Goal: Transaction & Acquisition: Purchase product/service

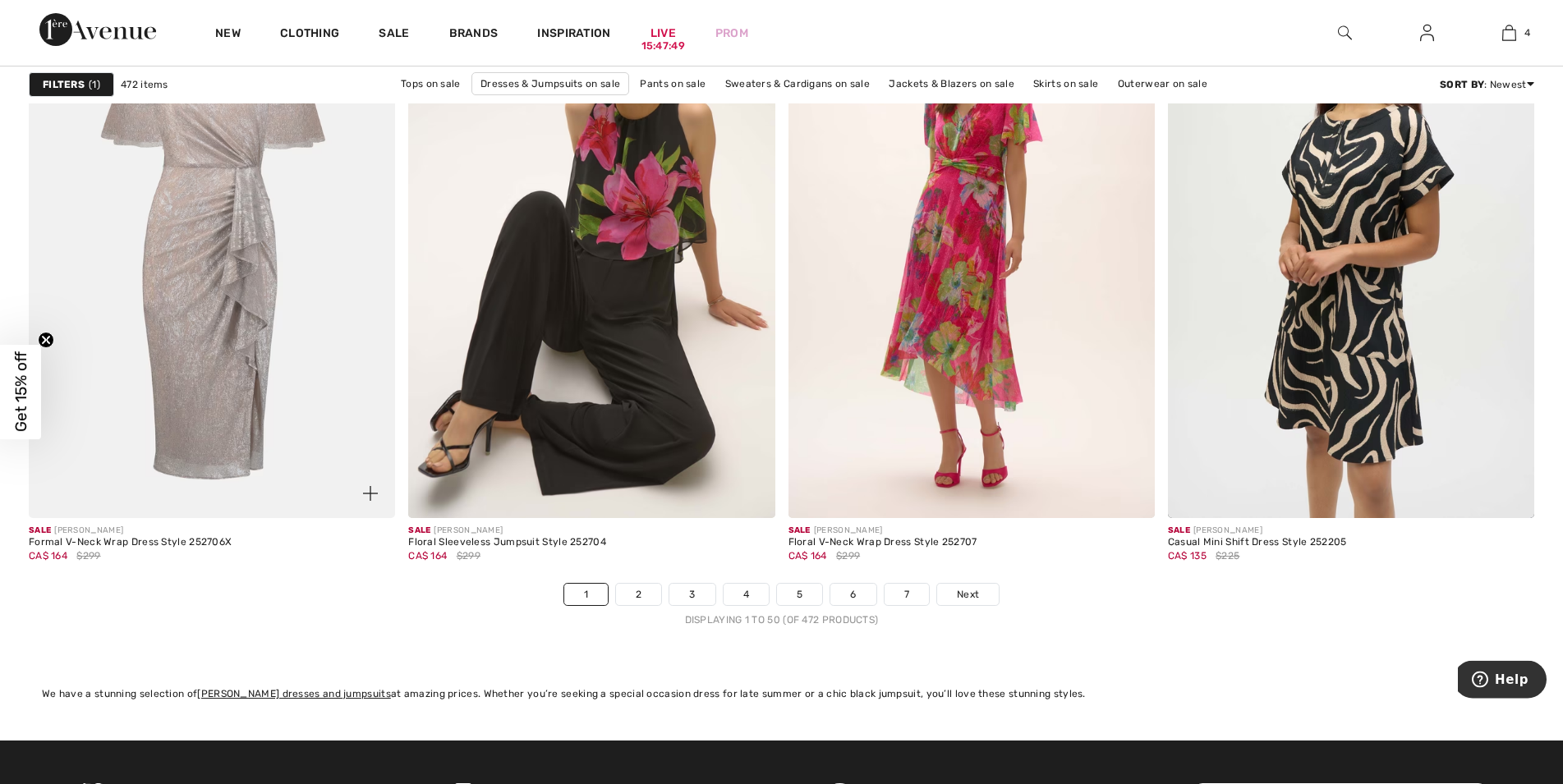
scroll to position [9196, 0]
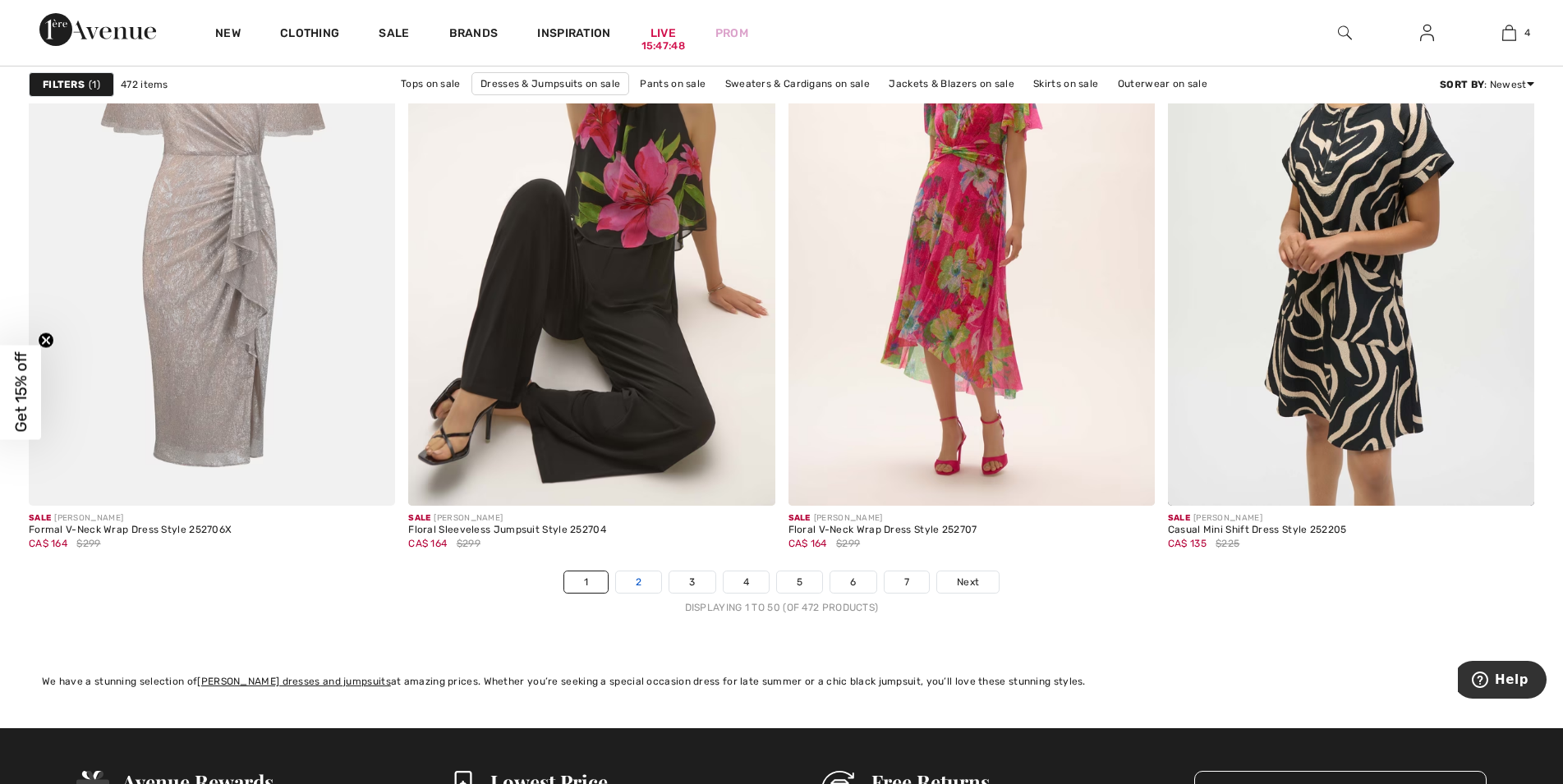
click at [631, 580] on link "2" at bounding box center [638, 581] width 45 height 21
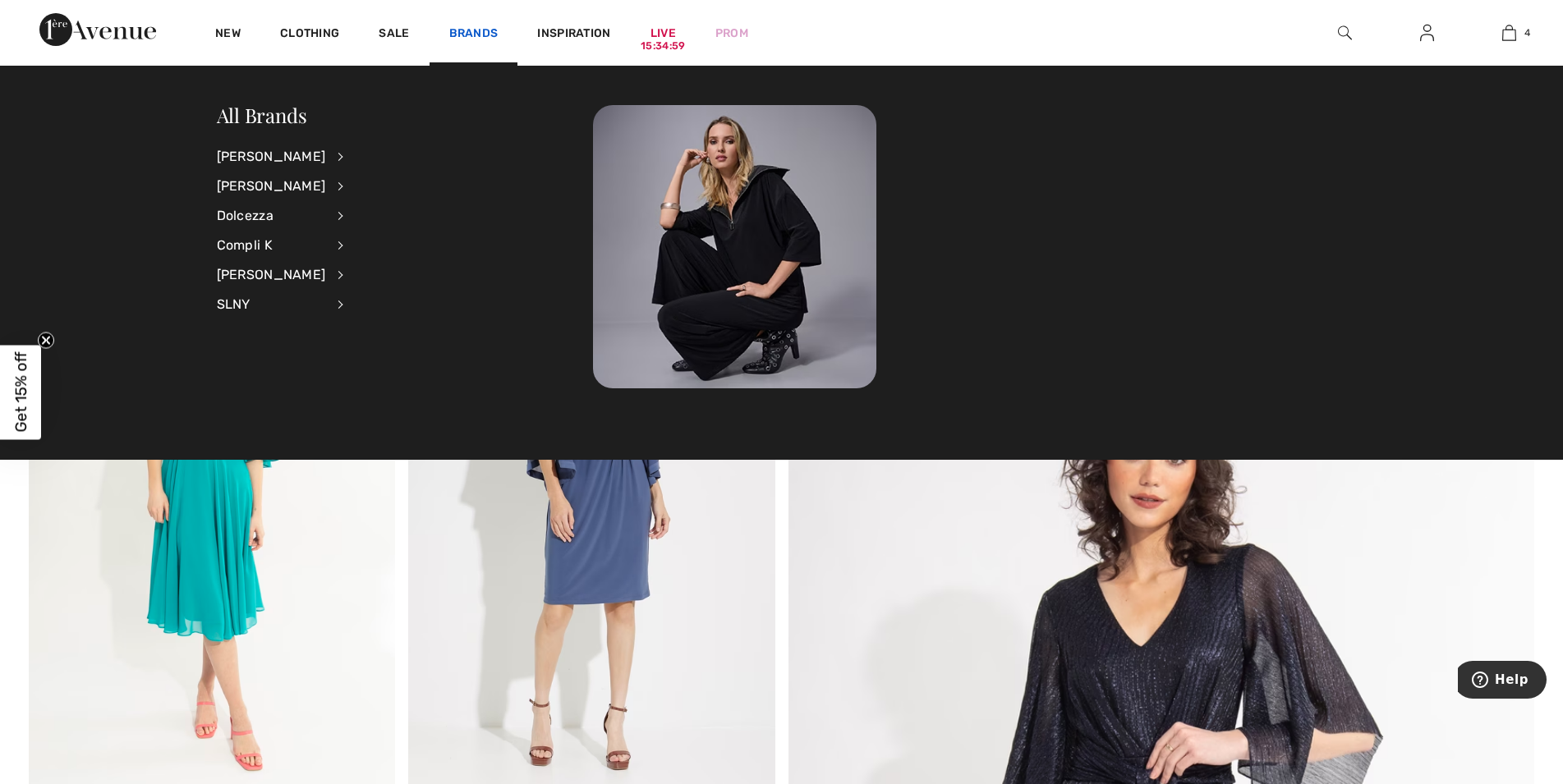
click at [483, 35] on link "Brands" at bounding box center [474, 34] width 50 height 17
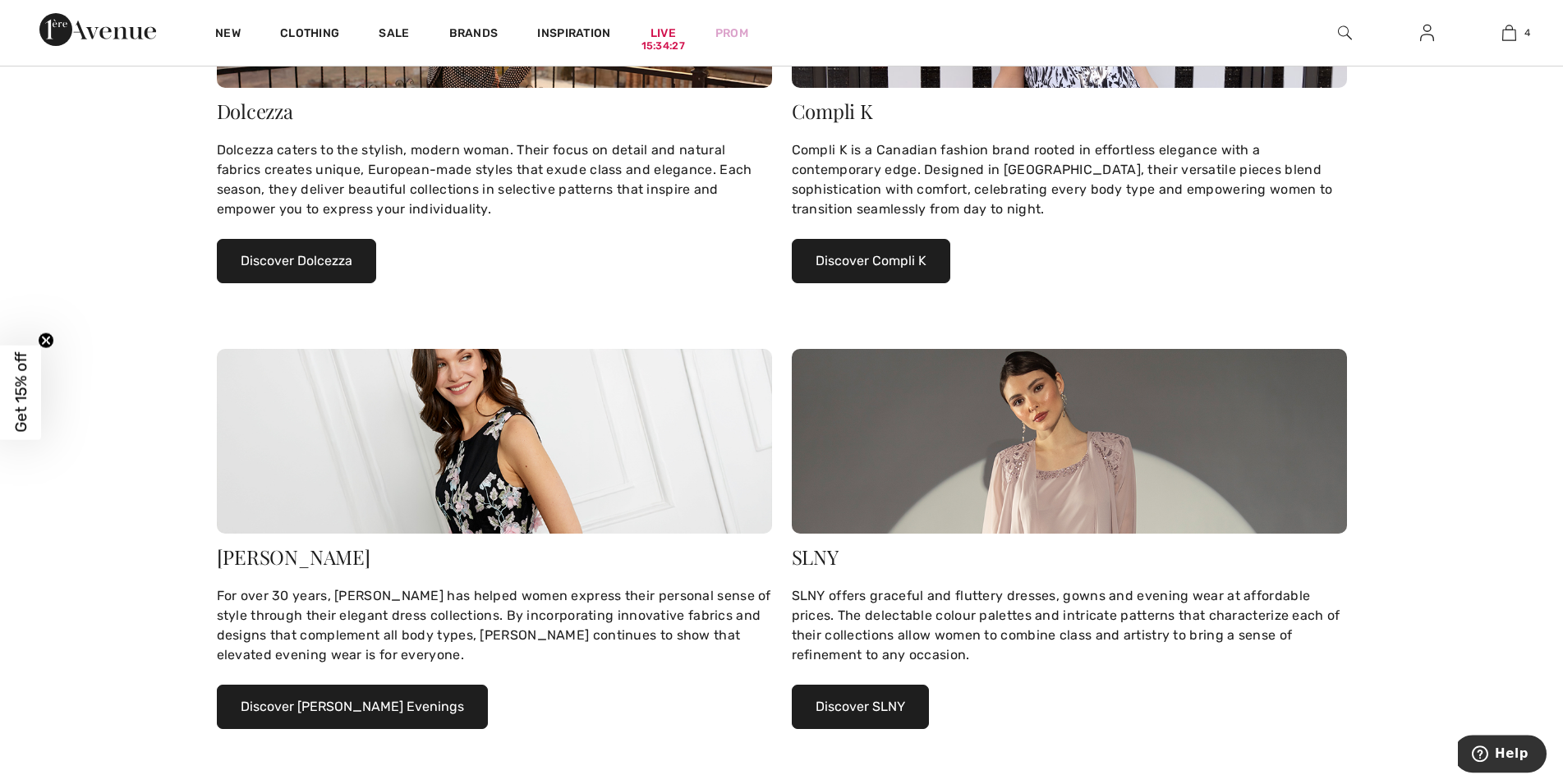
scroll to position [921, 0]
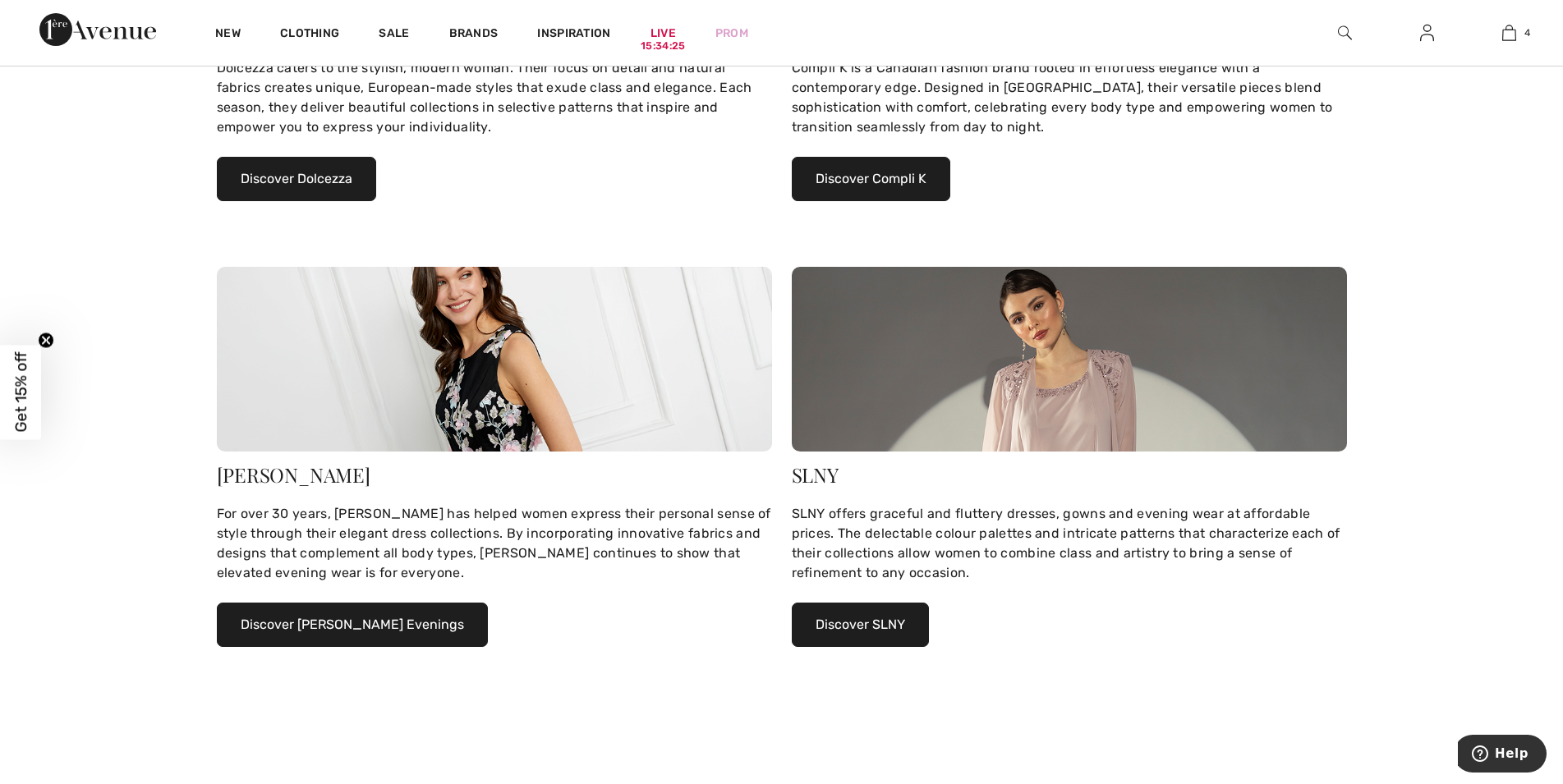
click at [876, 616] on button "Discover SLNY" at bounding box center [860, 624] width 137 height 45
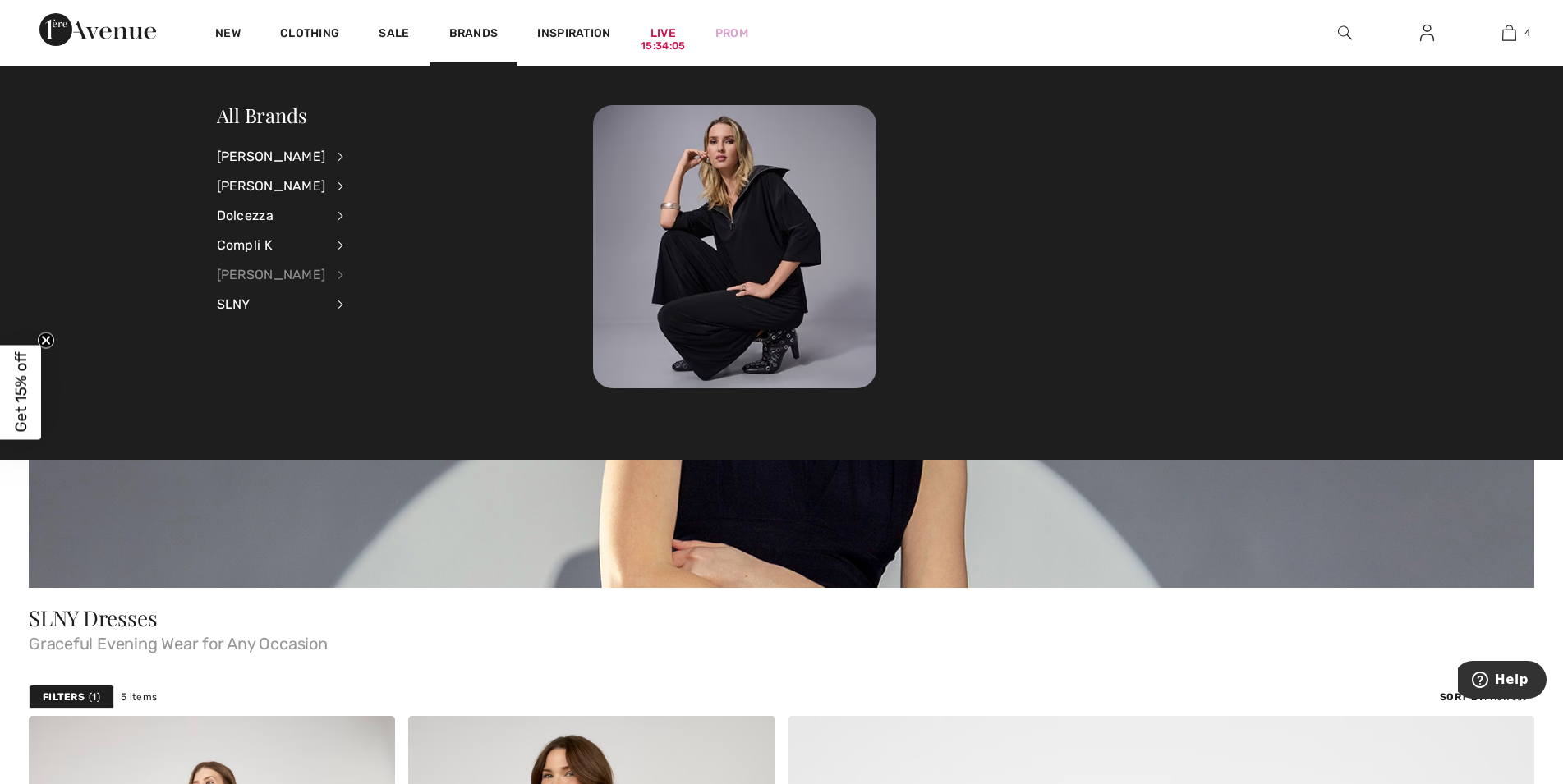
click at [266, 274] on div "[PERSON_NAME]" at bounding box center [271, 275] width 109 height 30
click at [447, 181] on link "Dresses & Jumpsuits" at bounding box center [426, 182] width 121 height 27
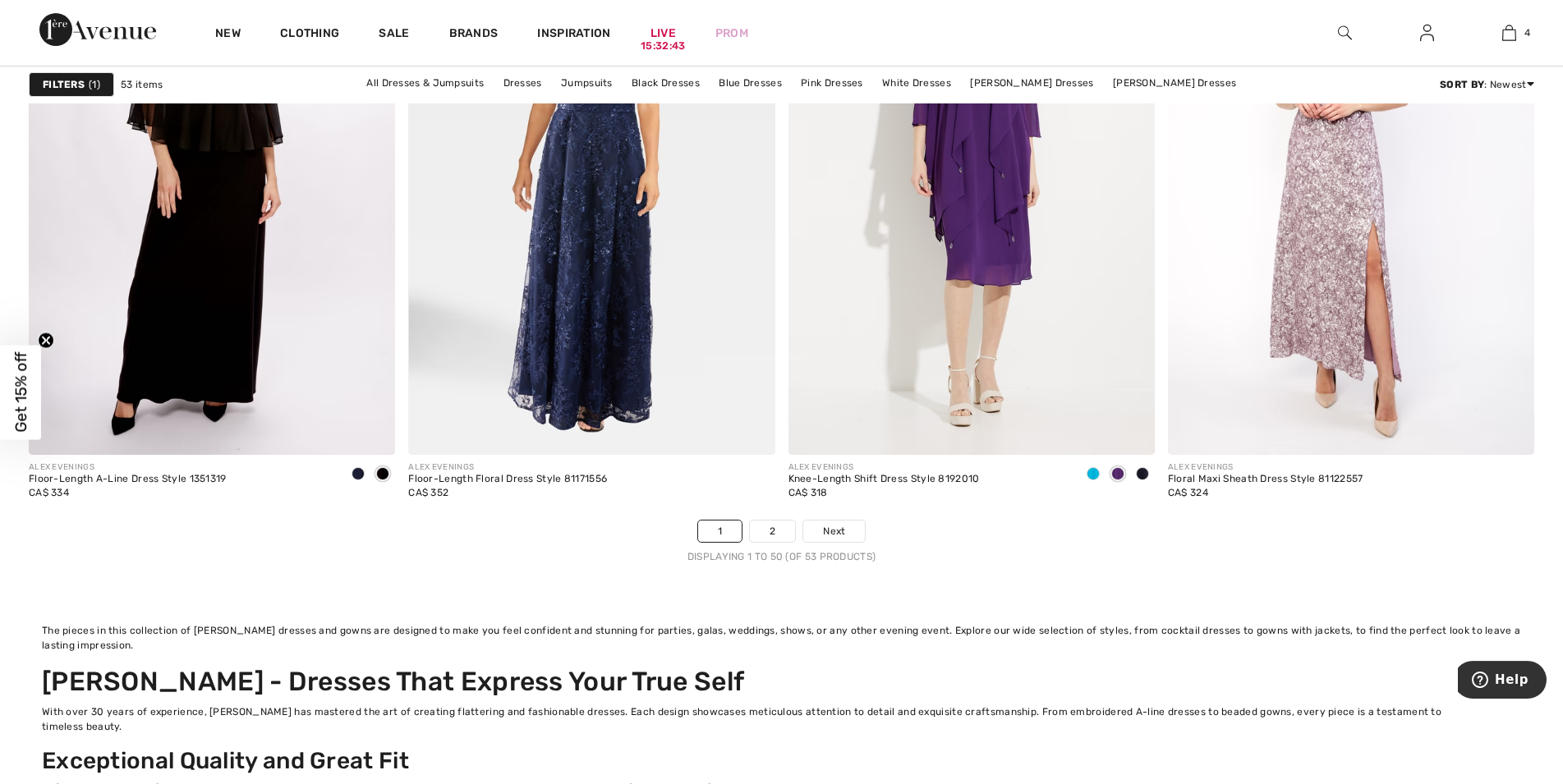
scroll to position [9377, 0]
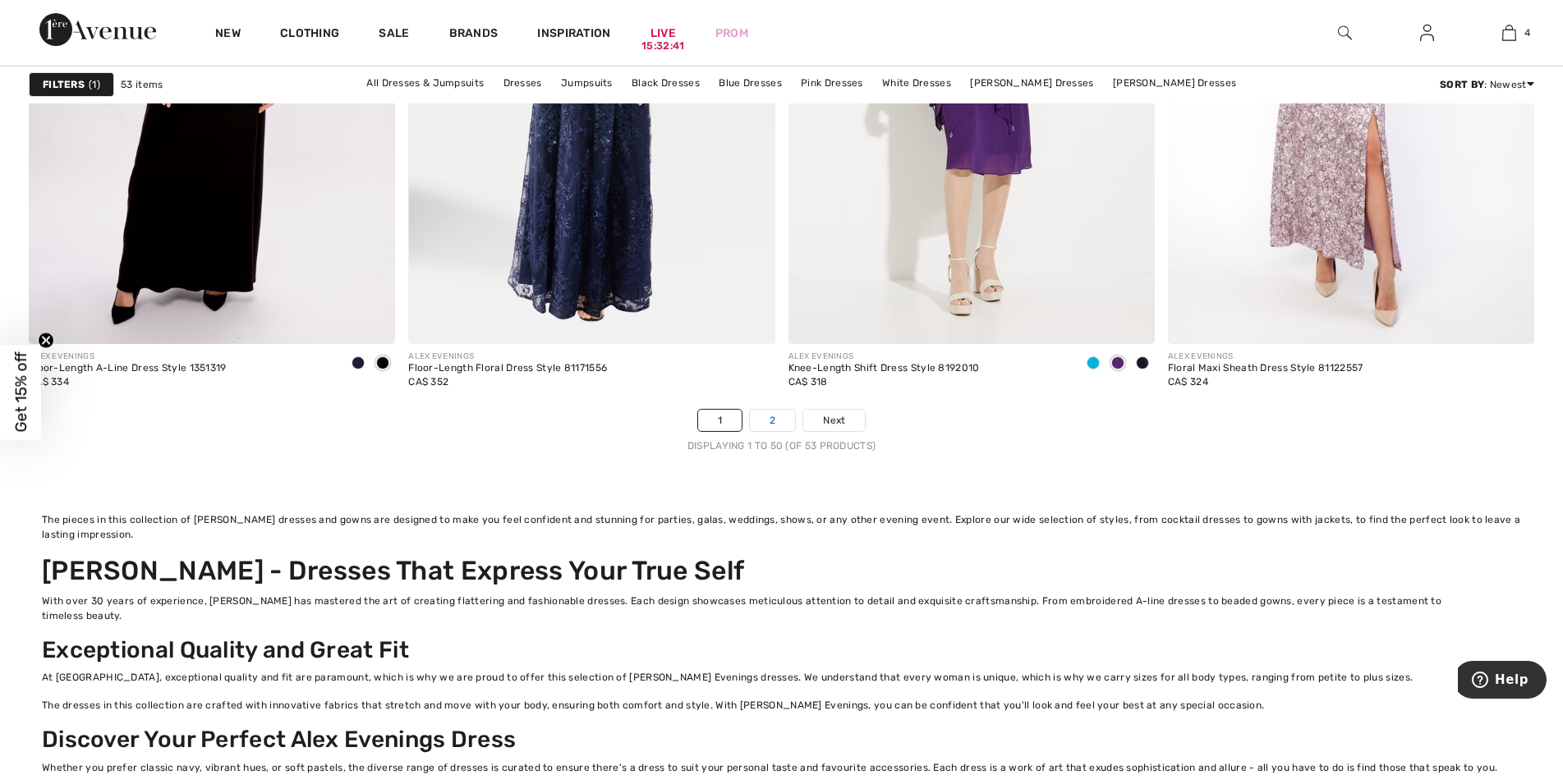
click at [772, 409] on link "2" at bounding box center [772, 419] width 45 height 21
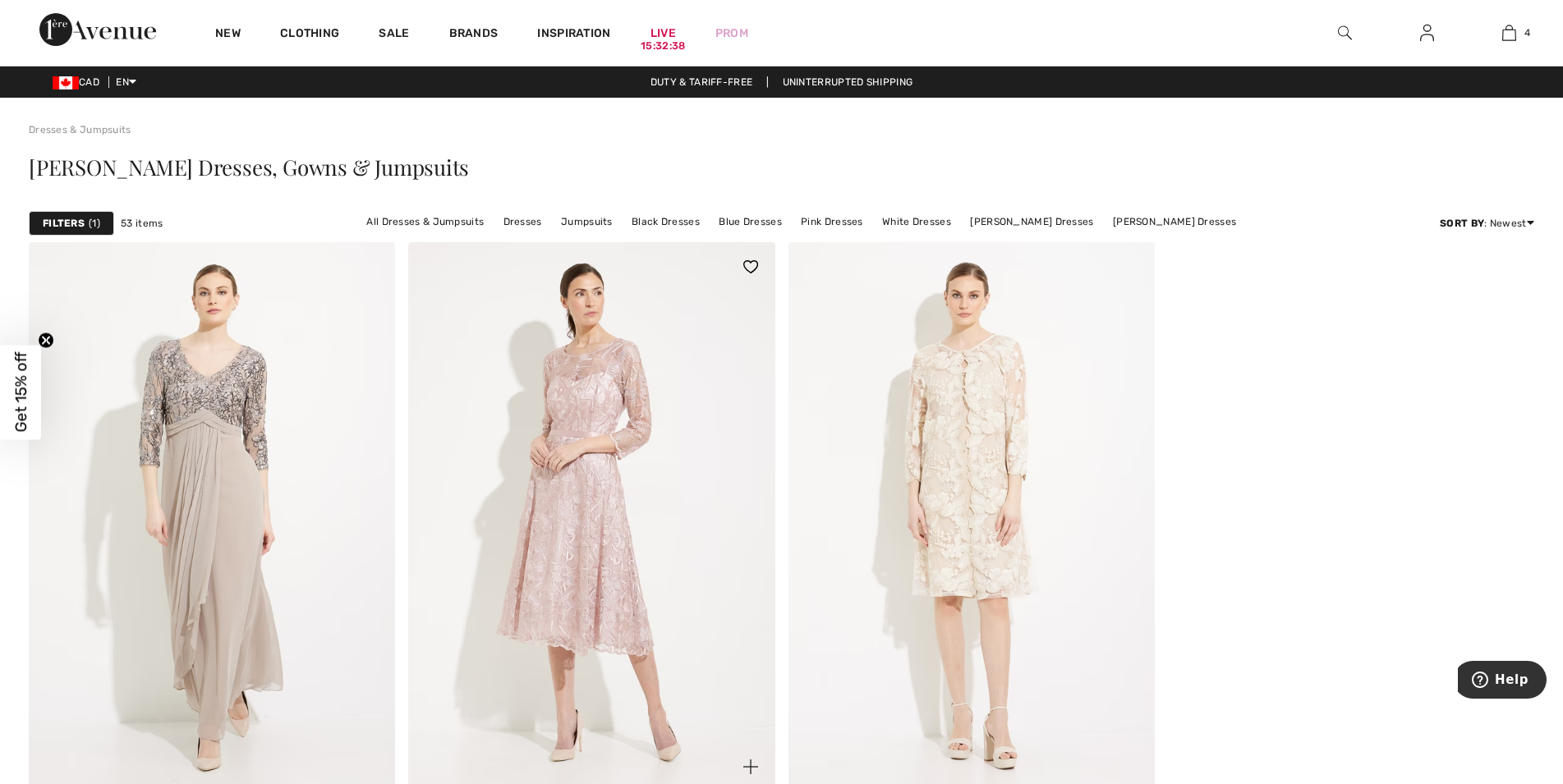
scroll to position [418, 0]
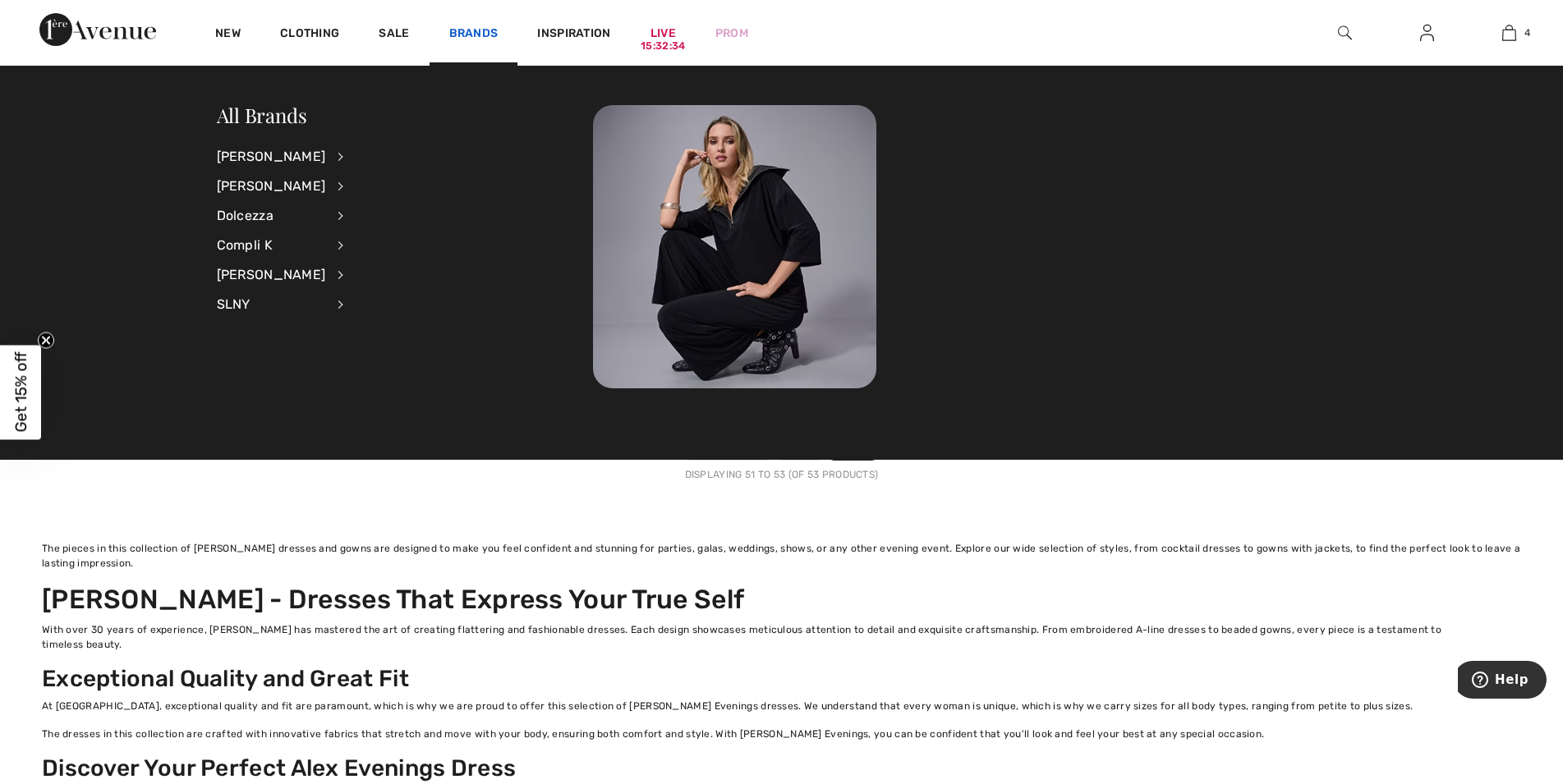
click at [476, 28] on link "Brands" at bounding box center [474, 34] width 50 height 17
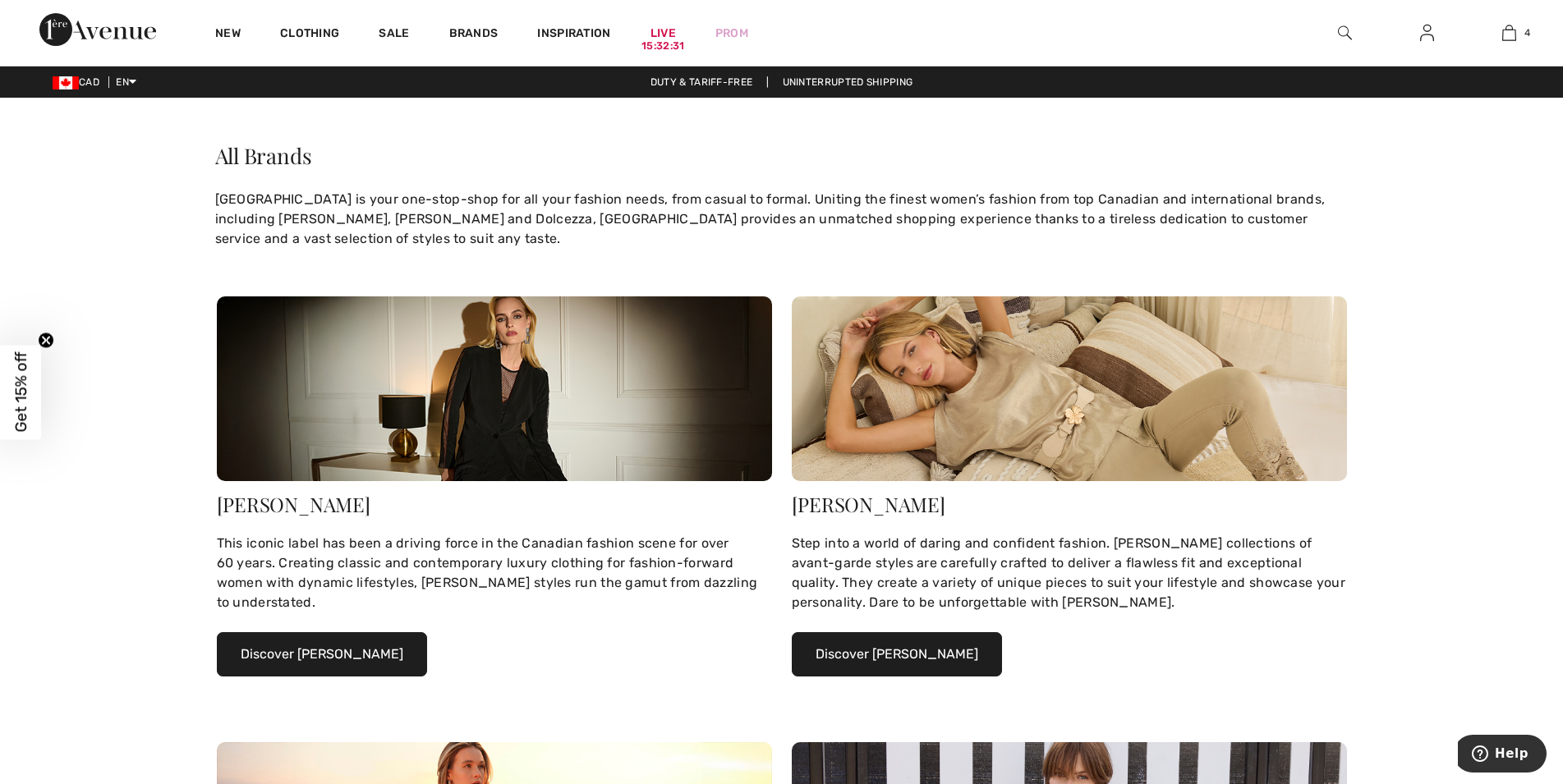
drag, startPoint x: 315, startPoint y: 656, endPoint x: 323, endPoint y: 651, distance: 9.4
click at [321, 654] on button "Discover Joseph Ribkoff" at bounding box center [321, 654] width 210 height 45
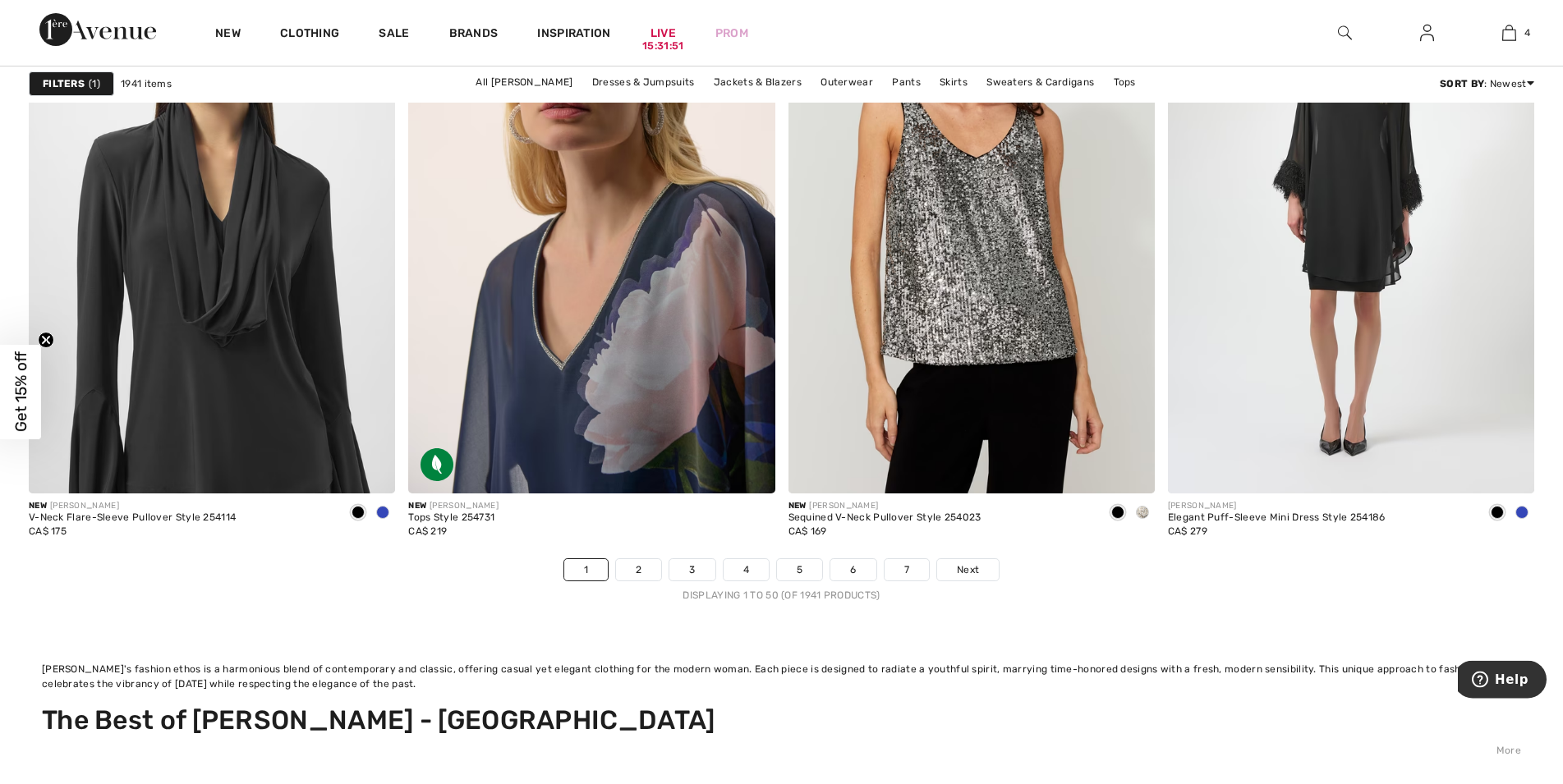
scroll to position [9797, 0]
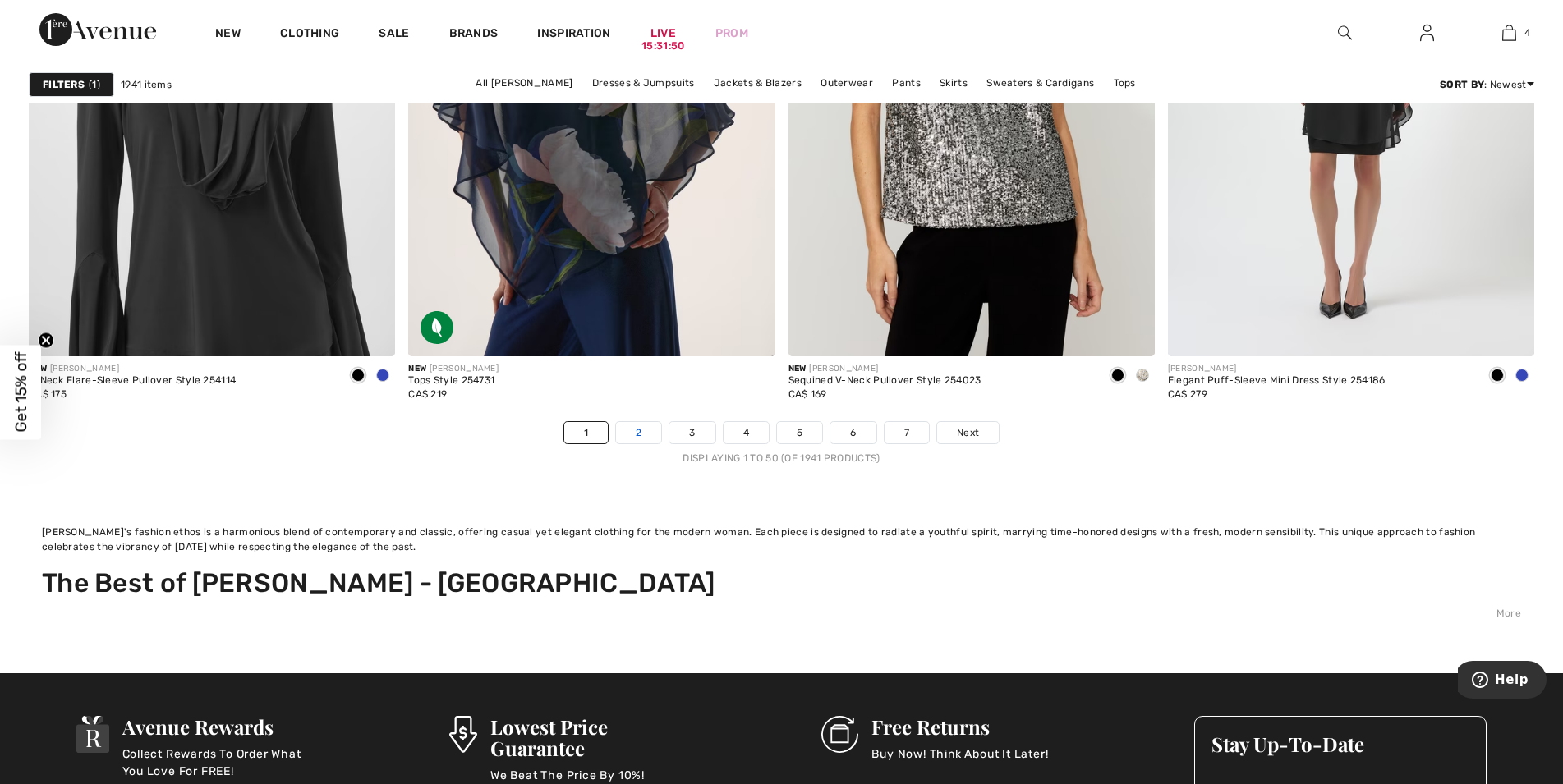
click at [649, 443] on link "2" at bounding box center [638, 432] width 45 height 21
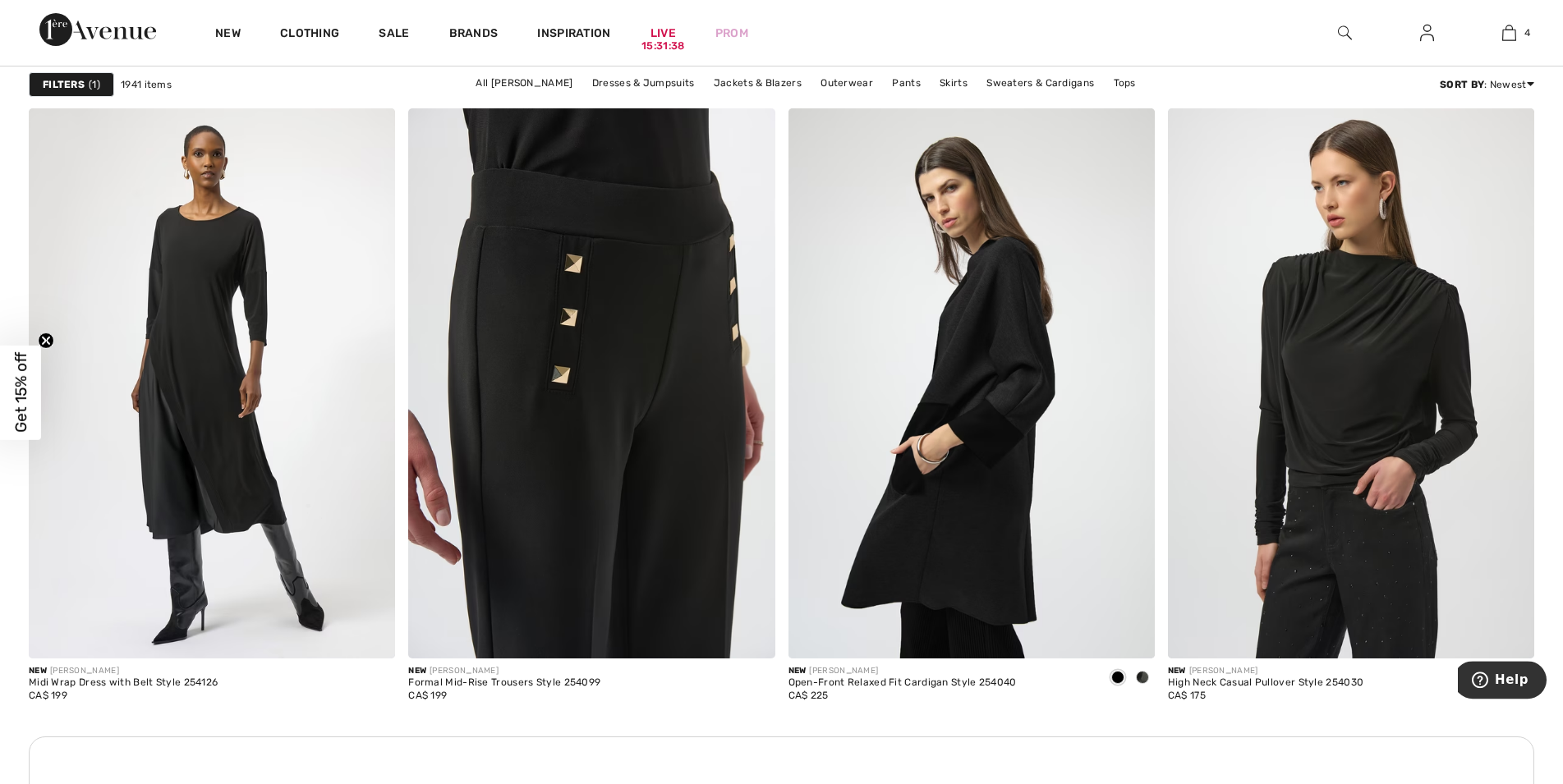
scroll to position [2094, 0]
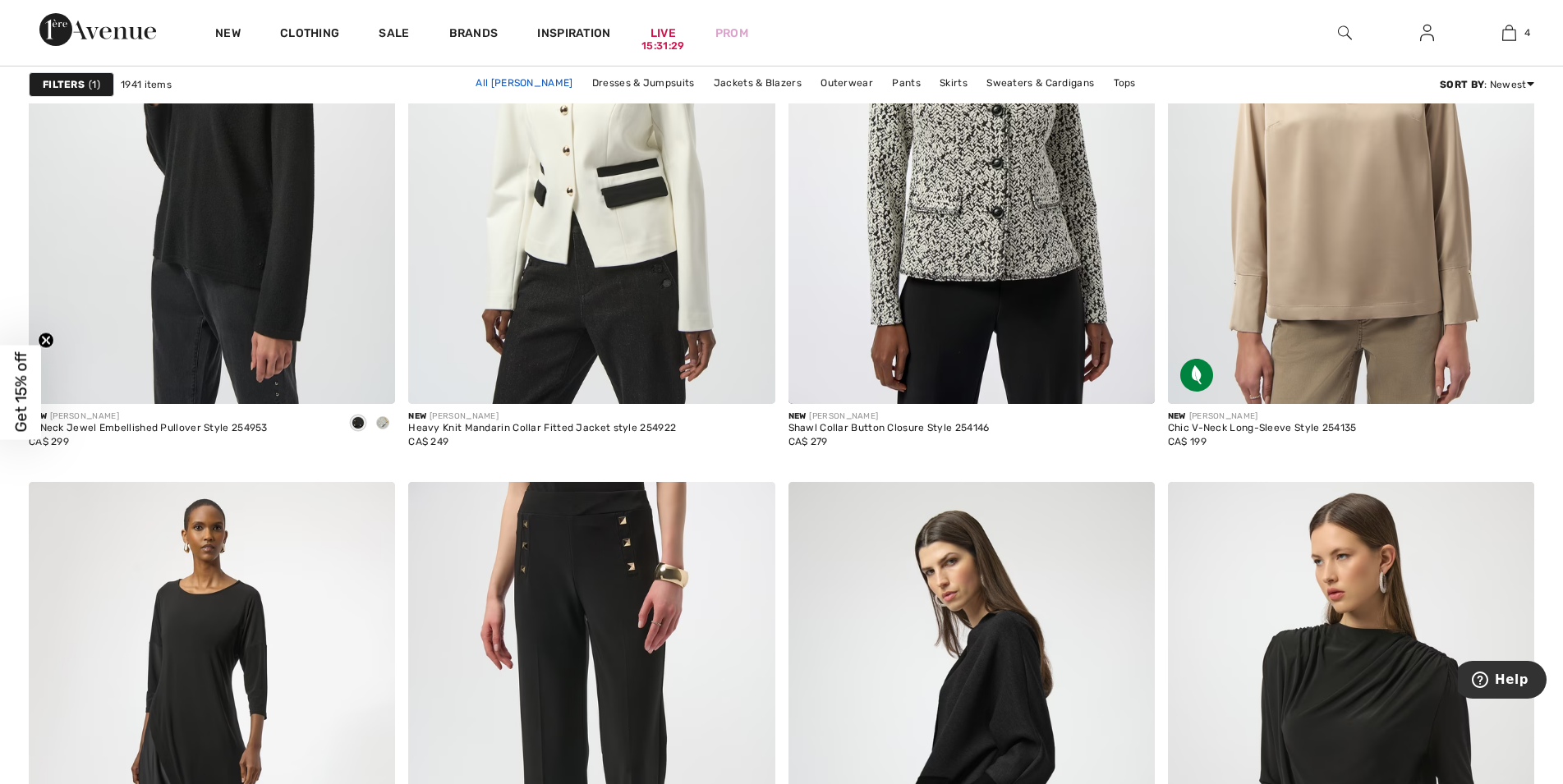
click at [545, 82] on link "All Joseph Ribkoff" at bounding box center [524, 82] width 113 height 21
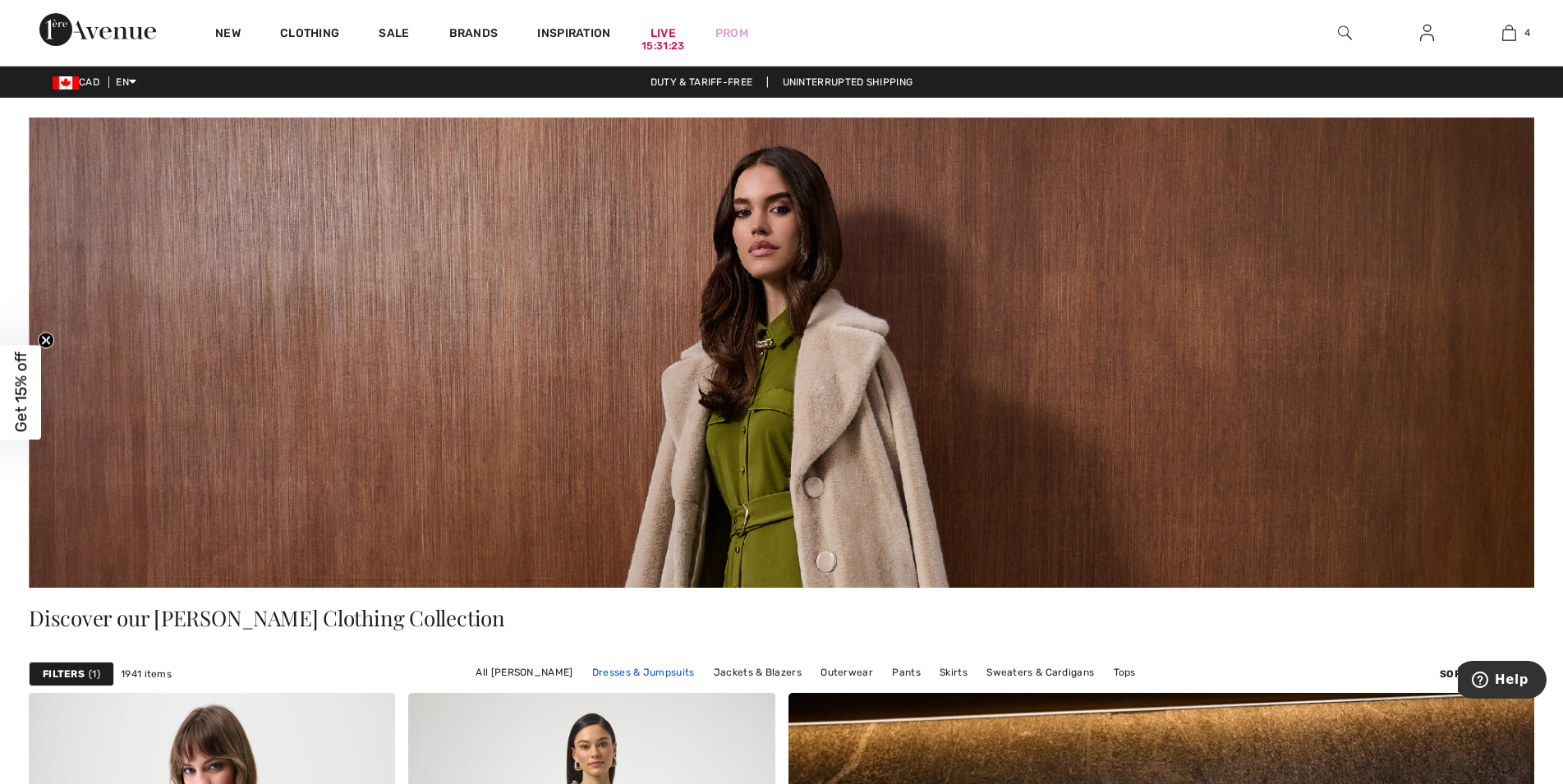
click at [626, 670] on link "Dresses & Jumpsuits" at bounding box center [643, 672] width 119 height 21
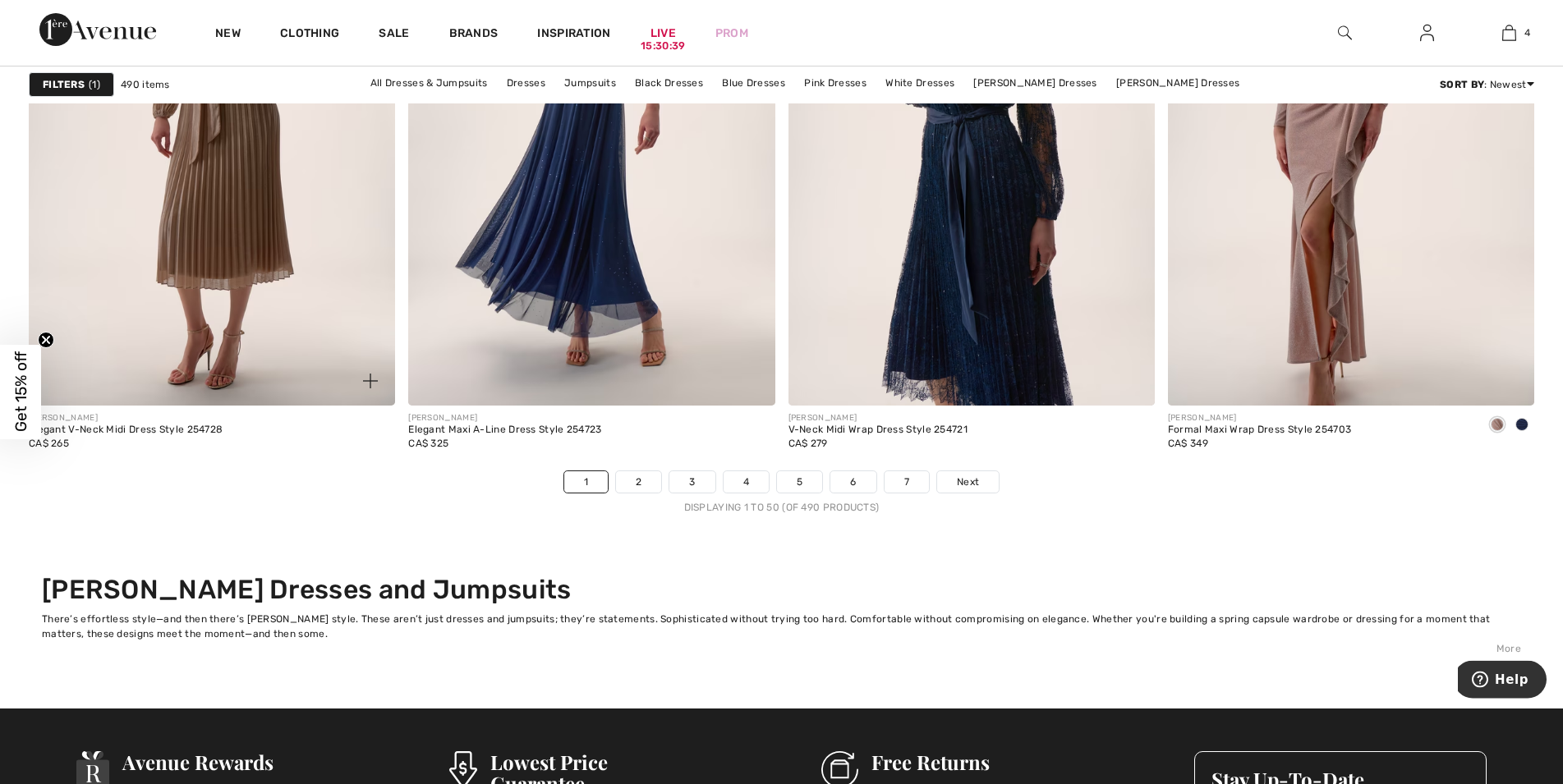
scroll to position [9377, 0]
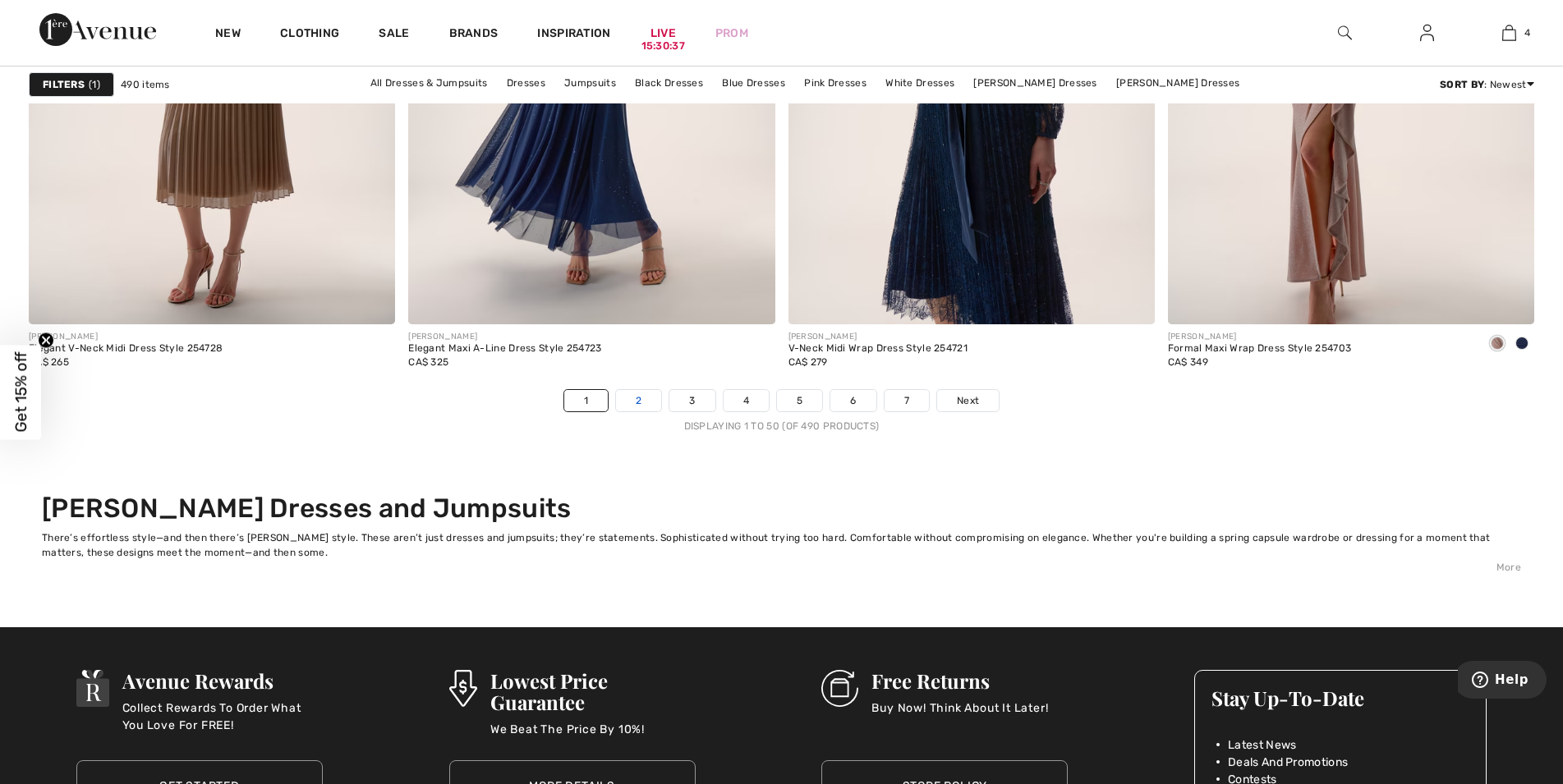
click at [635, 411] on link "2" at bounding box center [638, 399] width 45 height 21
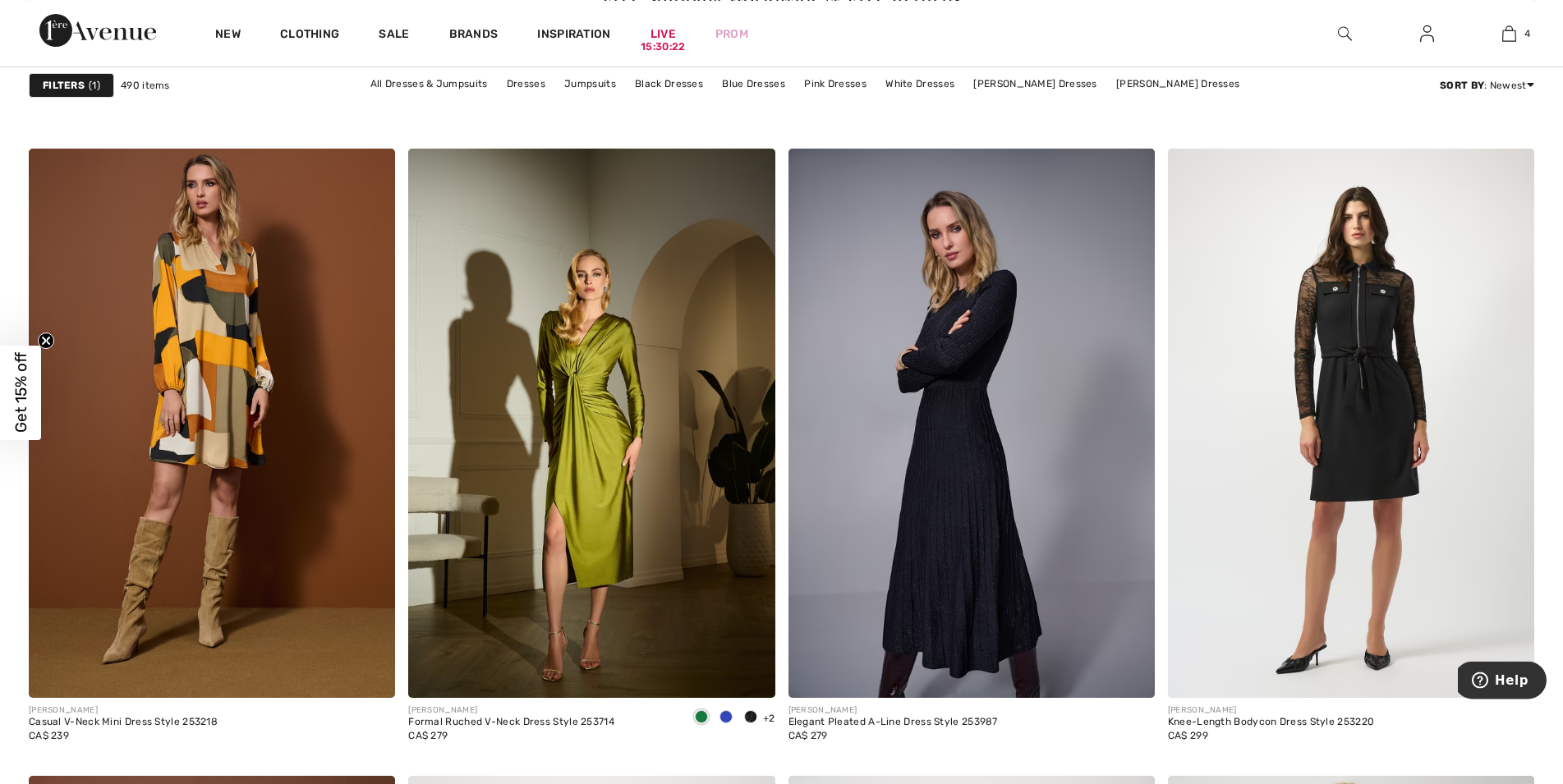
scroll to position [2847, 0]
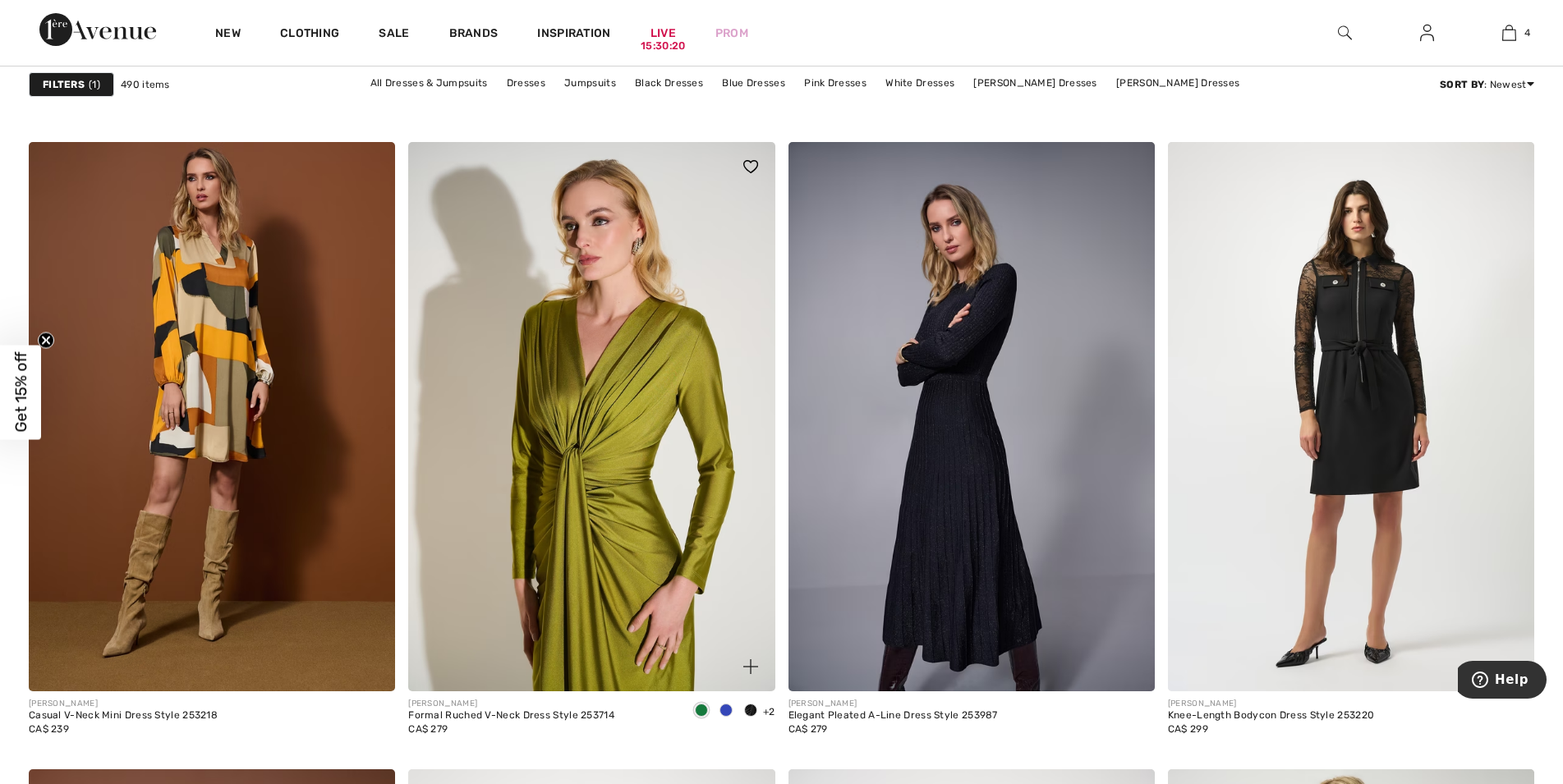
click at [606, 479] on img at bounding box center [592, 416] width 366 height 549
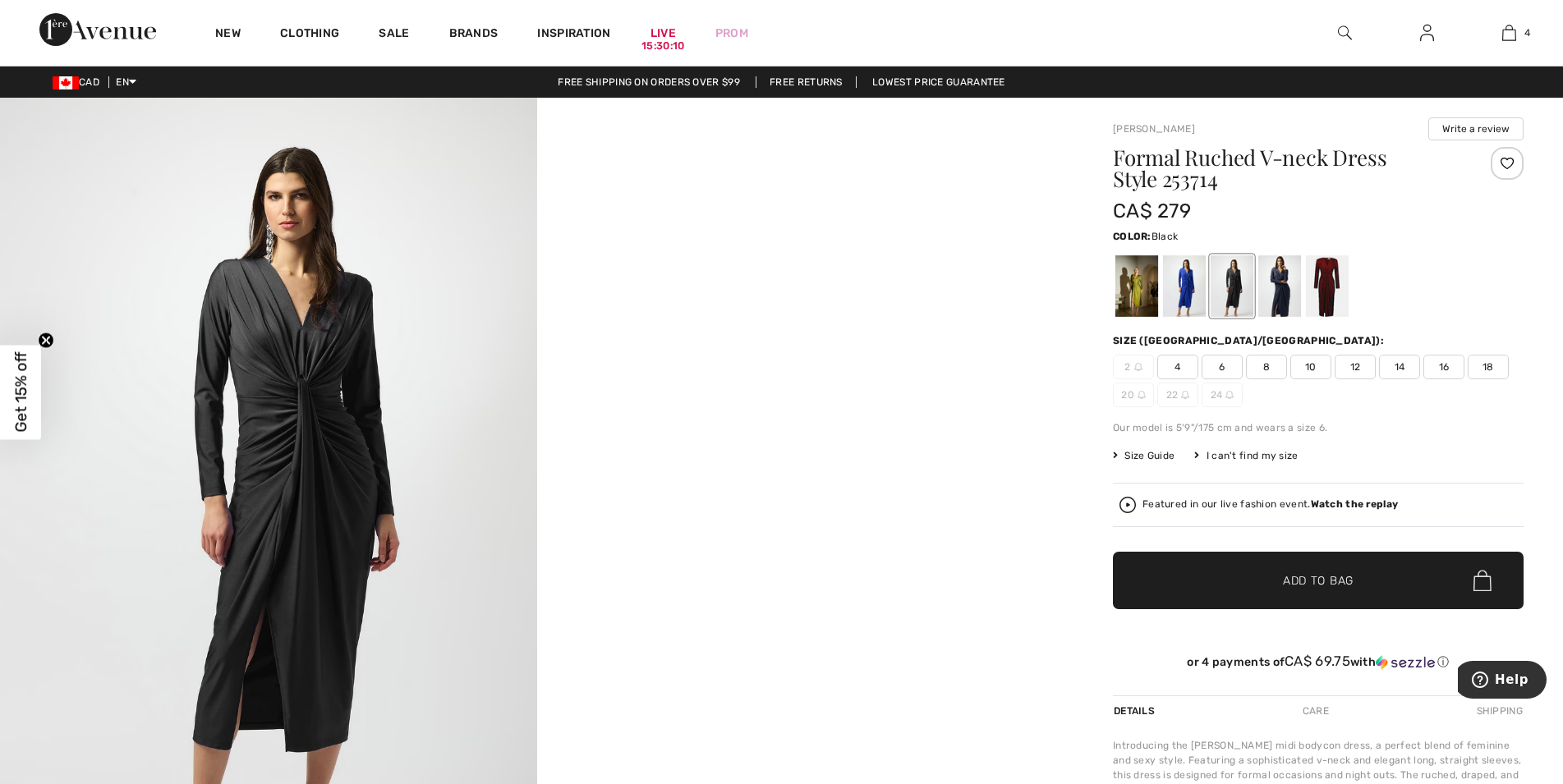
click at [1227, 290] on div at bounding box center [1232, 286] width 43 height 62
click at [1284, 281] on div at bounding box center [1280, 286] width 43 height 62
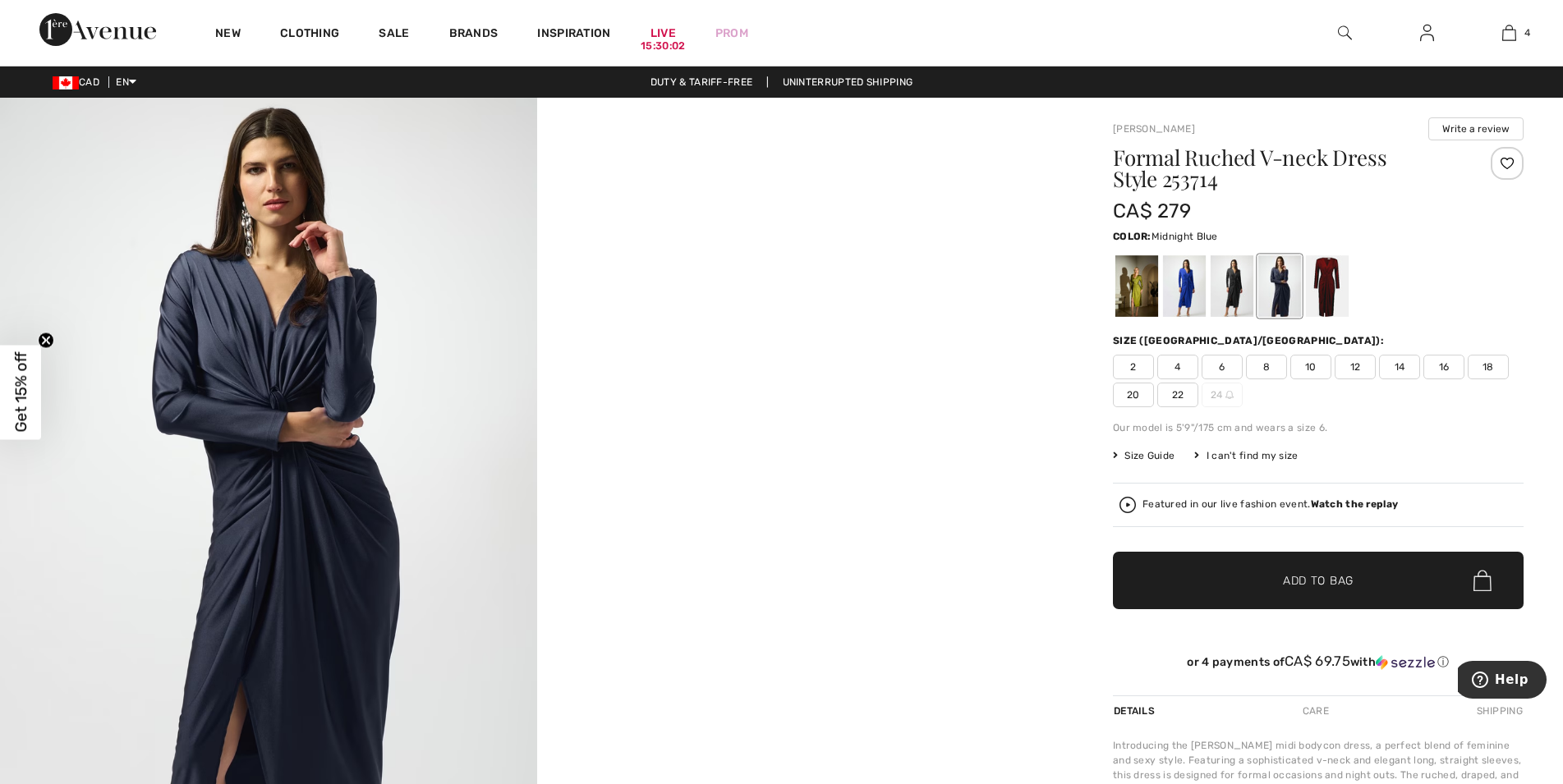
click at [1394, 362] on span "14" at bounding box center [1399, 367] width 41 height 25
click at [1265, 601] on span "✔ Added to Bag Add to Bag" at bounding box center [1317, 580] width 411 height 58
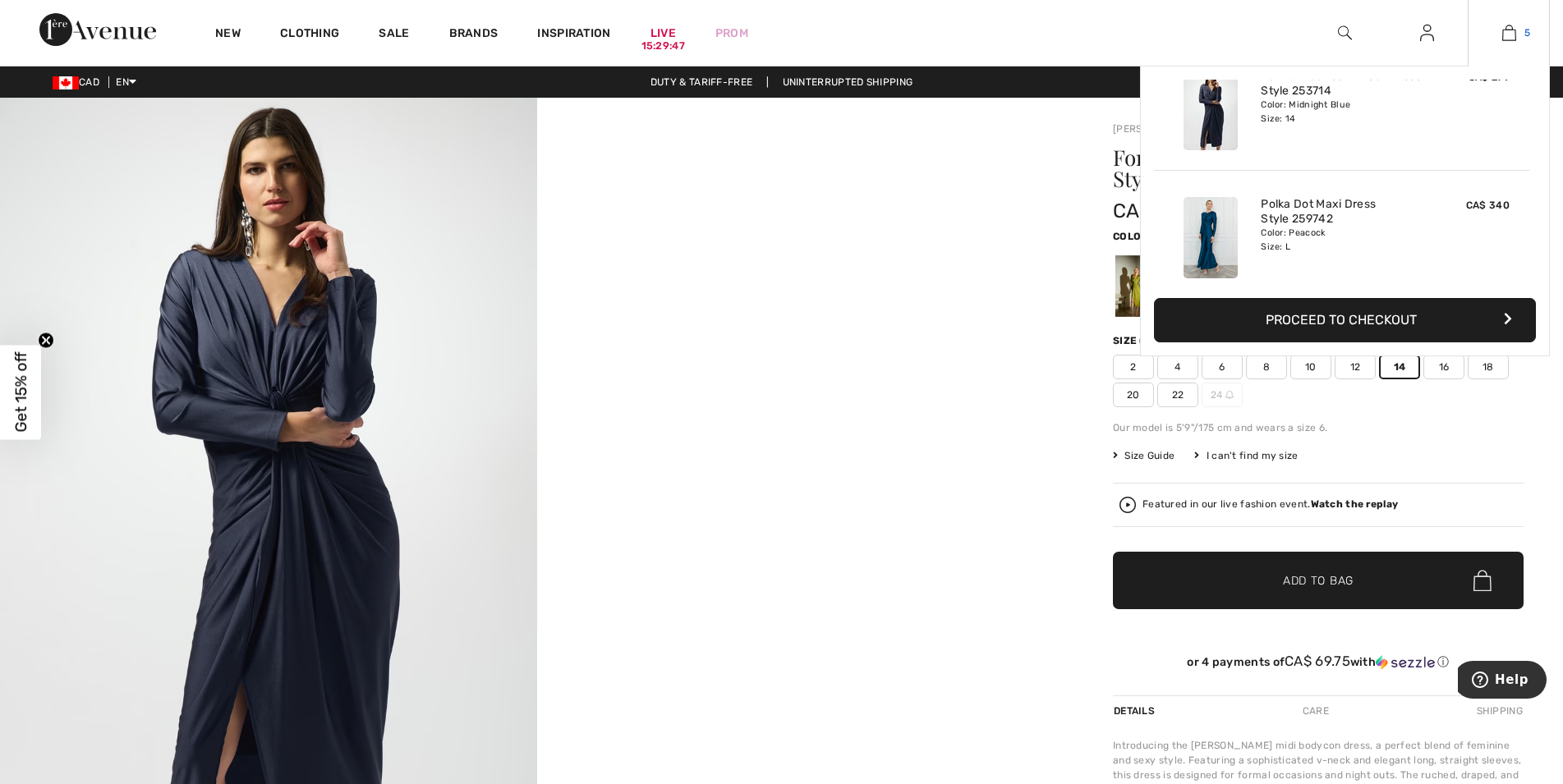
click at [1509, 40] on img at bounding box center [1509, 33] width 14 height 20
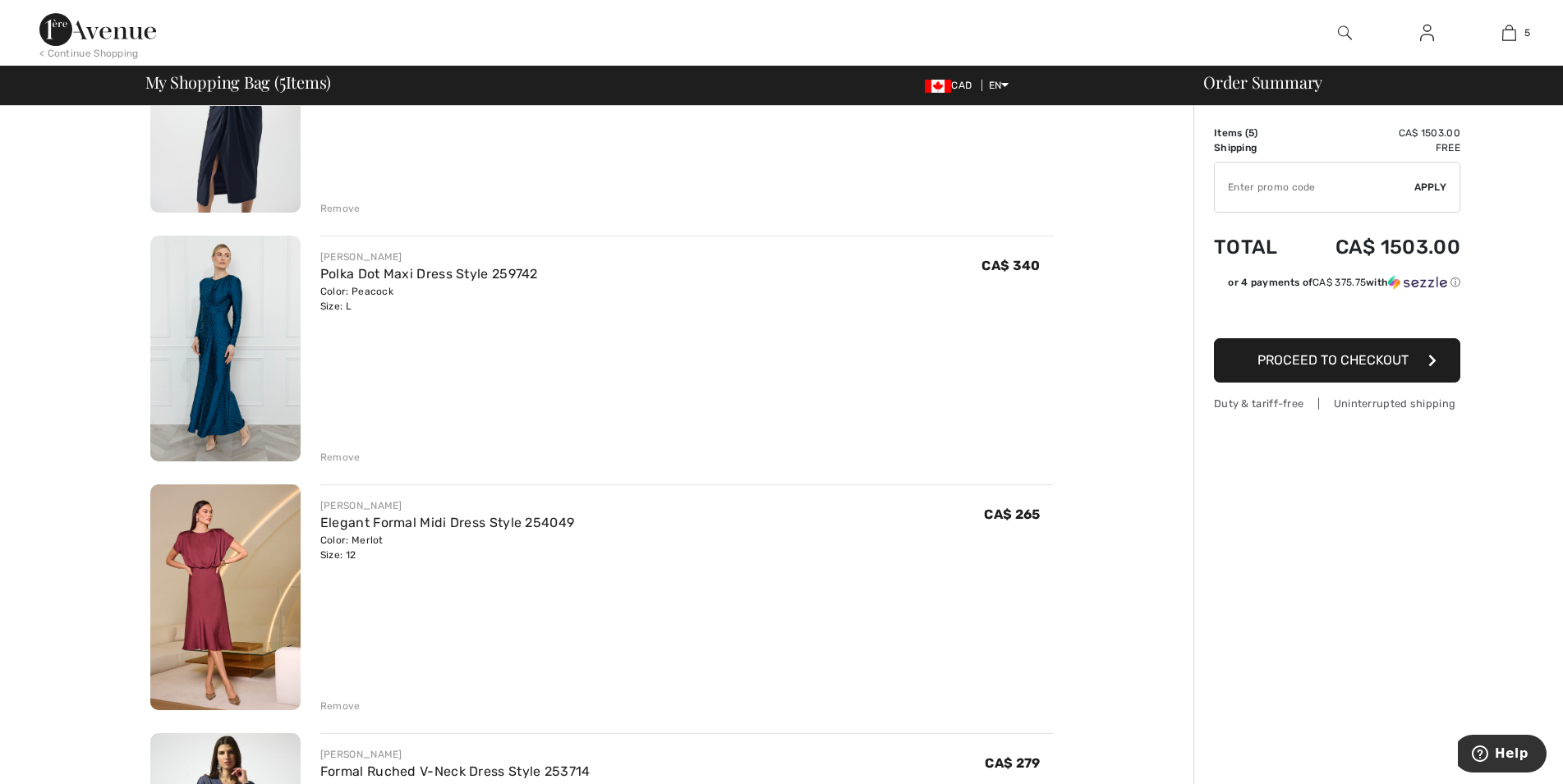
scroll to position [838, 0]
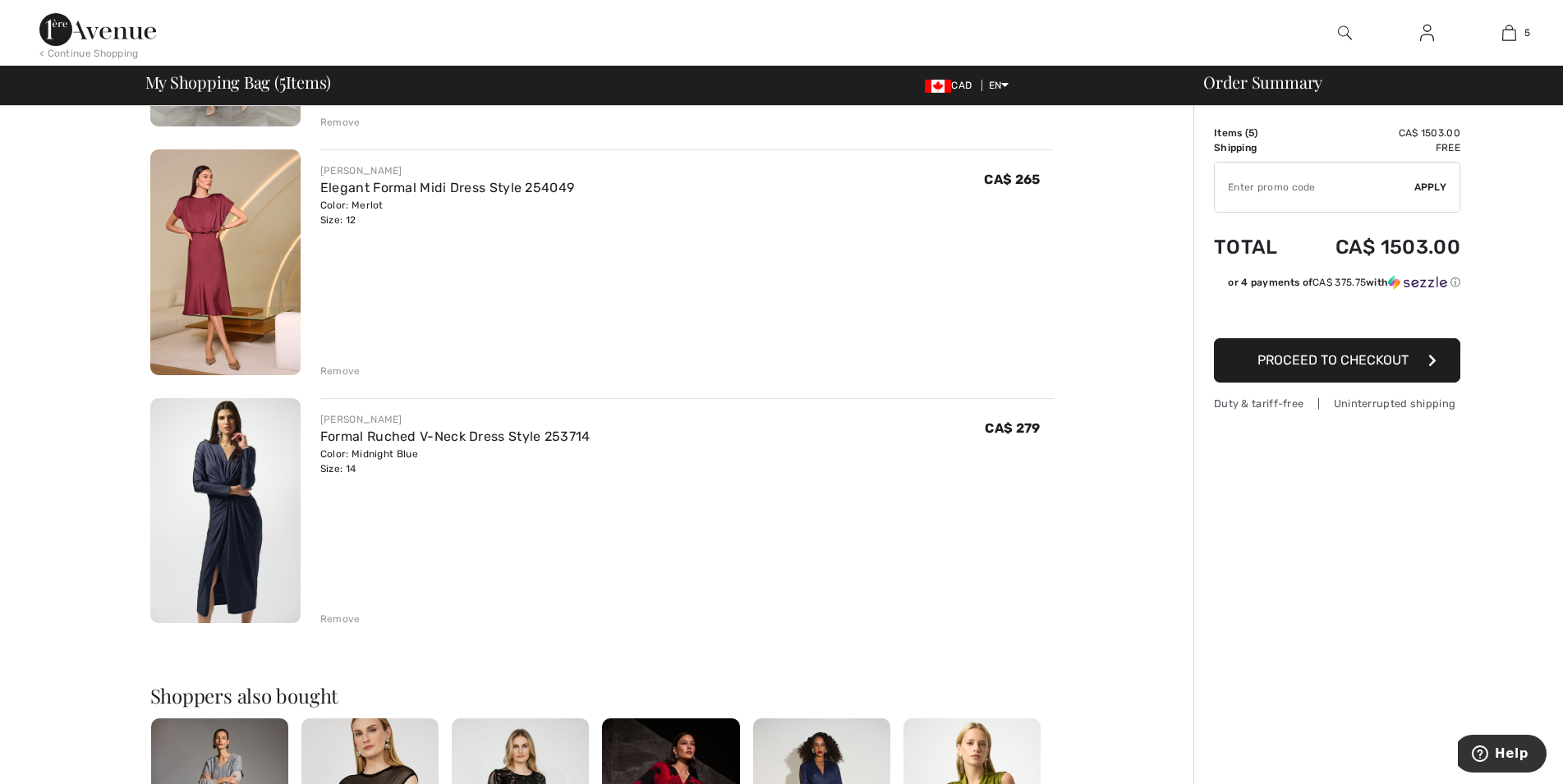
click at [334, 624] on div "Remove" at bounding box center [340, 618] width 40 height 15
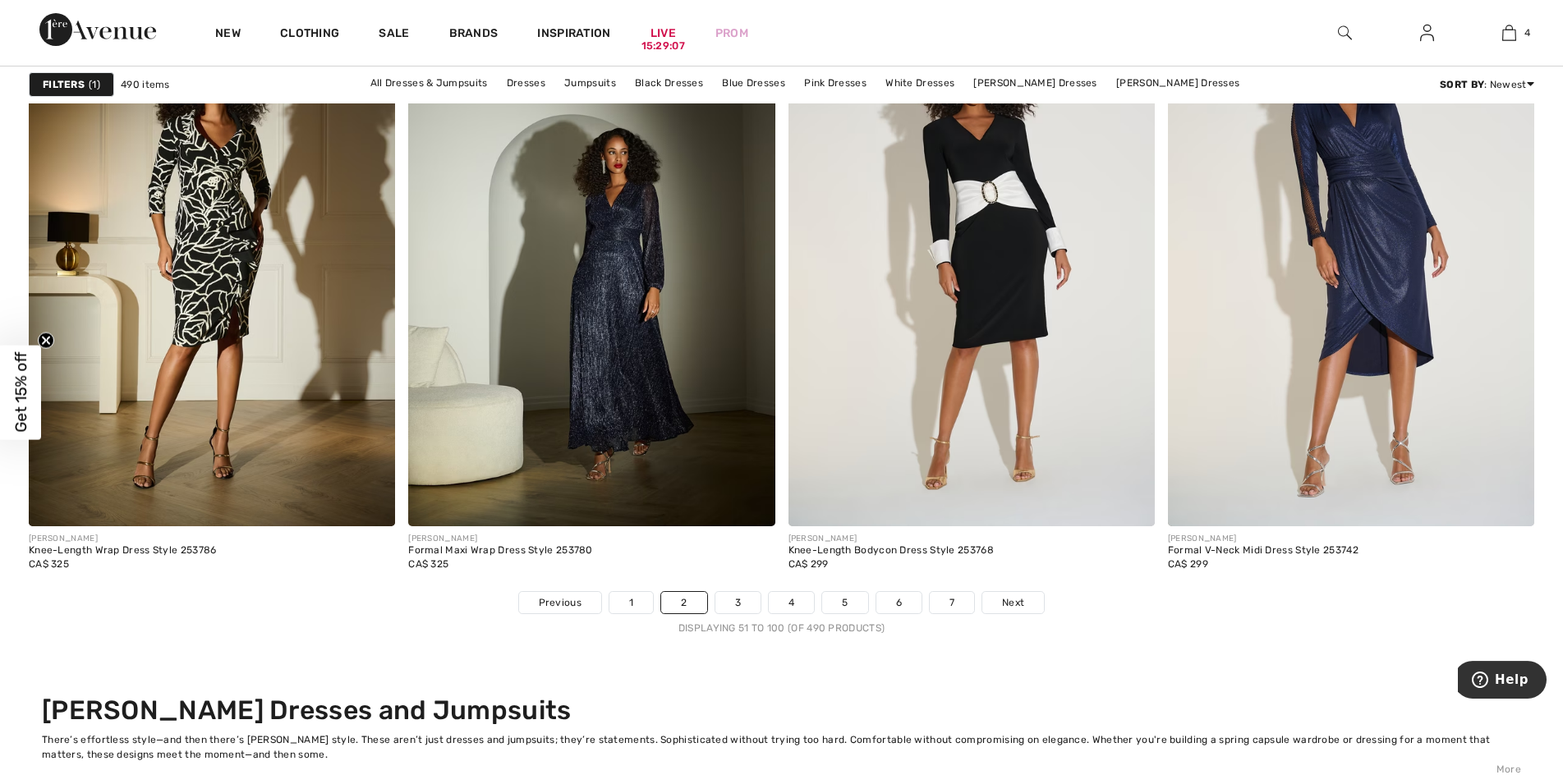
scroll to position [9210, 0]
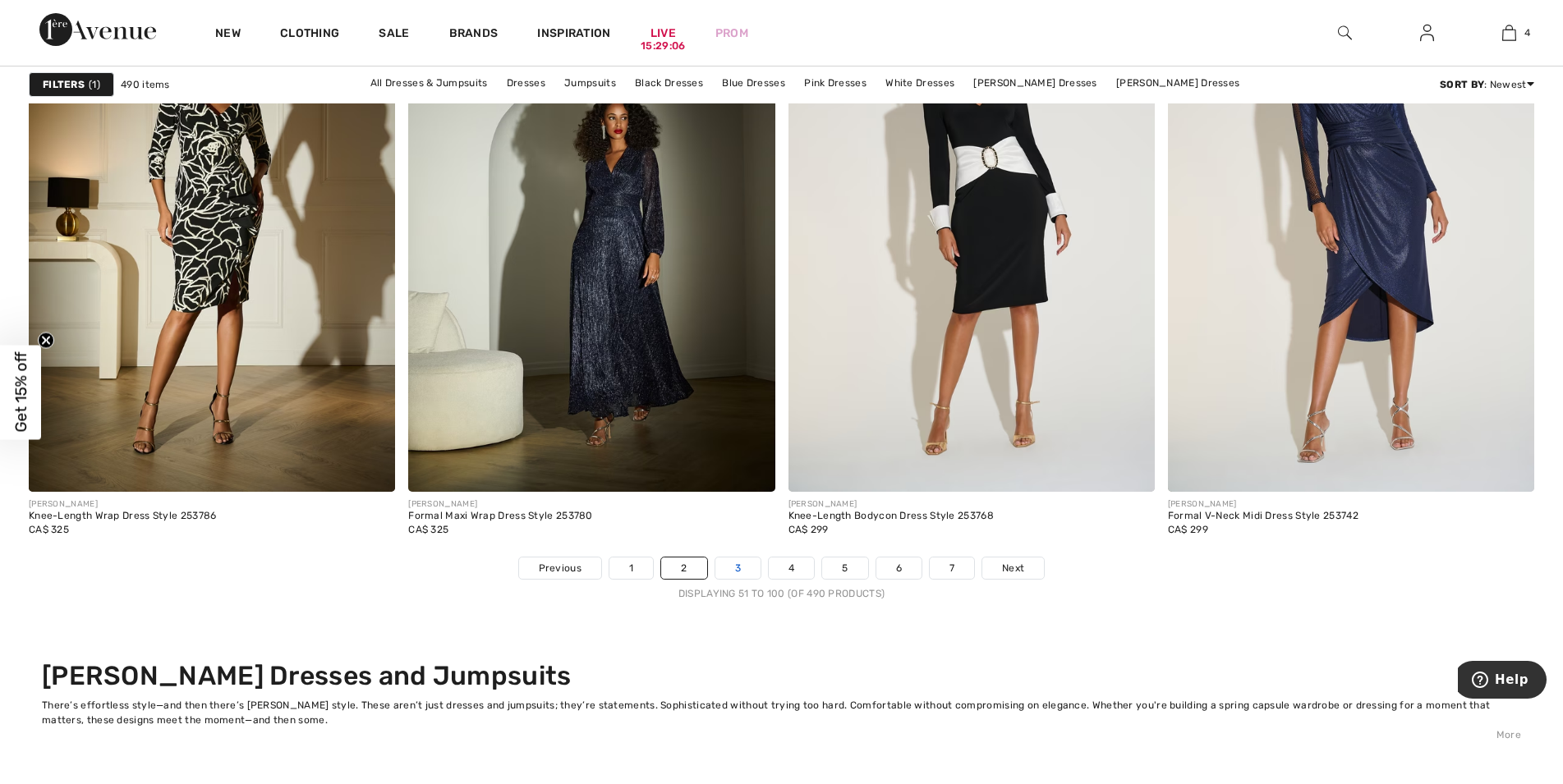
click at [737, 565] on link "3" at bounding box center [738, 567] width 45 height 21
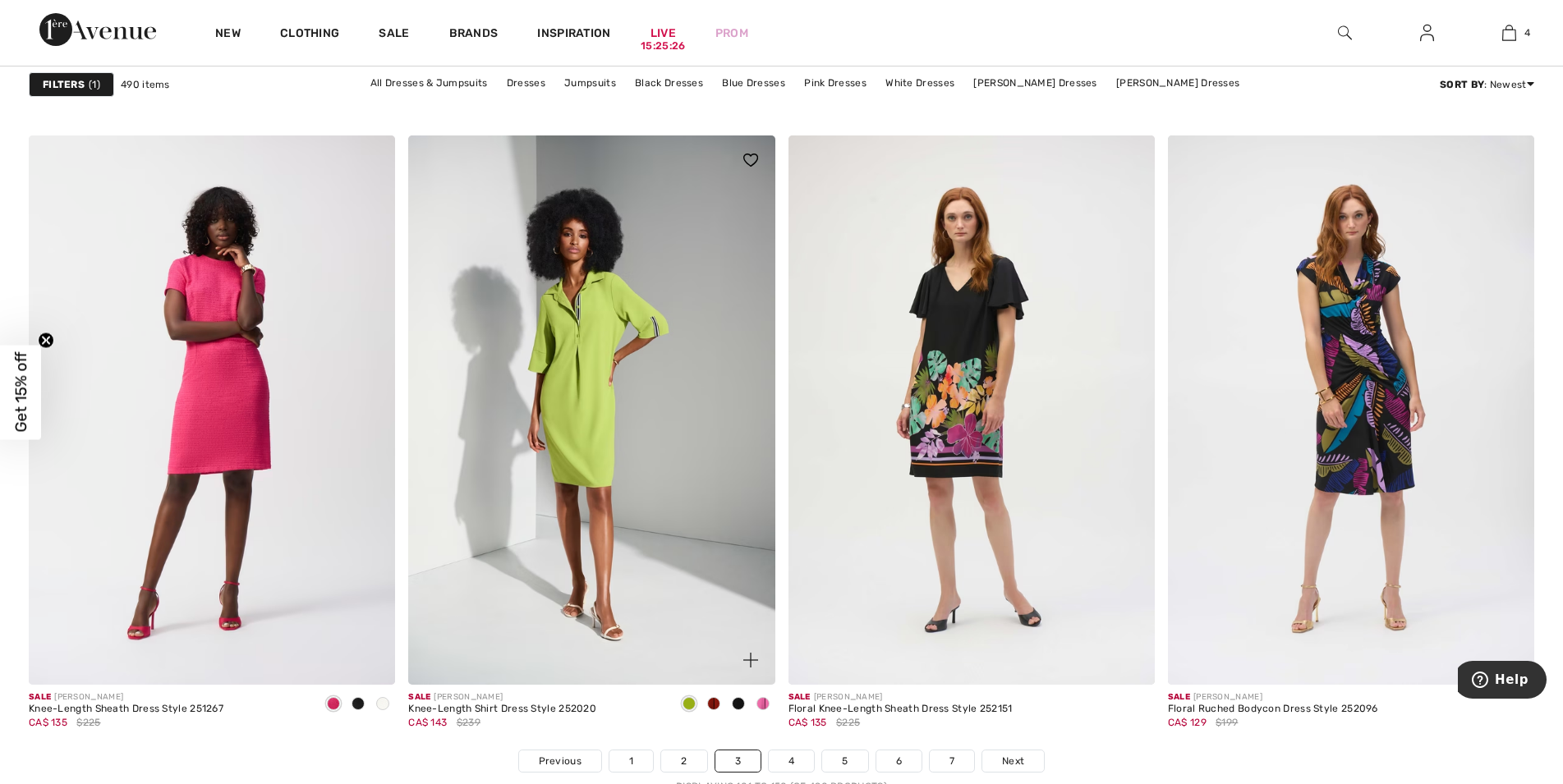
scroll to position [9127, 0]
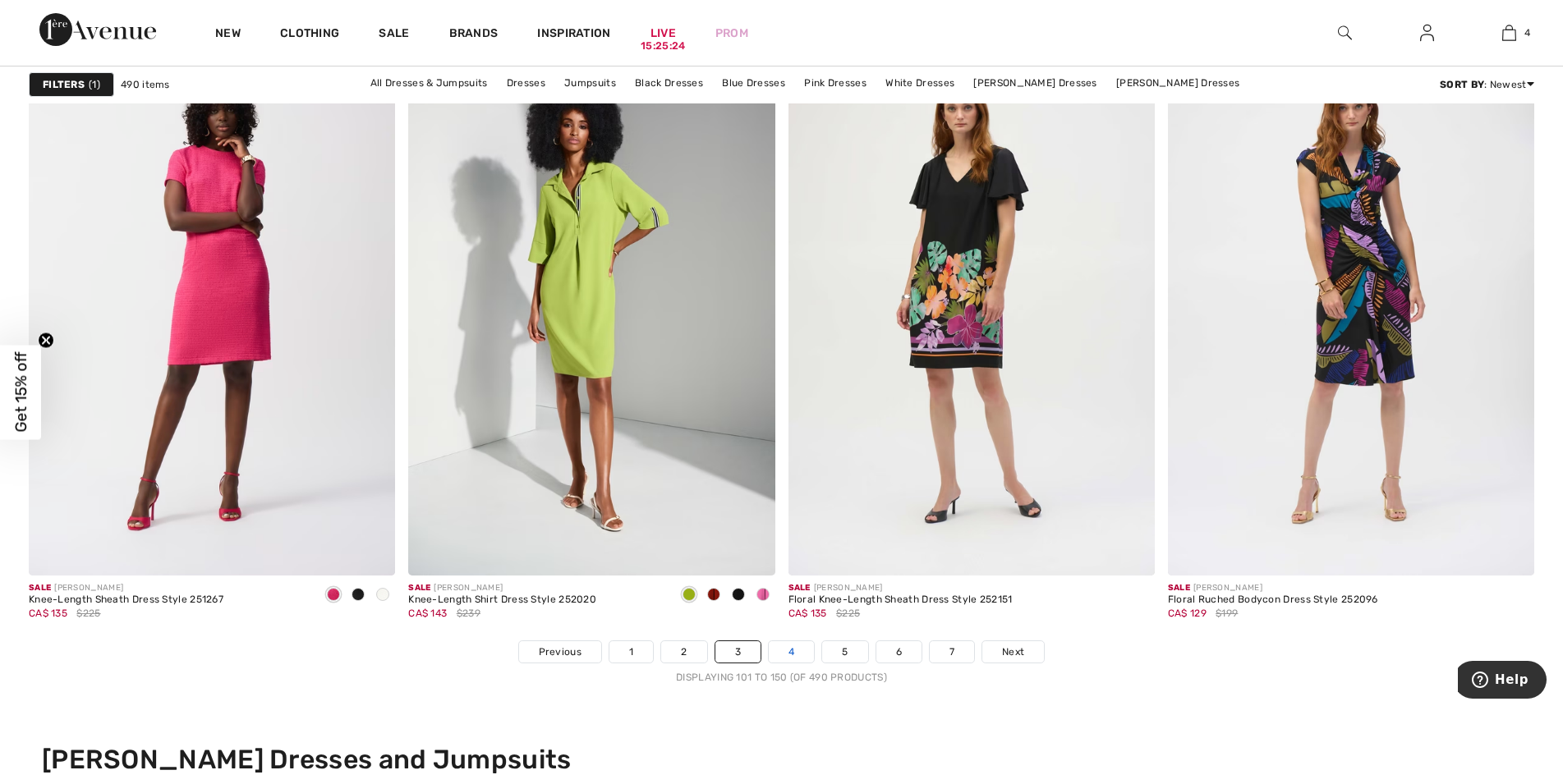
click at [790, 646] on link "4" at bounding box center [790, 651] width 45 height 21
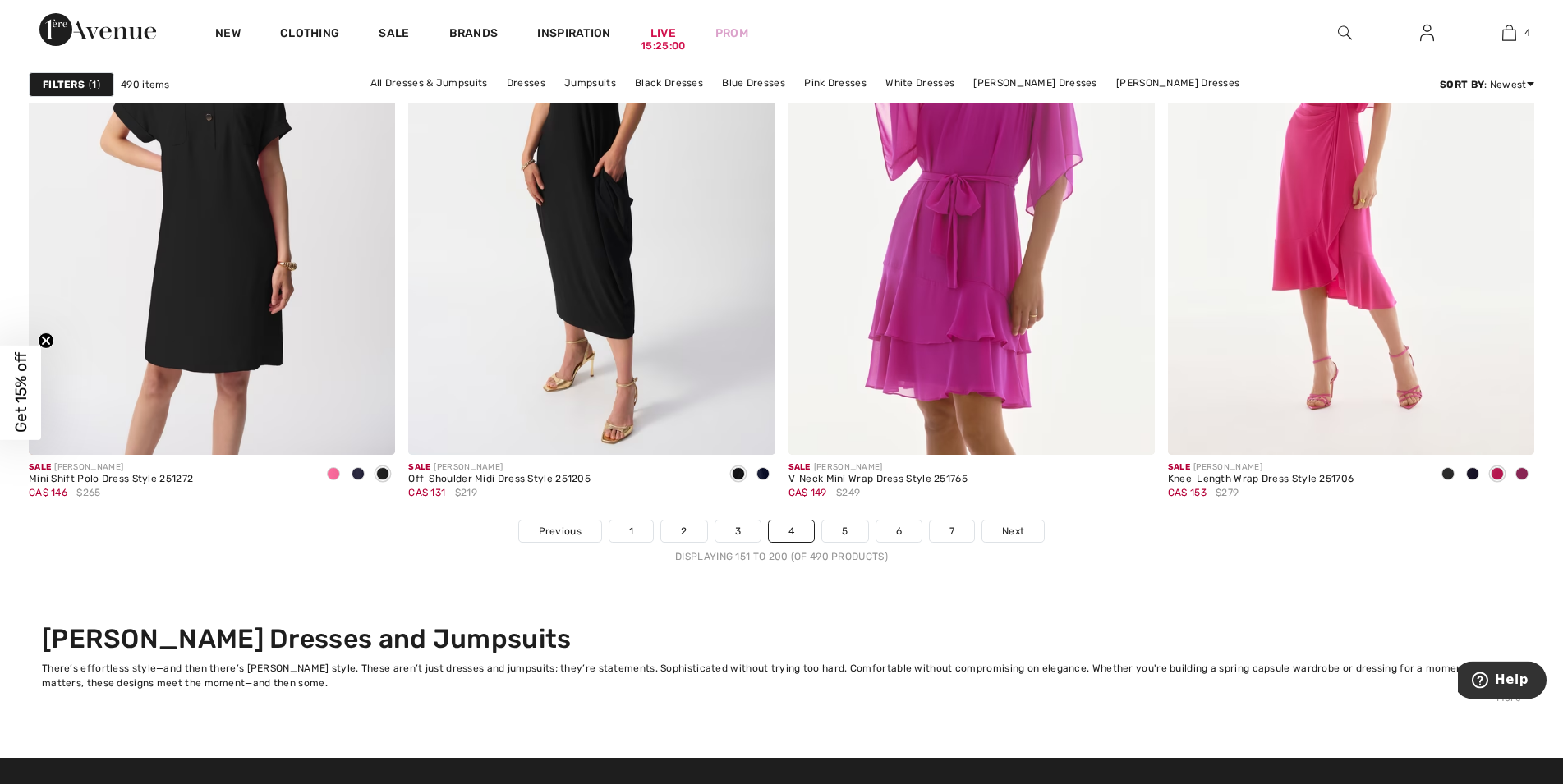
scroll to position [9377, 0]
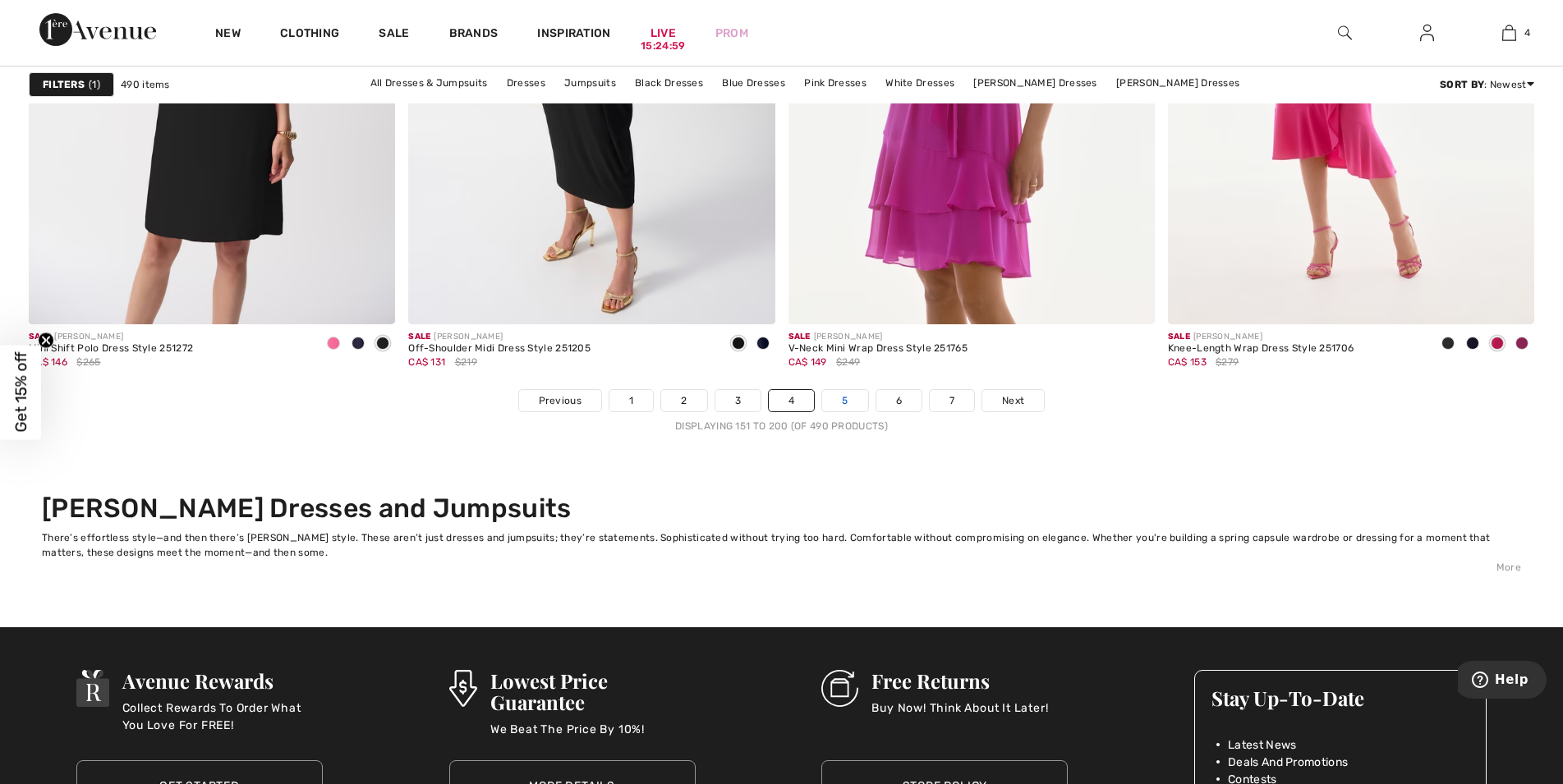
click at [848, 394] on link "5" at bounding box center [844, 399] width 45 height 21
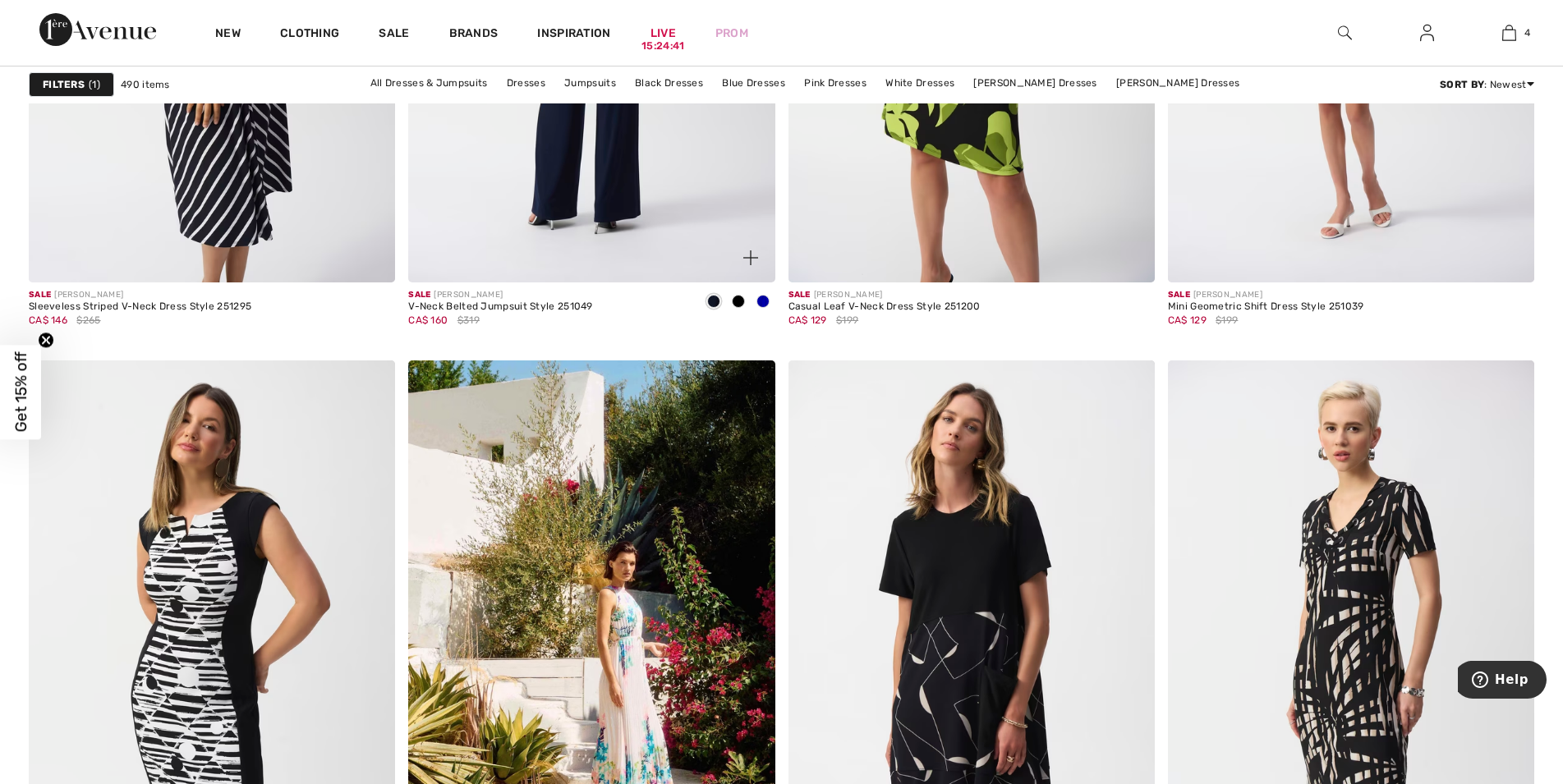
scroll to position [1507, 0]
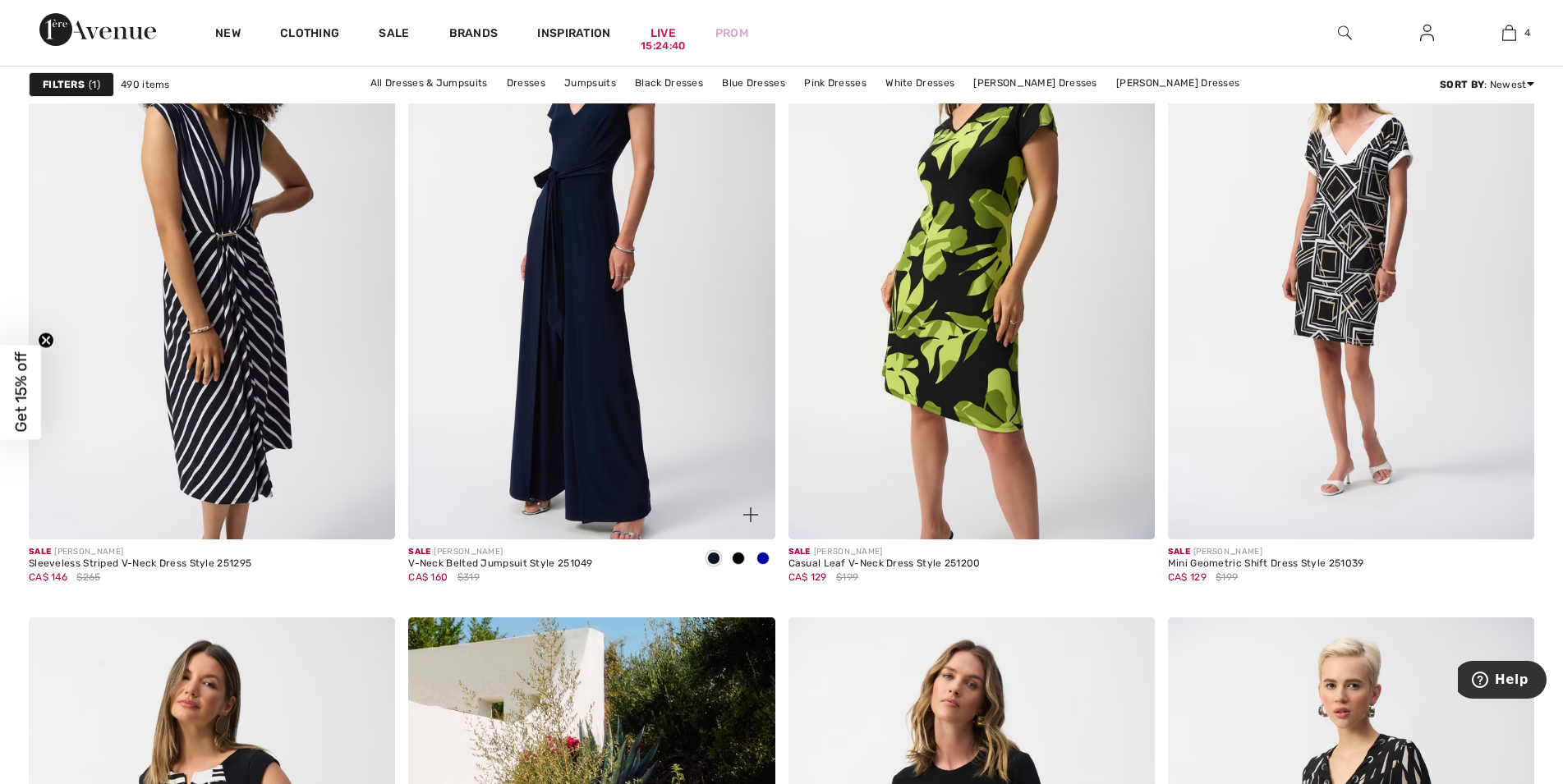
click at [760, 562] on span at bounding box center [763, 557] width 13 height 13
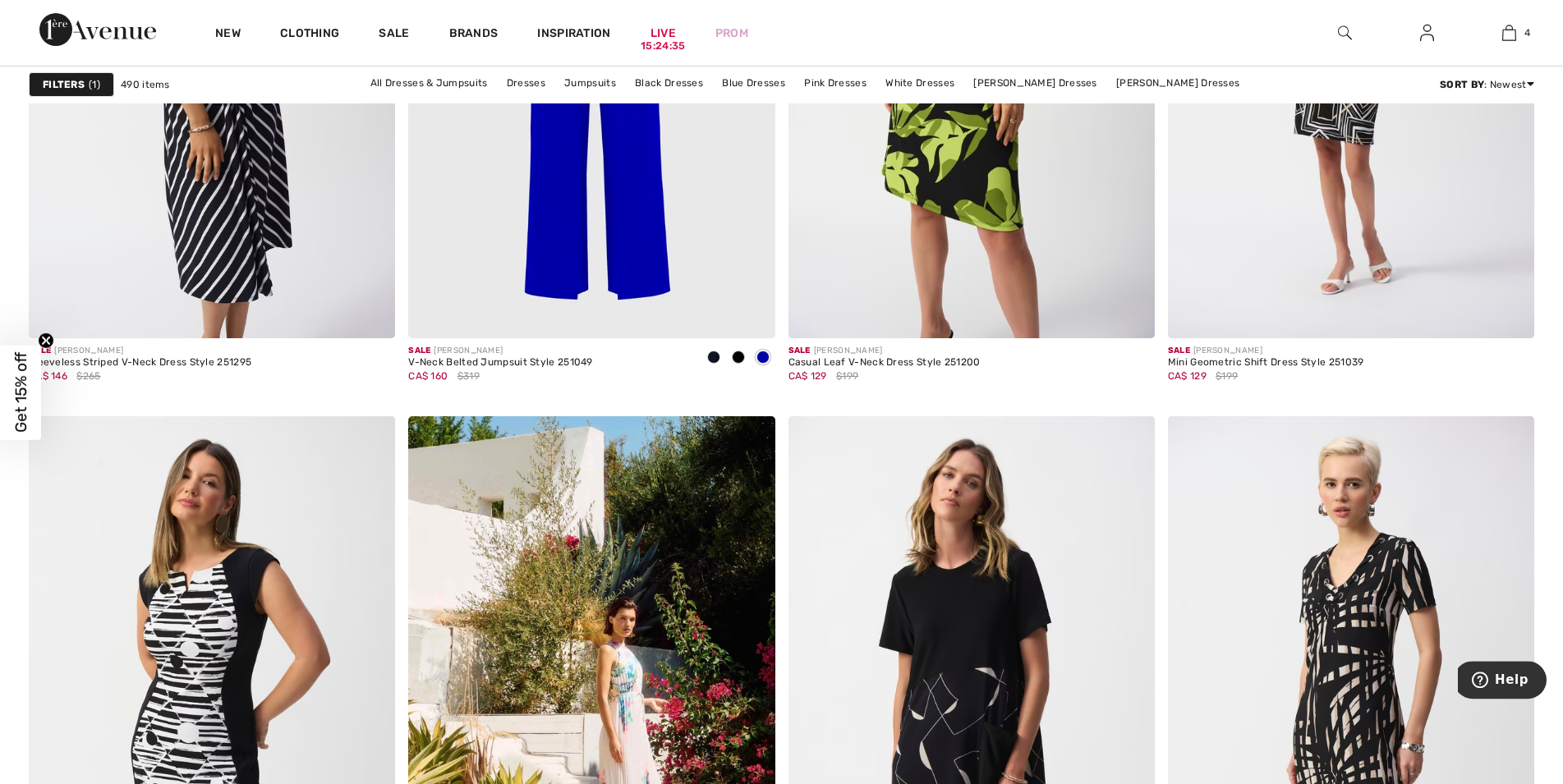
scroll to position [1674, 0]
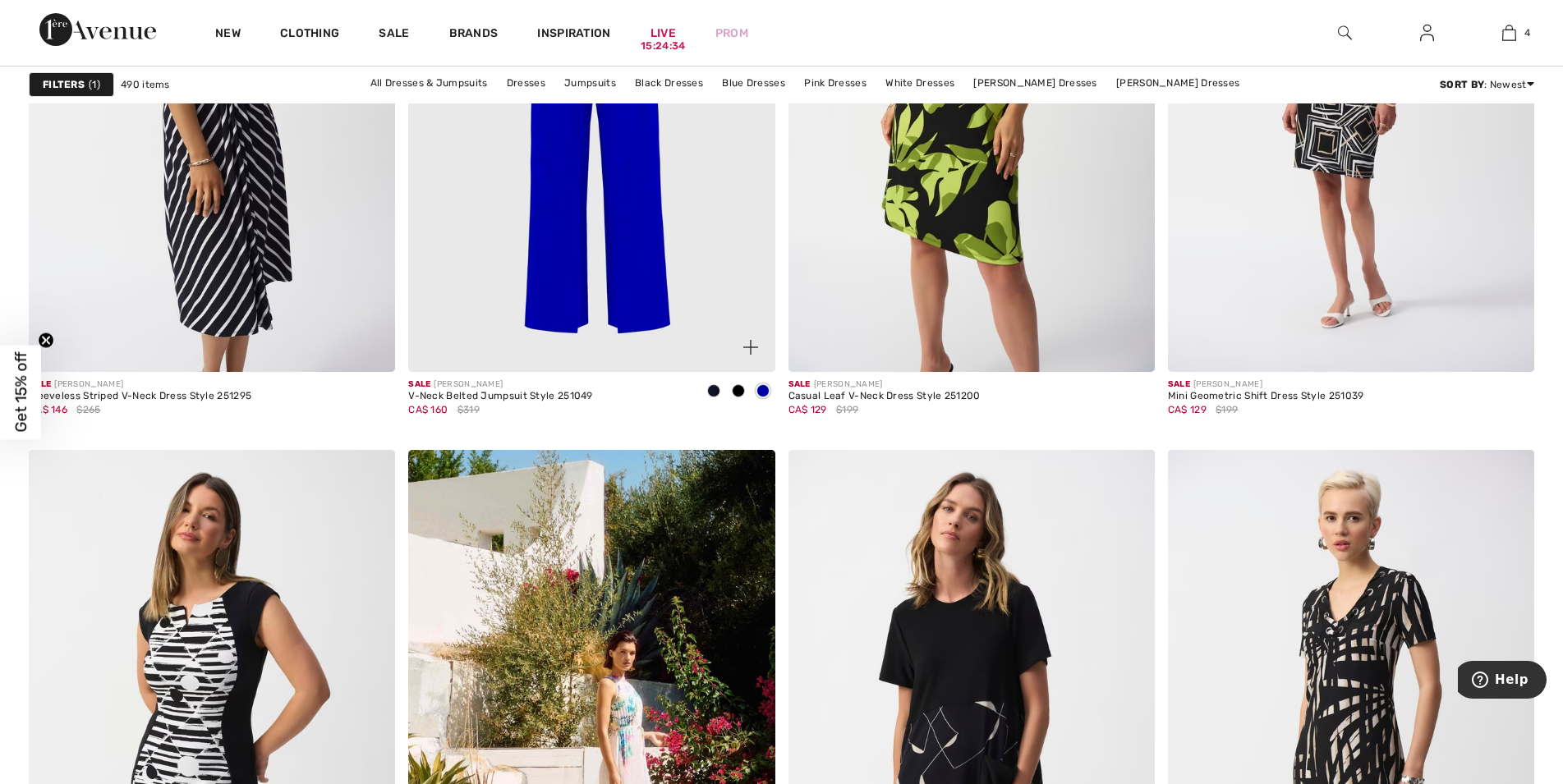
click at [743, 386] on div at bounding box center [738, 392] width 25 height 27
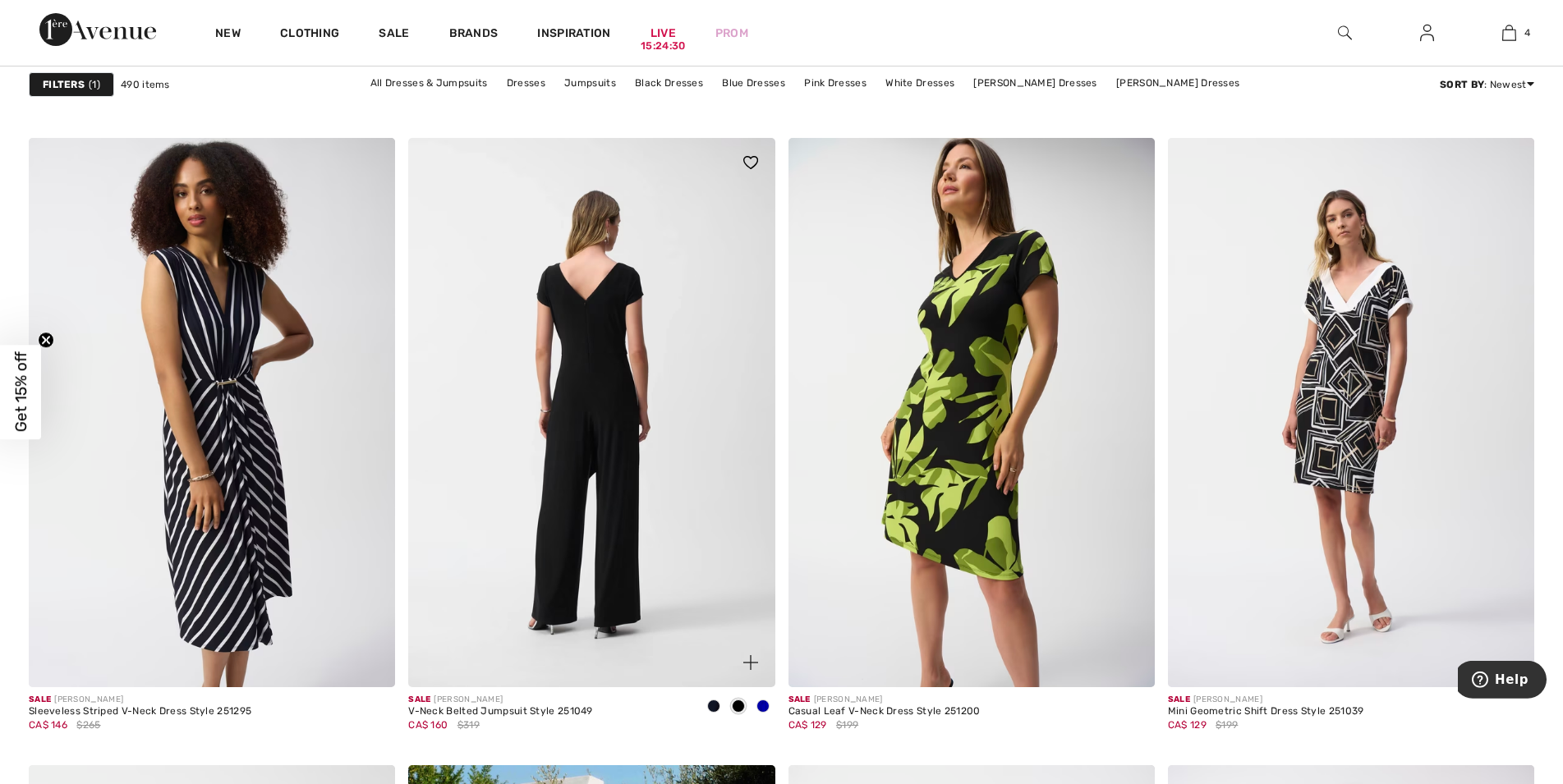
scroll to position [1339, 0]
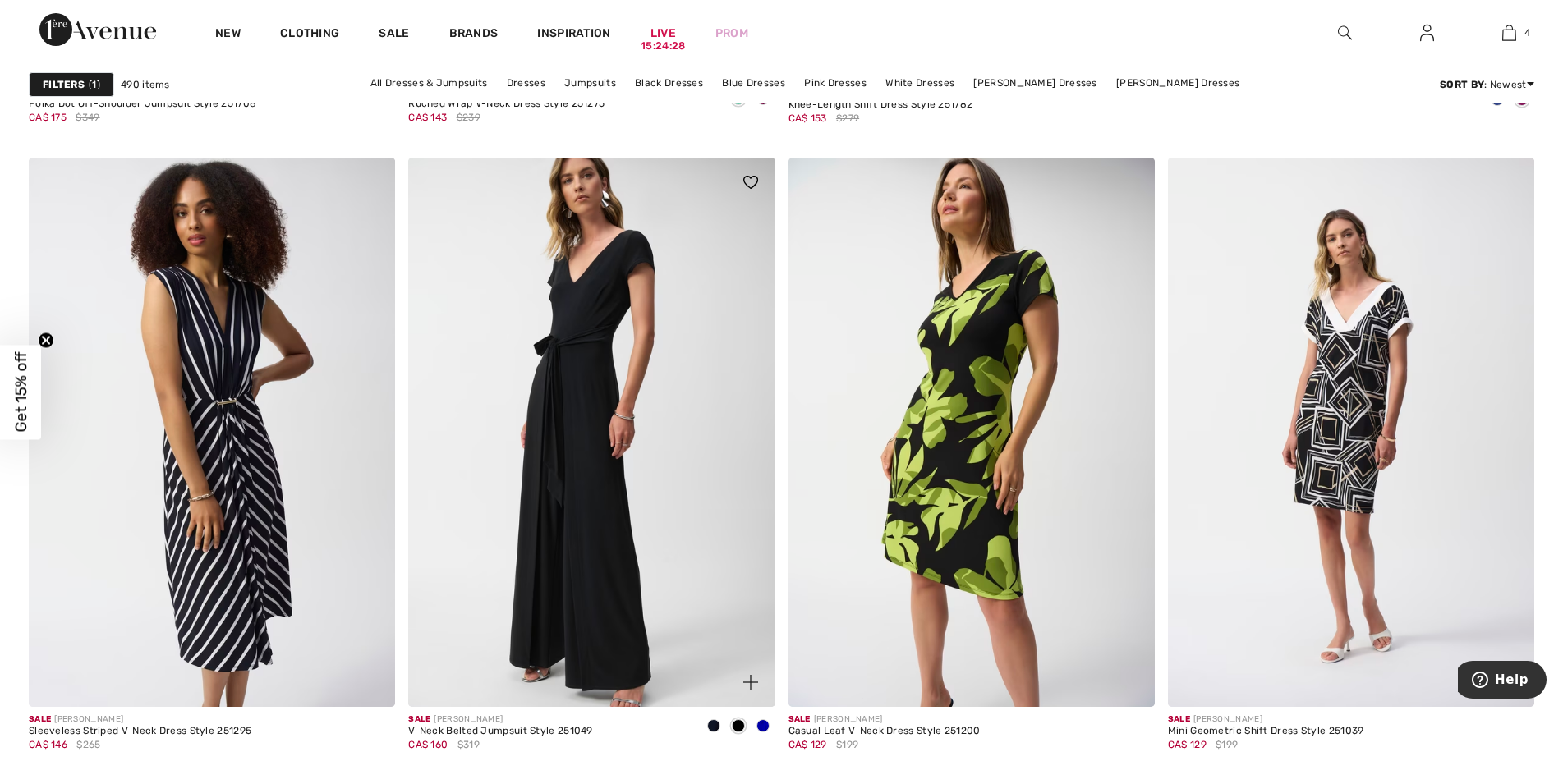
click at [714, 727] on span at bounding box center [713, 725] width 13 height 13
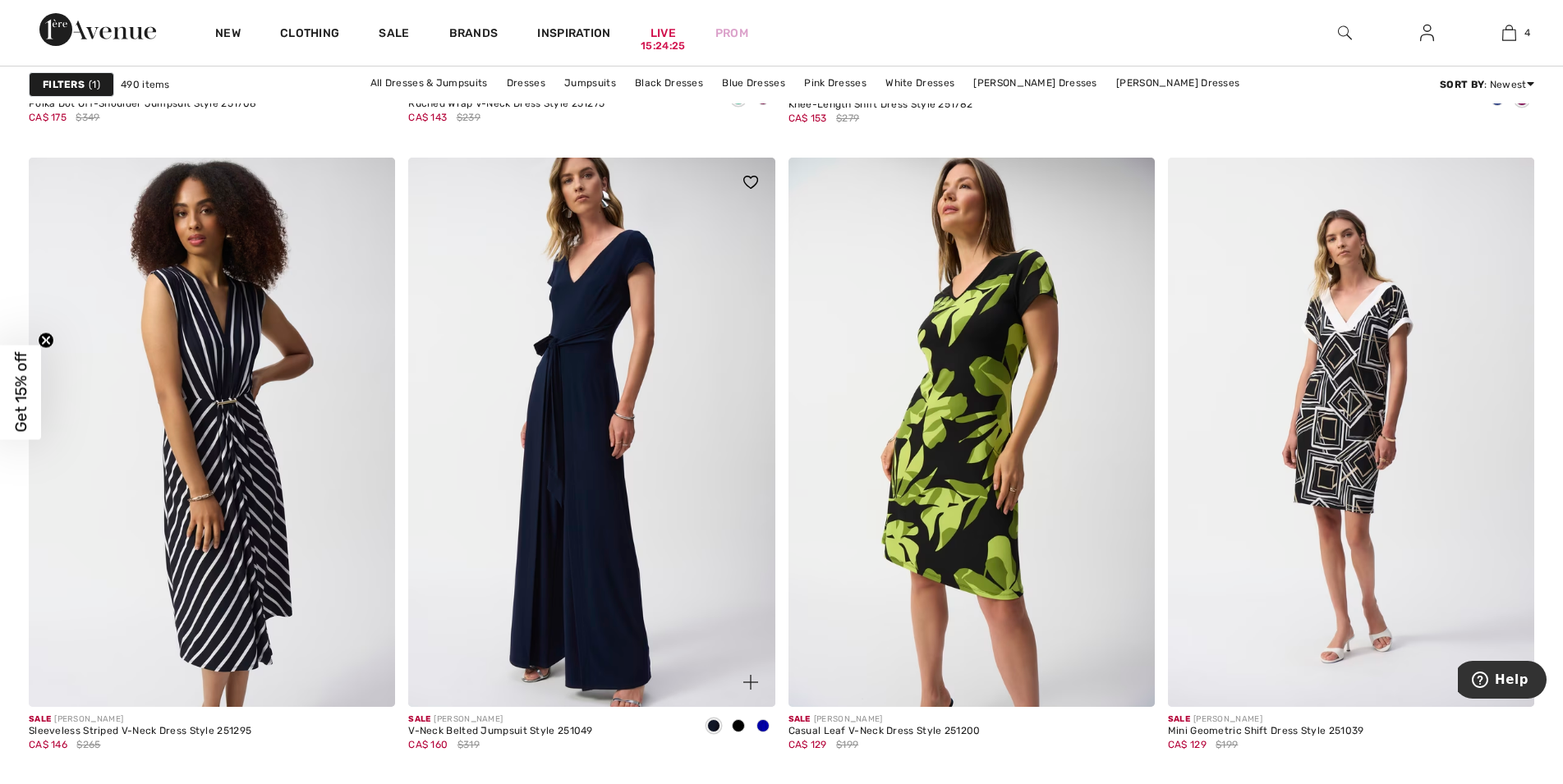
click at [711, 722] on span at bounding box center [713, 725] width 13 height 13
click at [745, 727] on div at bounding box center [738, 726] width 25 height 27
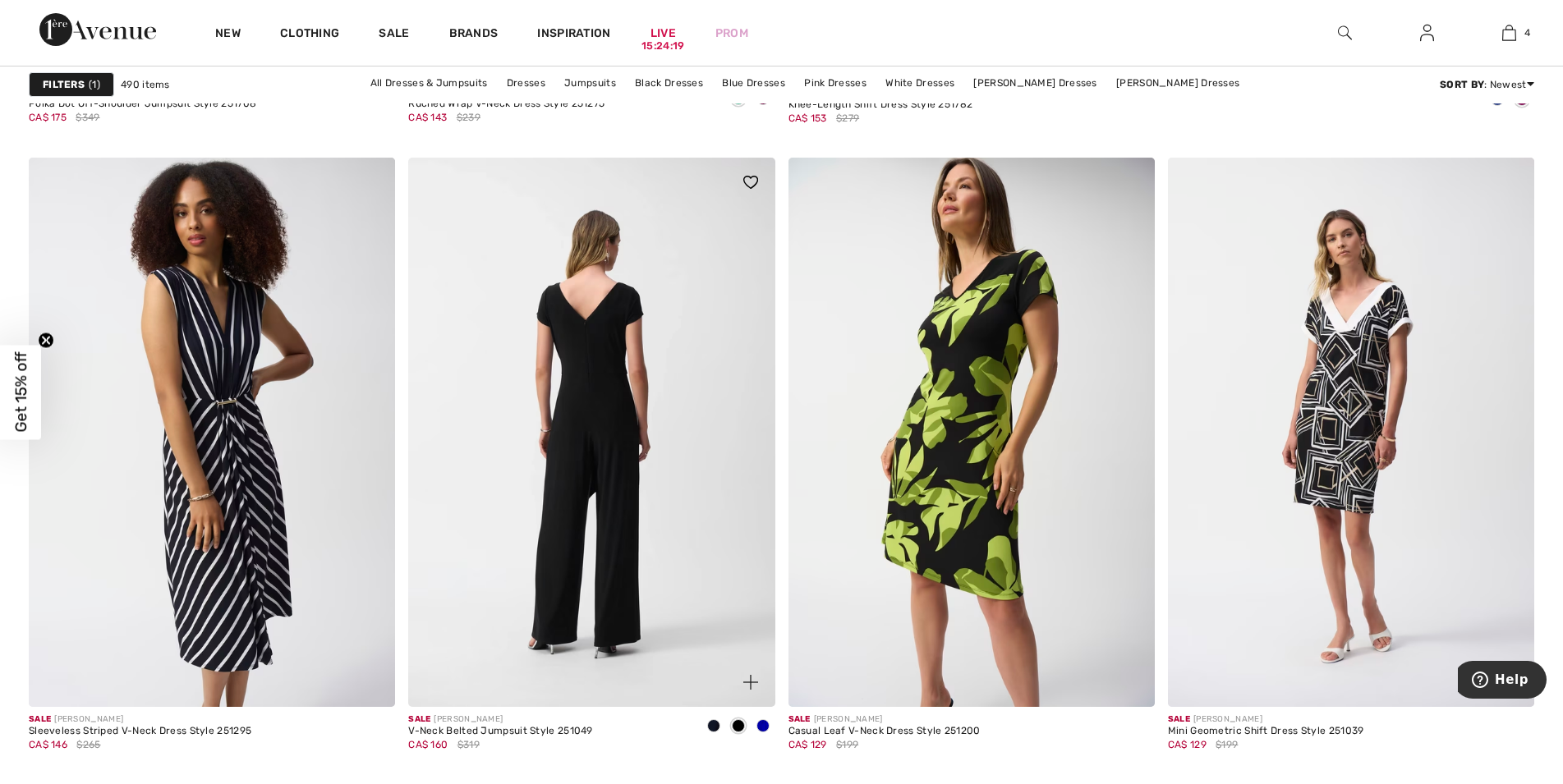
click at [563, 493] on img at bounding box center [592, 432] width 366 height 549
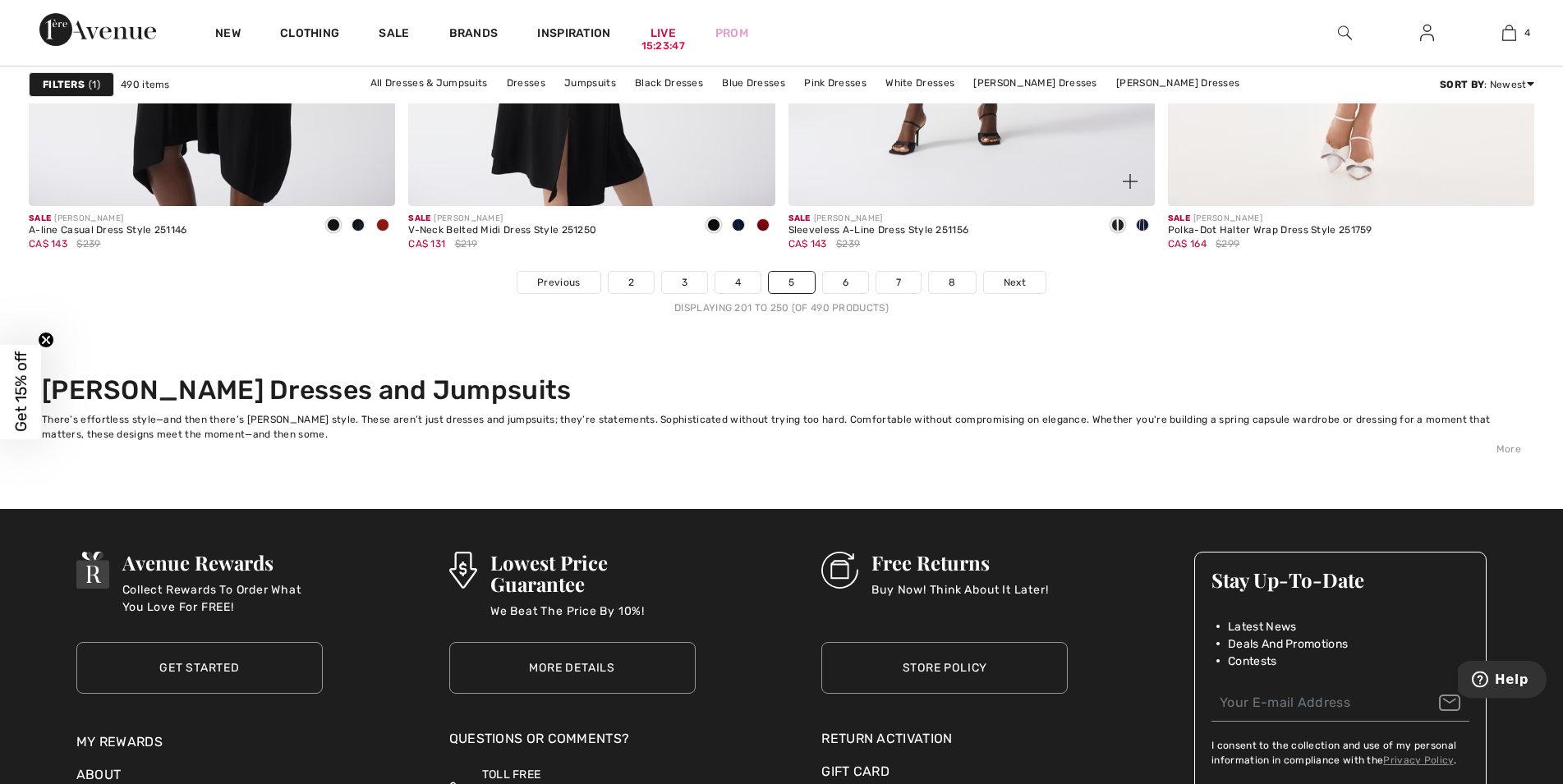
scroll to position [9629, 0]
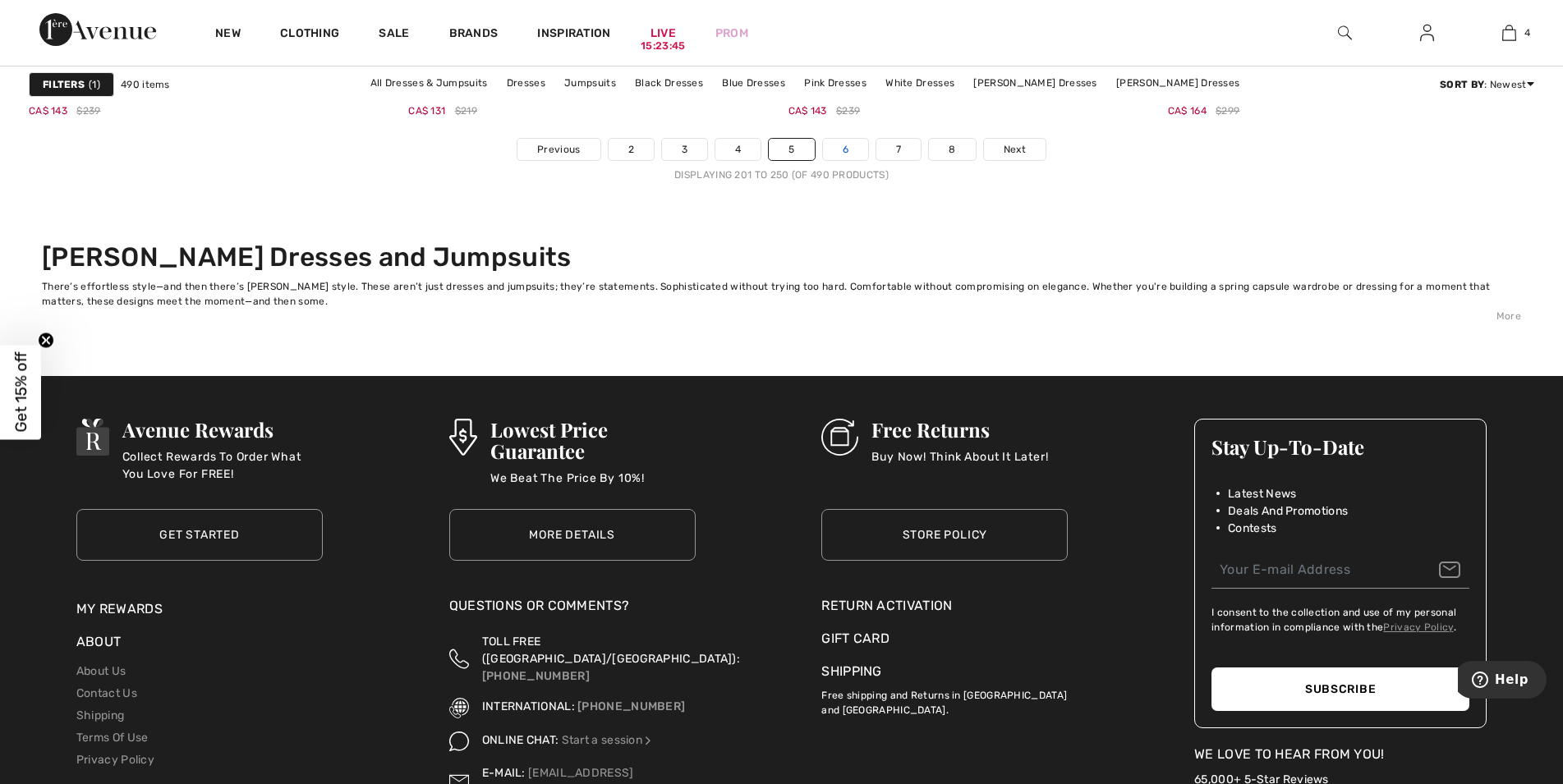
click at [857, 153] on link "6" at bounding box center [845, 149] width 45 height 21
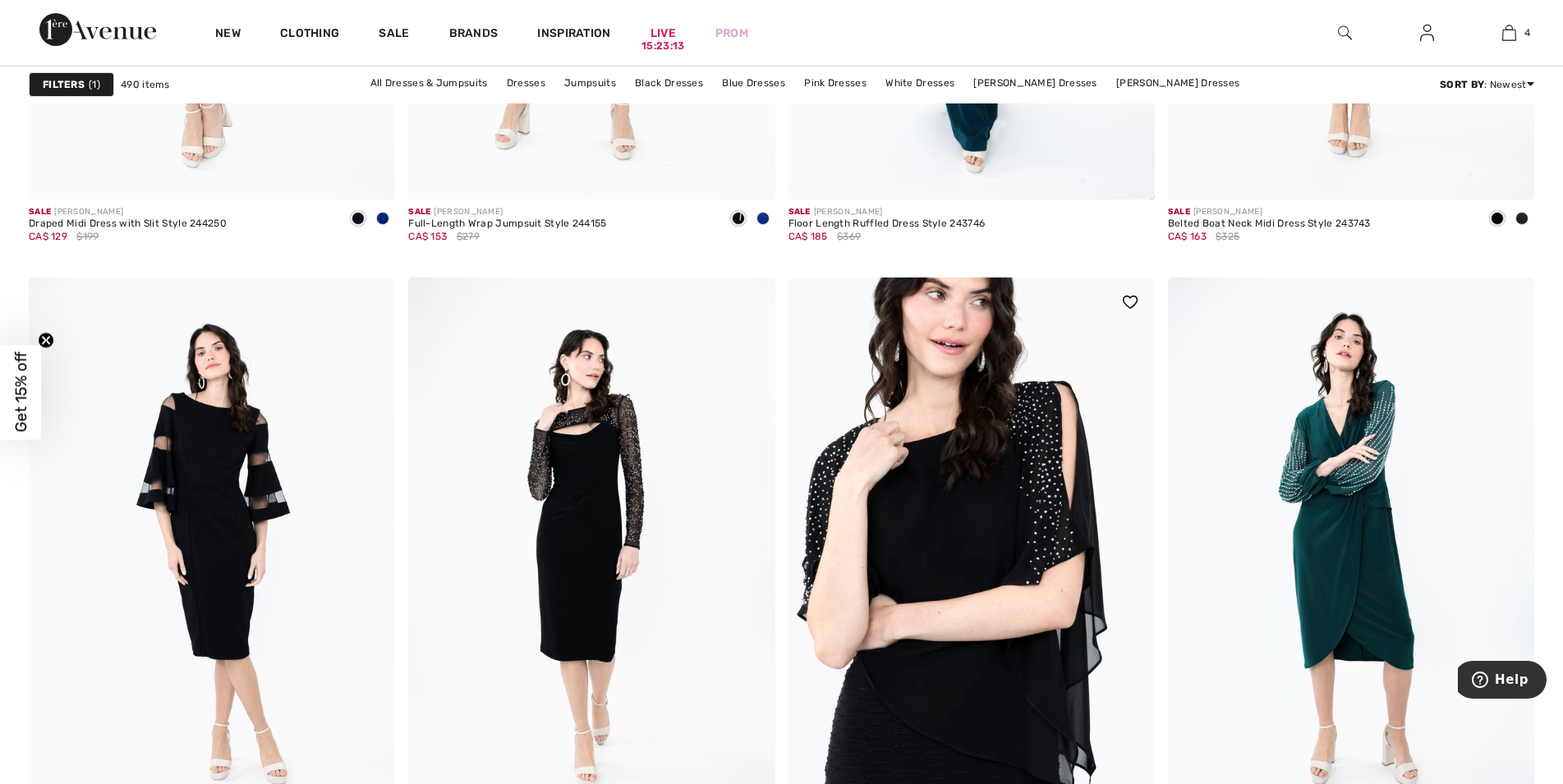
scroll to position [9294, 0]
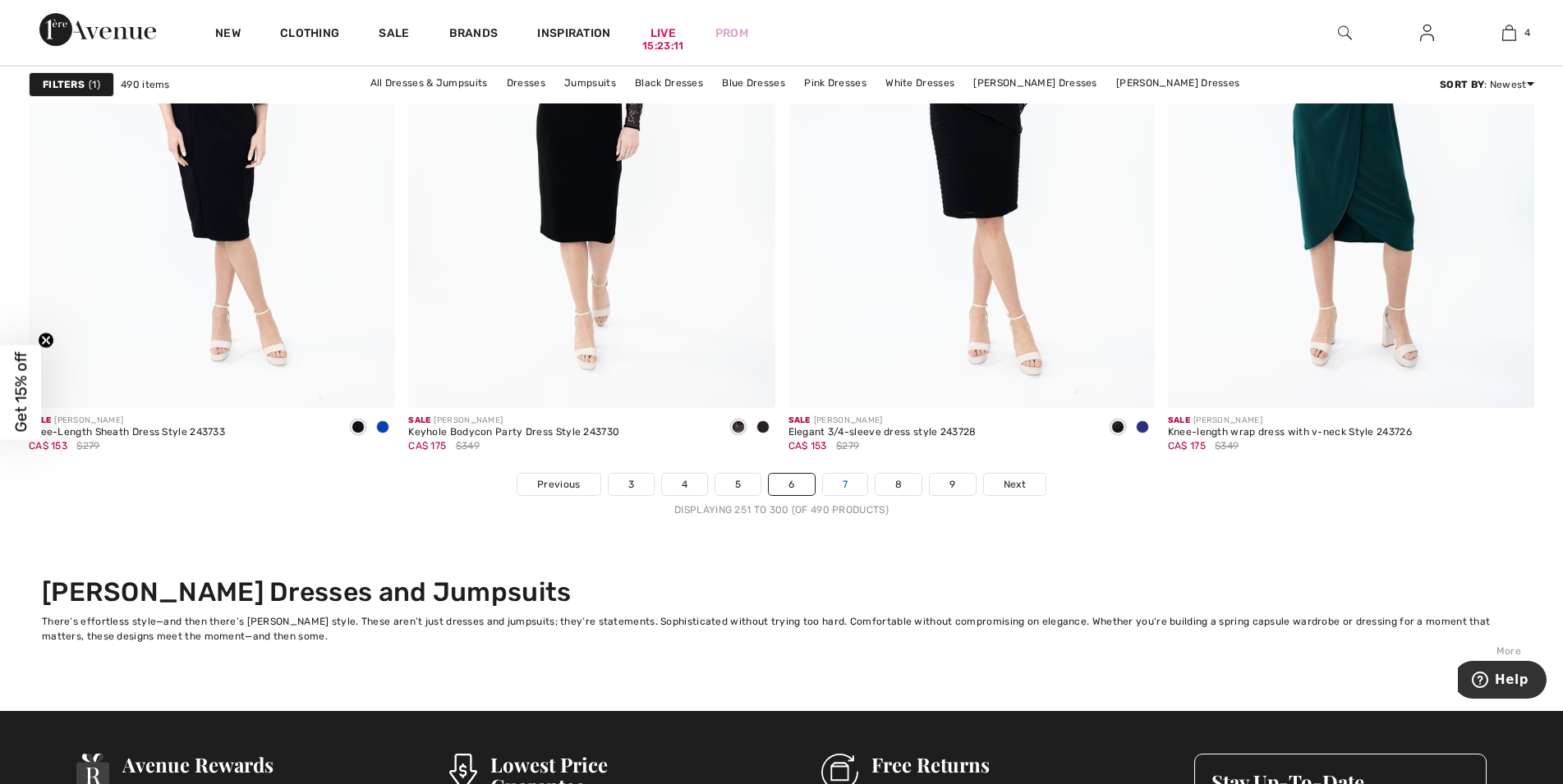
click at [838, 482] on link "7" at bounding box center [845, 484] width 45 height 21
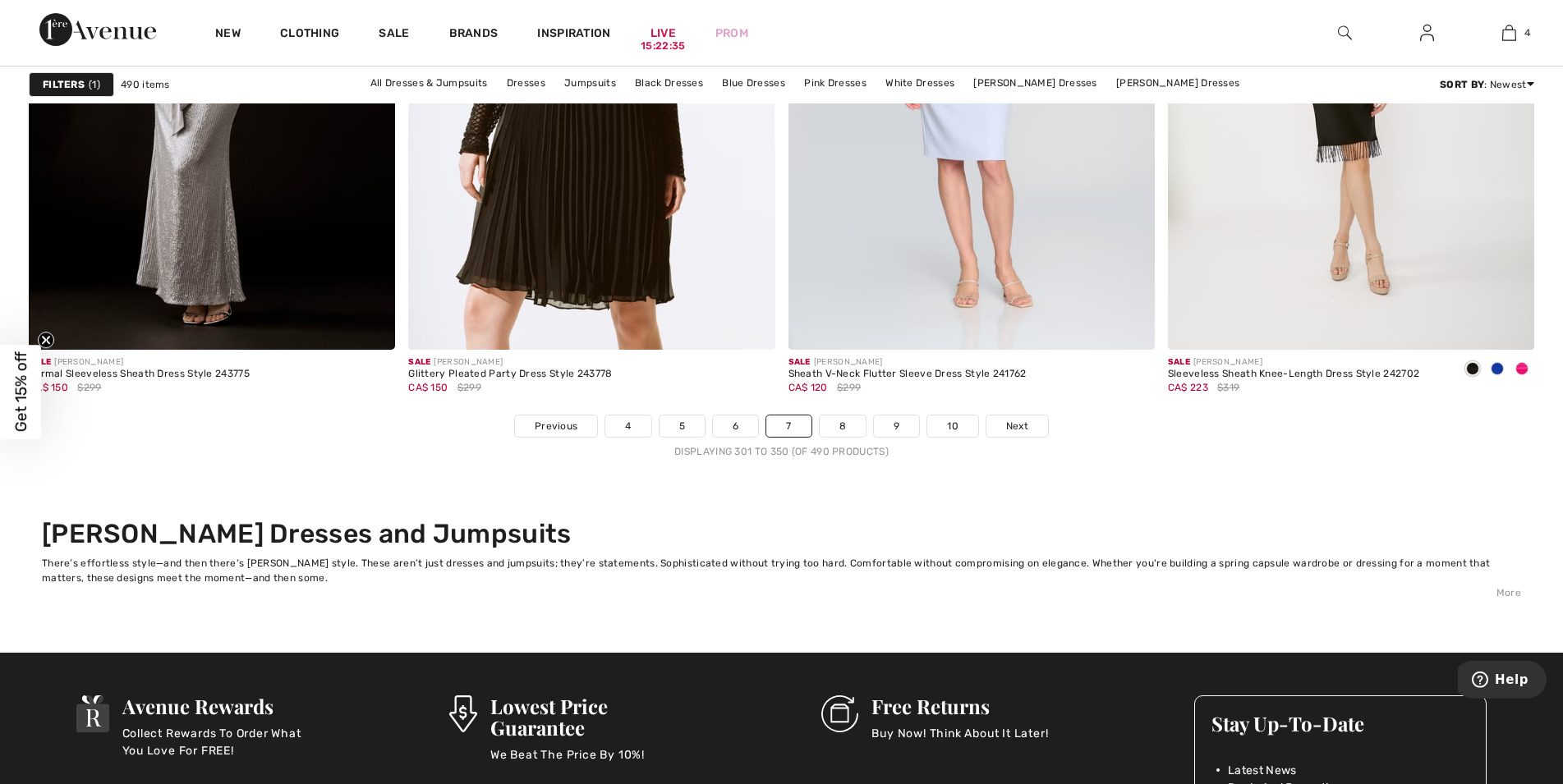
scroll to position [9377, 0]
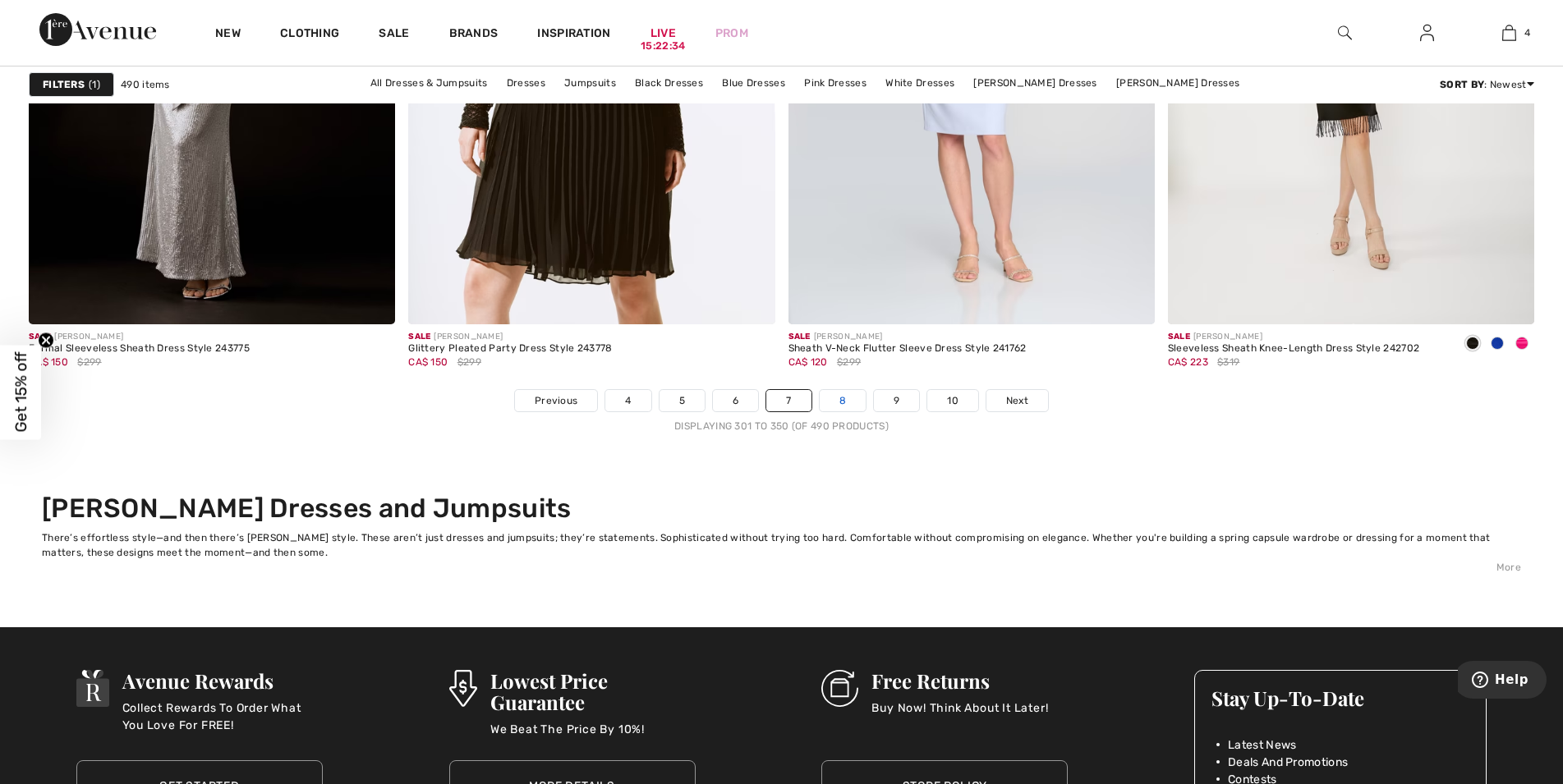
click at [838, 398] on link "8" at bounding box center [842, 399] width 46 height 21
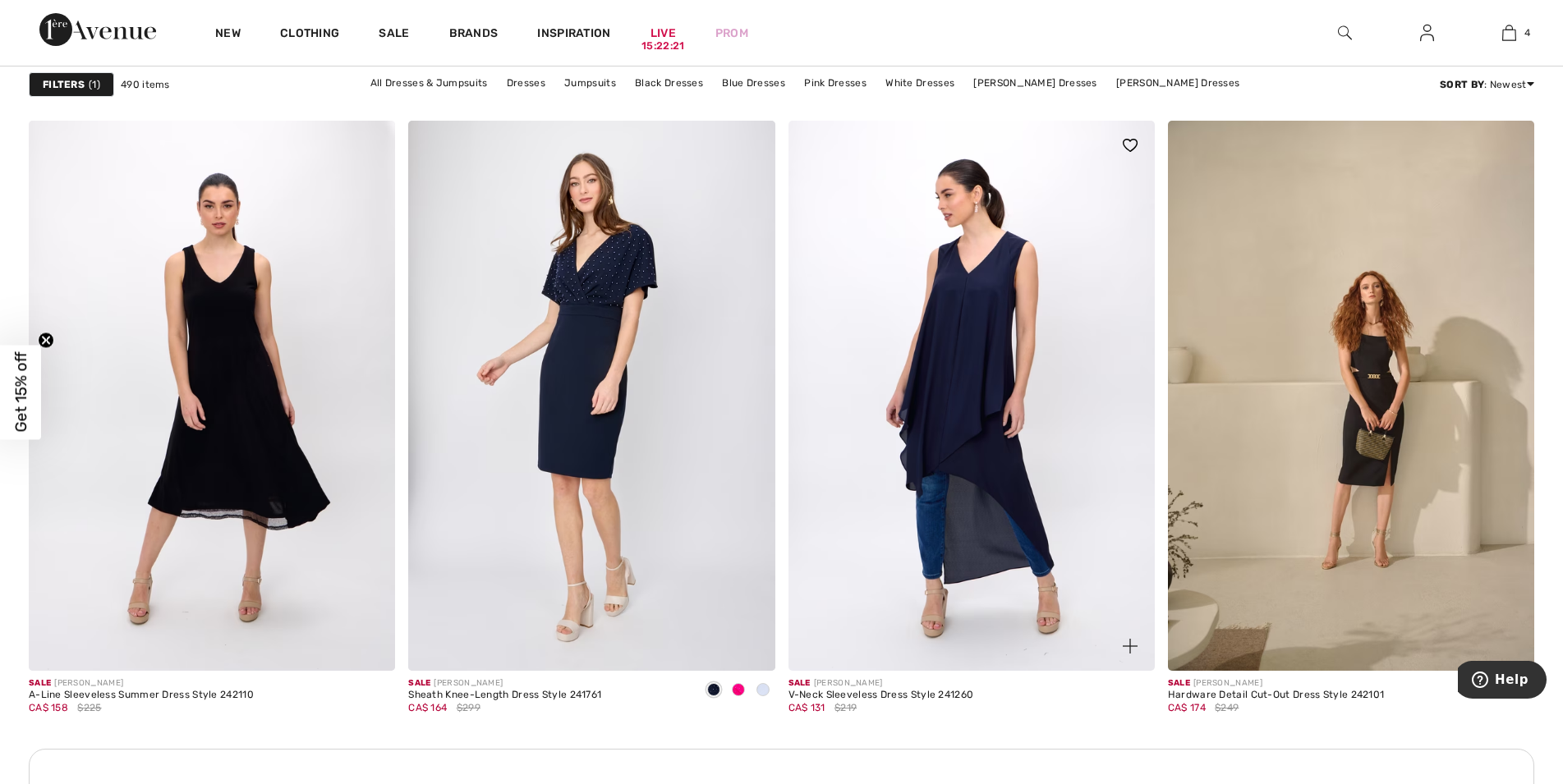
scroll to position [2009, 0]
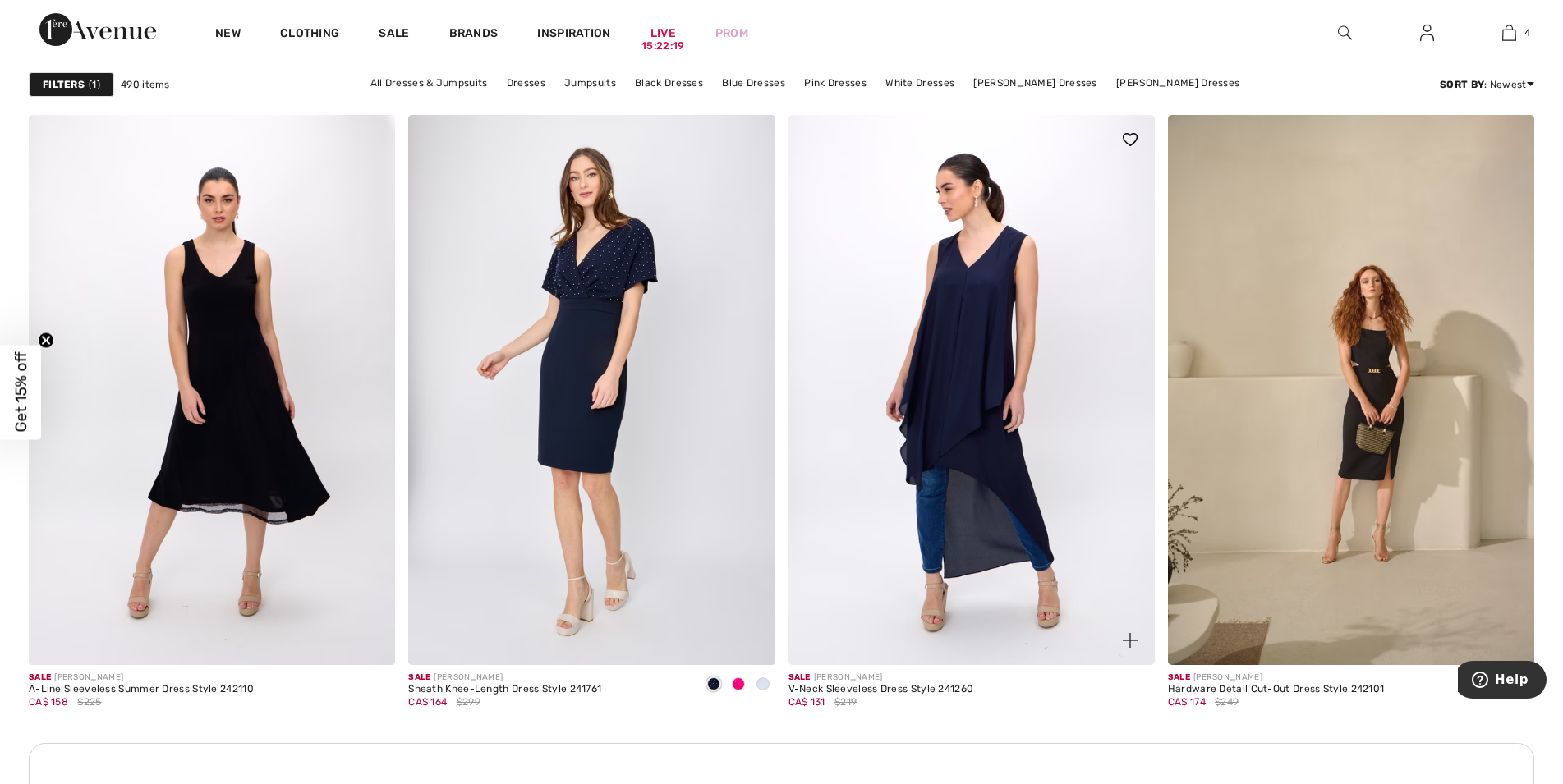
click at [930, 413] on img at bounding box center [971, 390] width 366 height 549
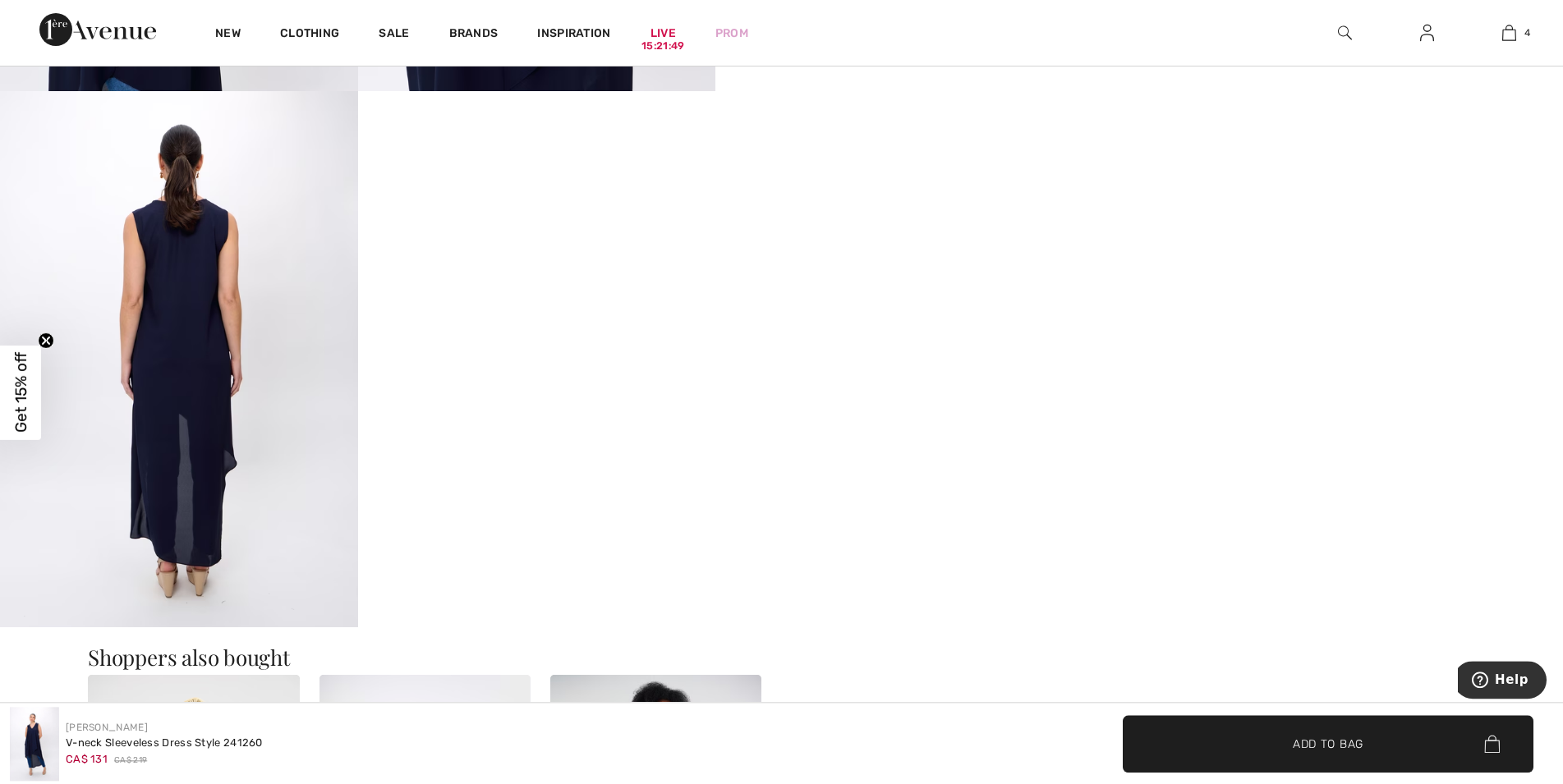
scroll to position [1173, 0]
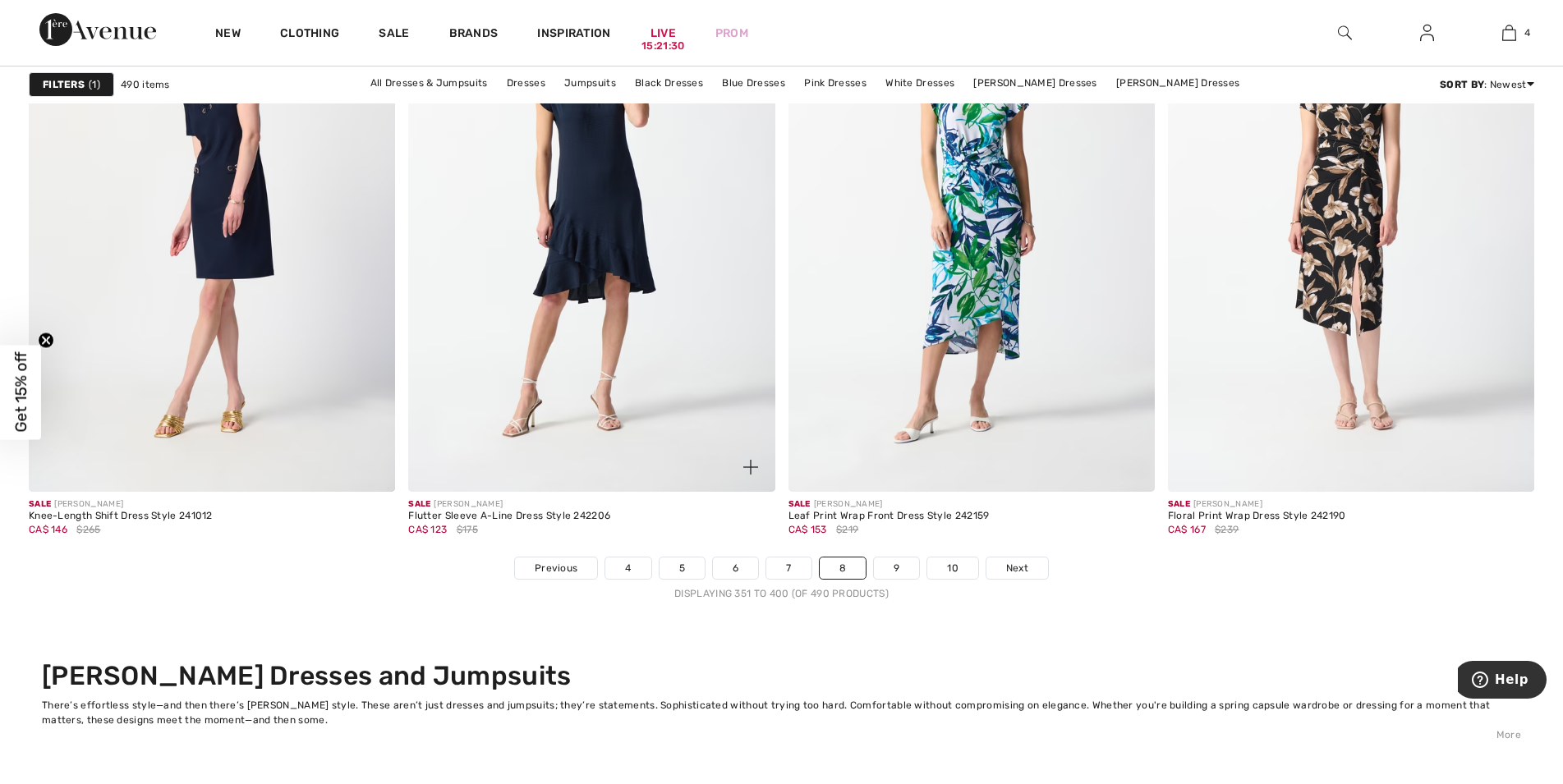
scroll to position [9545, 0]
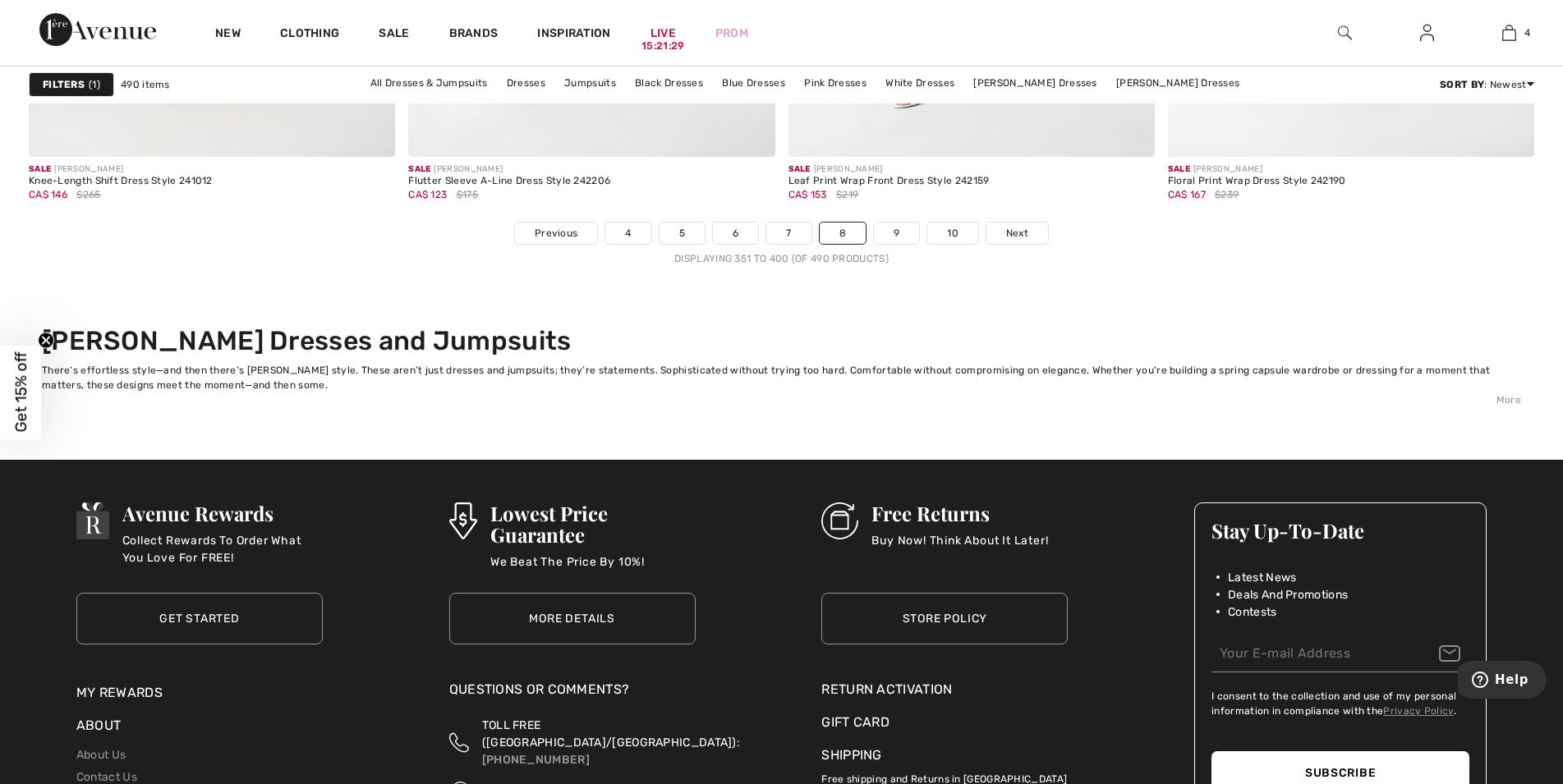
click at [895, 245] on nav "Previous 4 5 6 7 8 9 10 Next Displaying 351 to 400 (of 490 products)" at bounding box center [782, 243] width 1505 height 45
click at [895, 239] on link "9" at bounding box center [896, 233] width 45 height 21
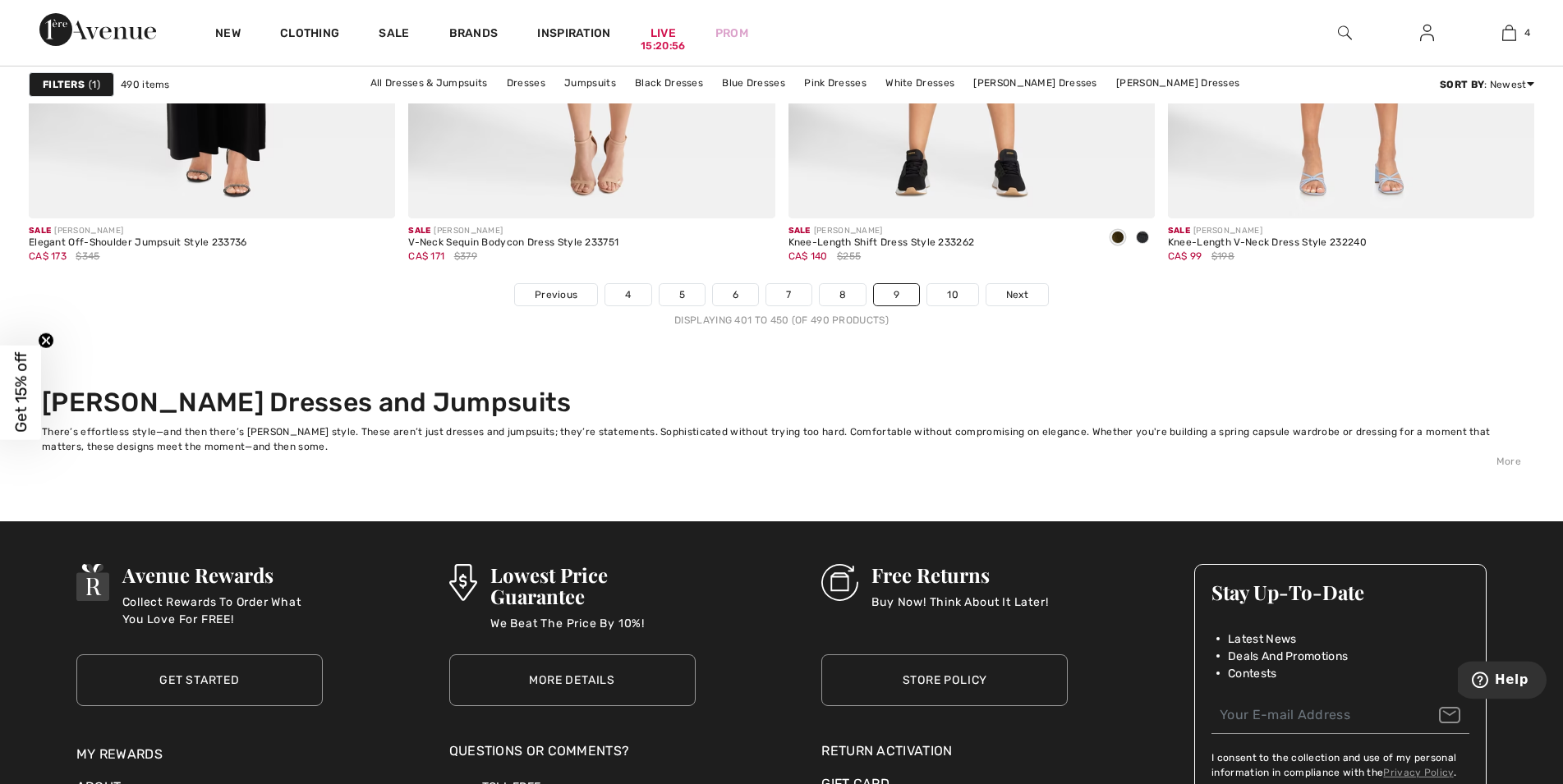
scroll to position [9545, 0]
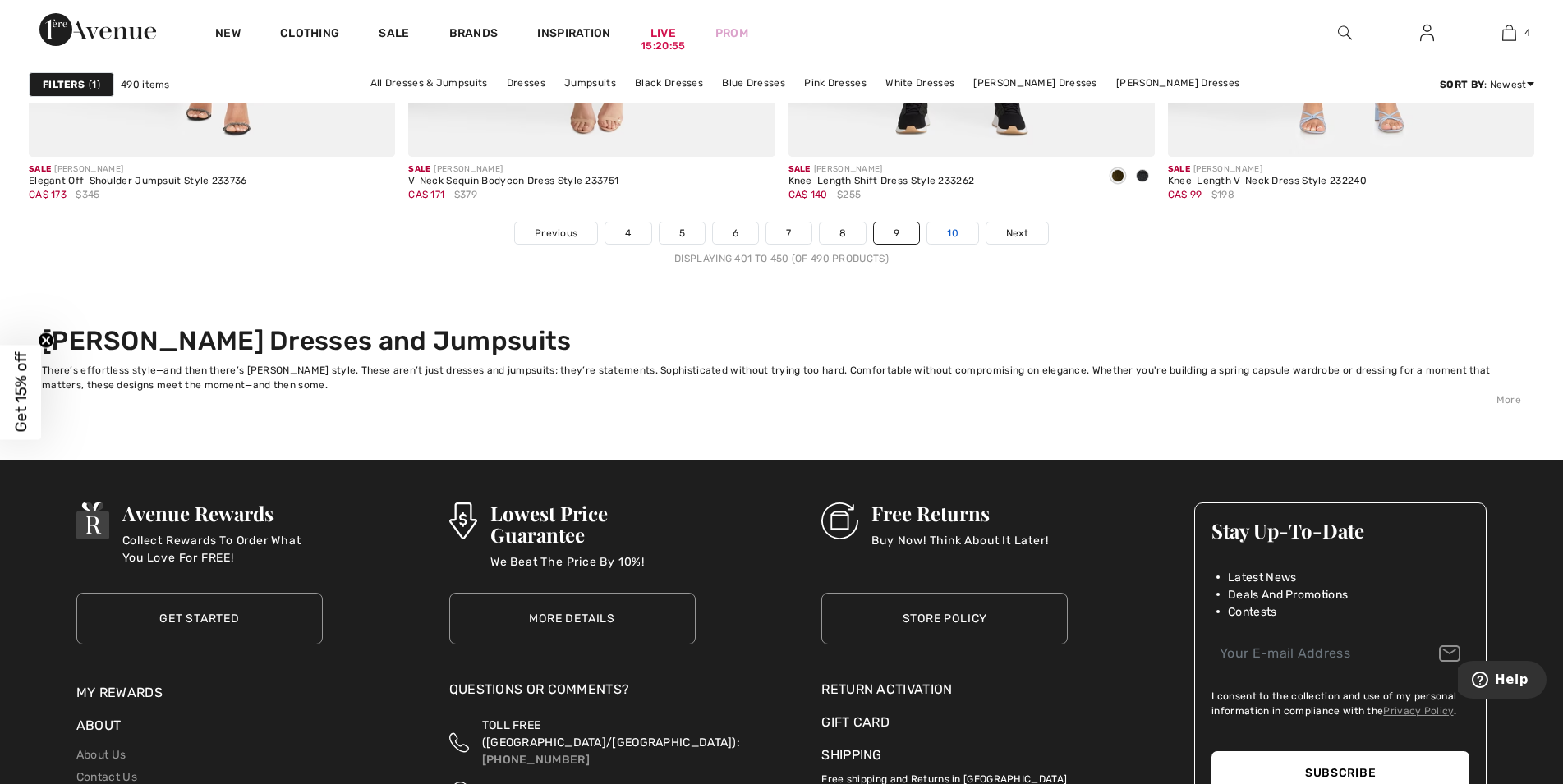
click at [943, 231] on link "10" at bounding box center [953, 233] width 51 height 21
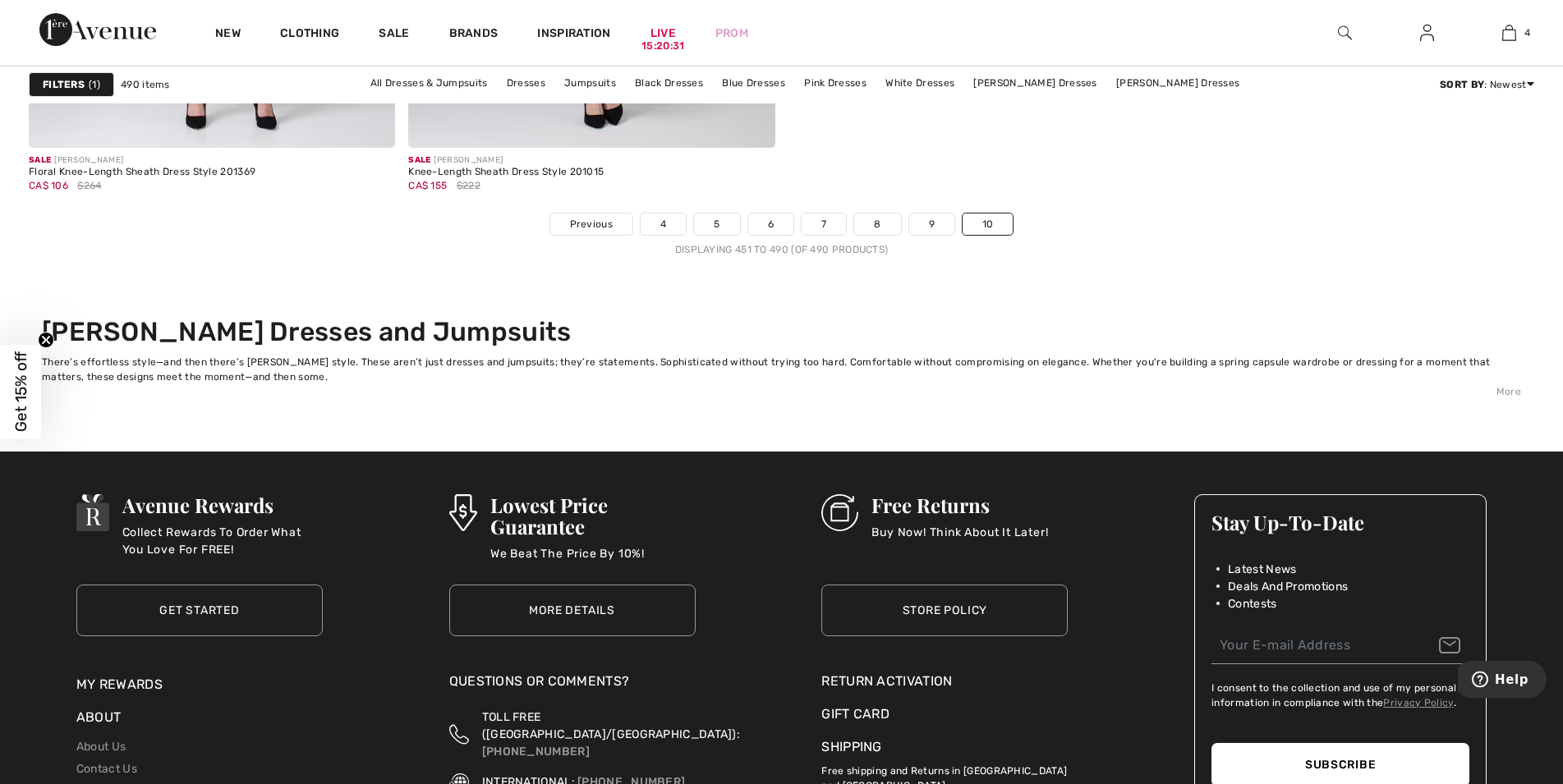
scroll to position [8373, 0]
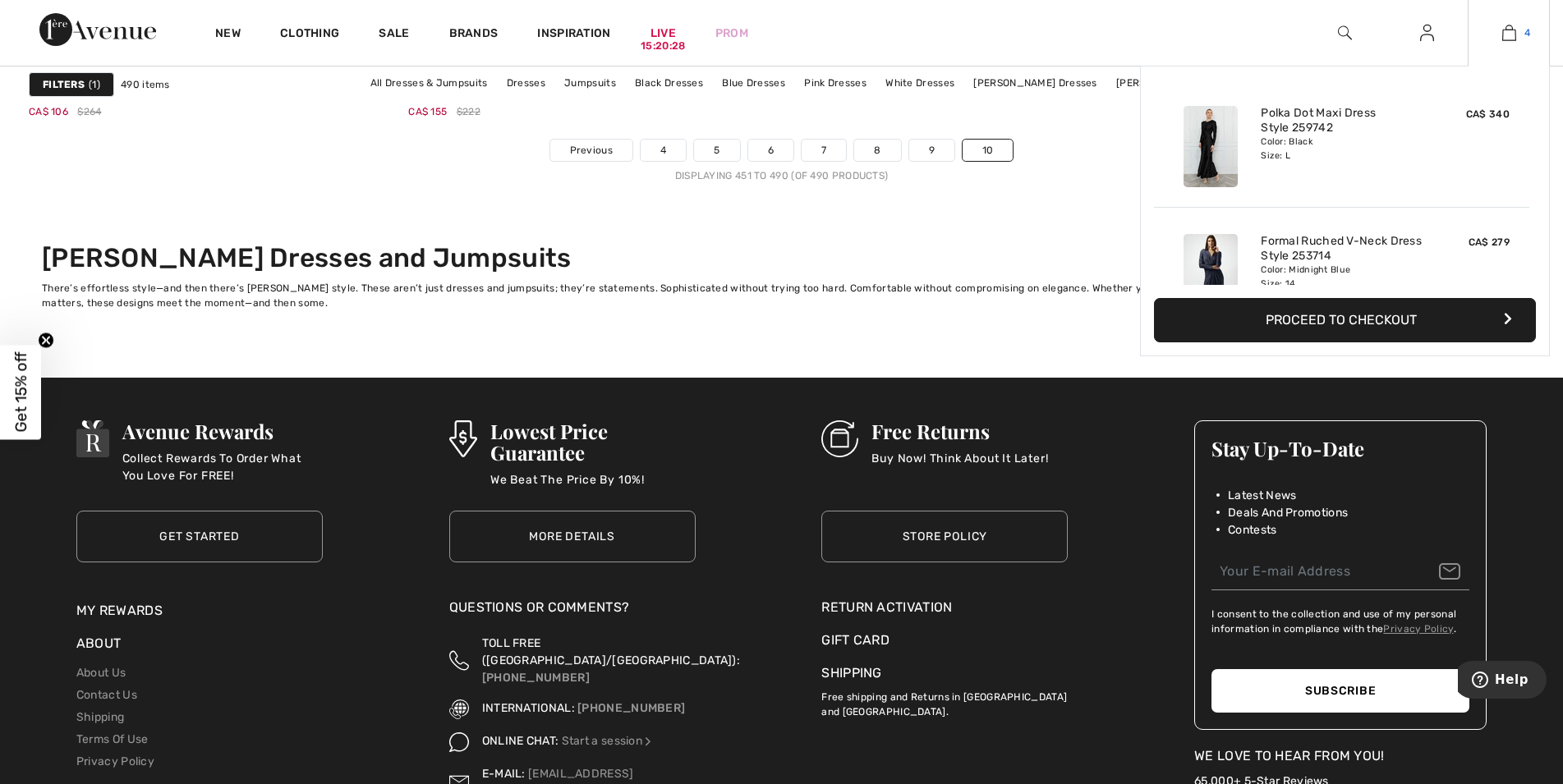
click at [1502, 36] on img at bounding box center [1509, 33] width 14 height 20
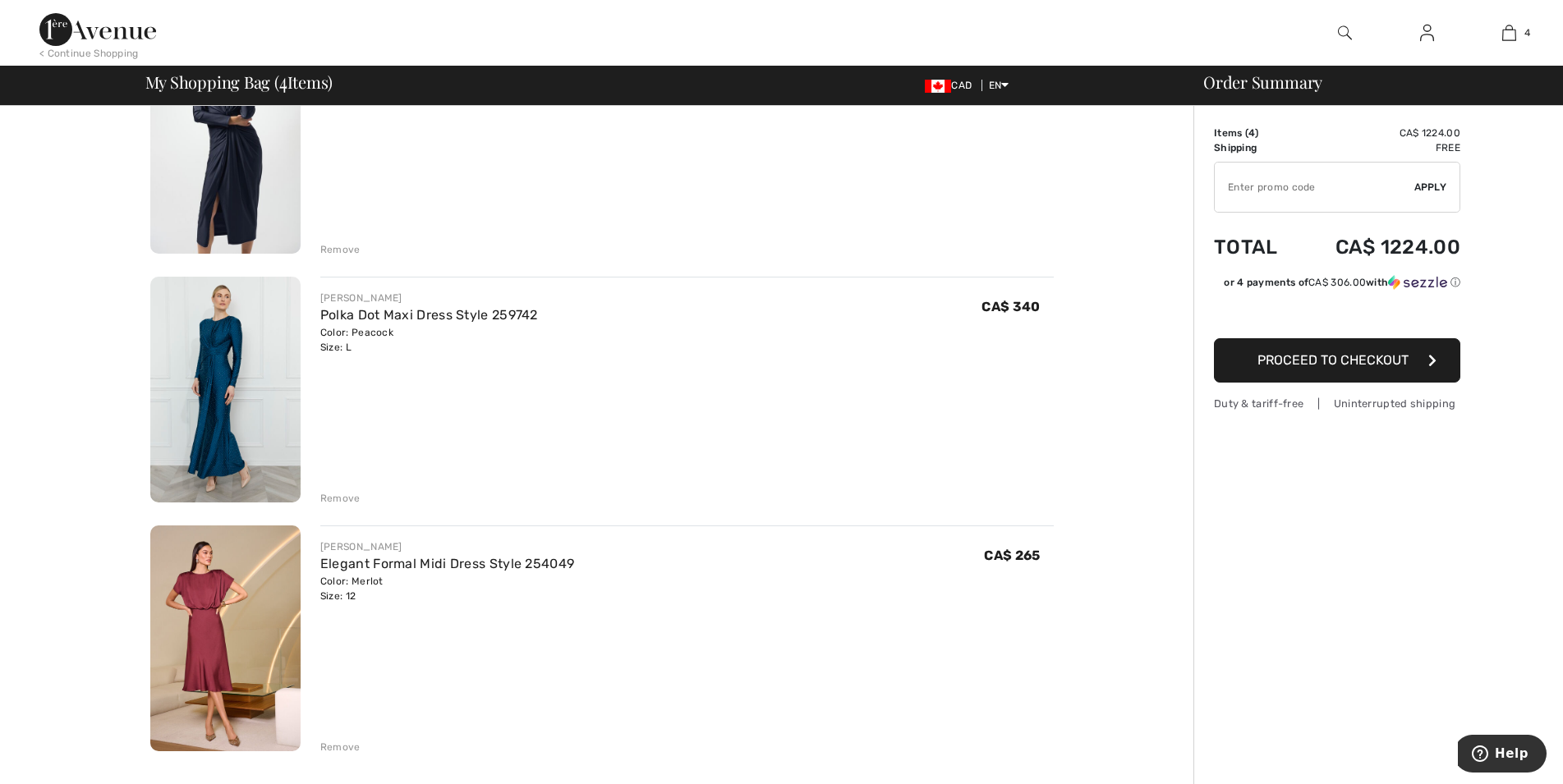
scroll to position [586, 0]
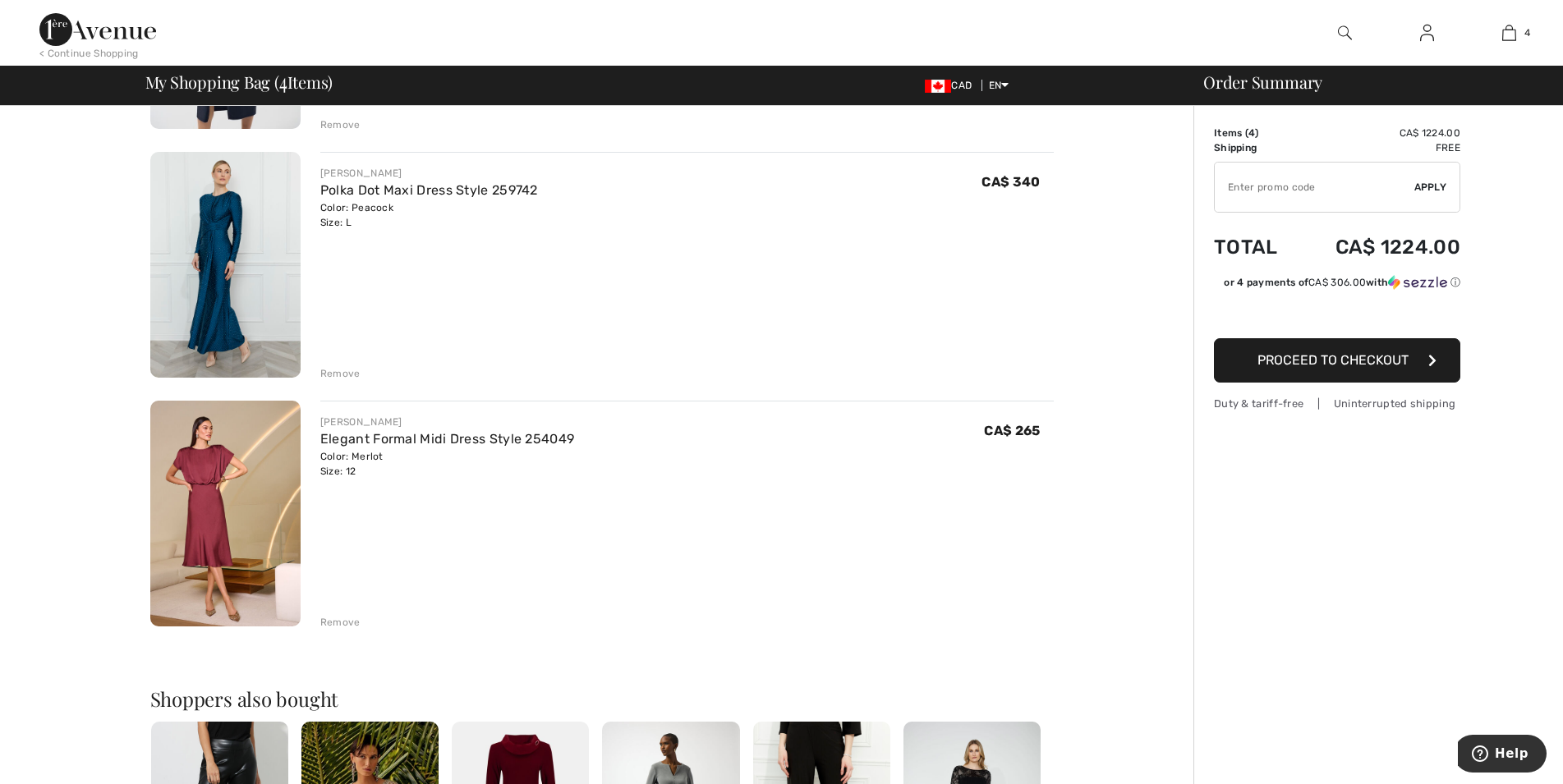
click at [1319, 361] on span "Proceed to Checkout" at bounding box center [1333, 360] width 151 height 16
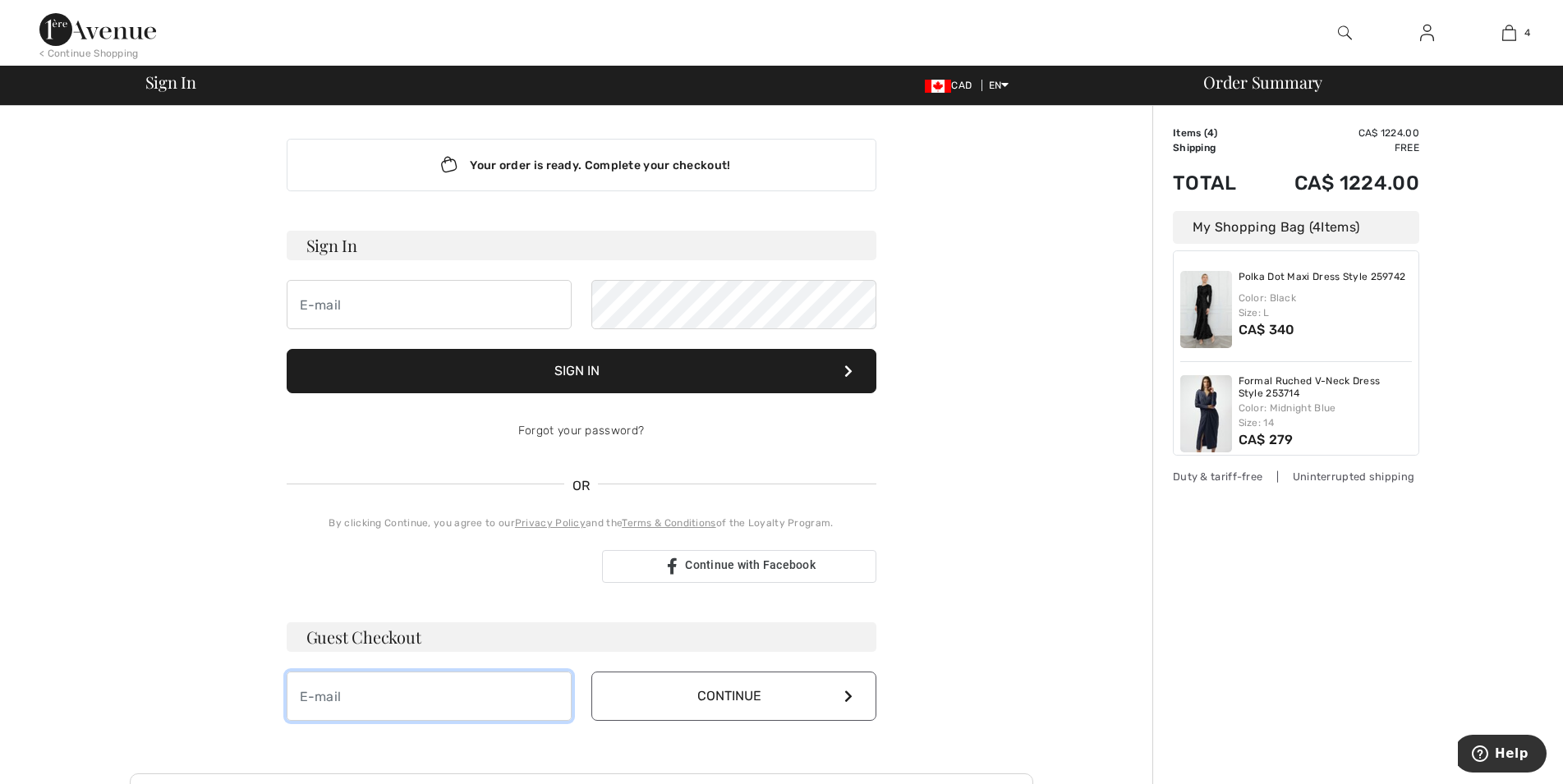
click at [425, 682] on input "email" at bounding box center [429, 697] width 285 height 50
click at [592, 672] on button "Continue" at bounding box center [734, 697] width 285 height 50
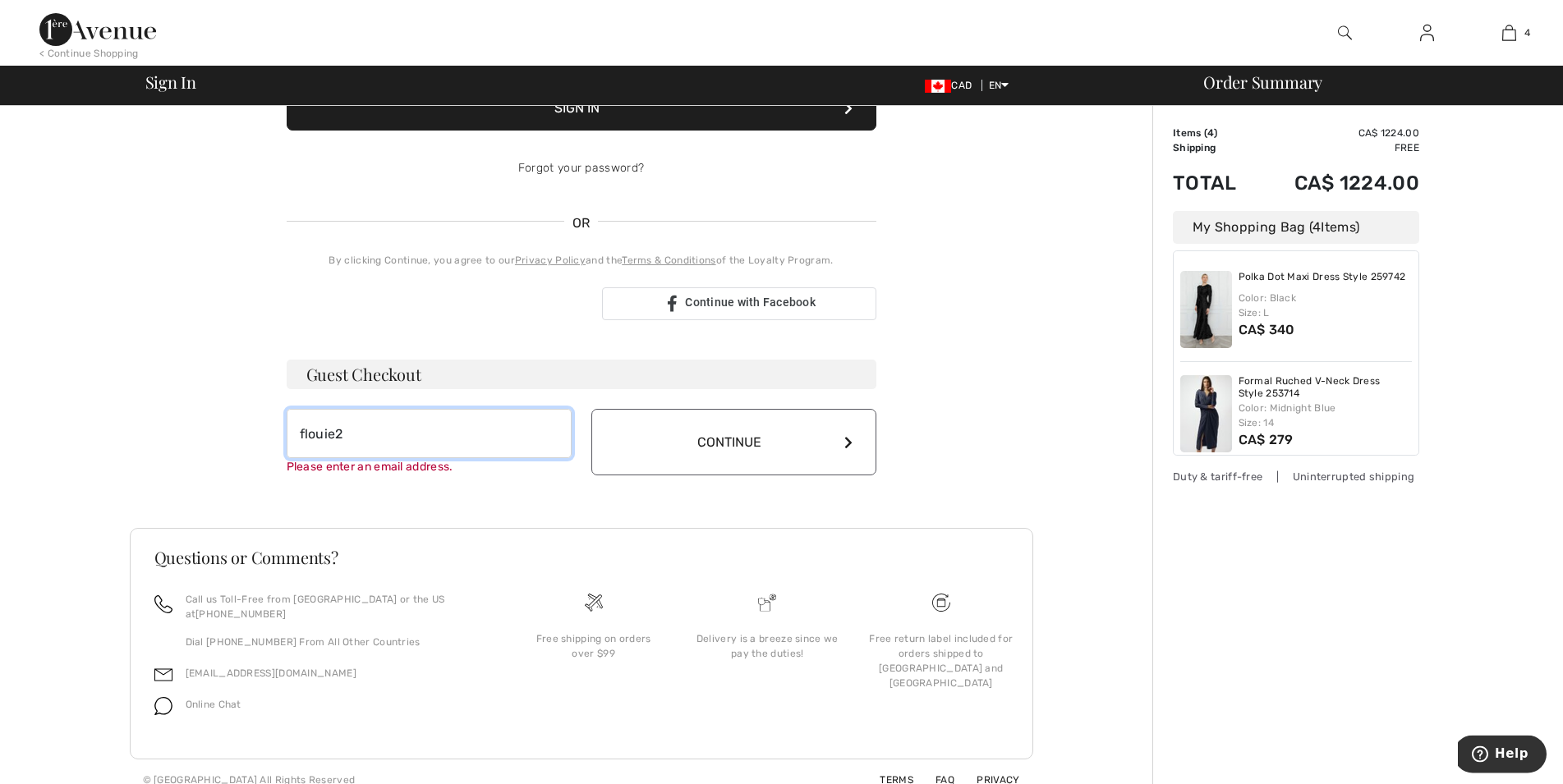
scroll to position [264, 0]
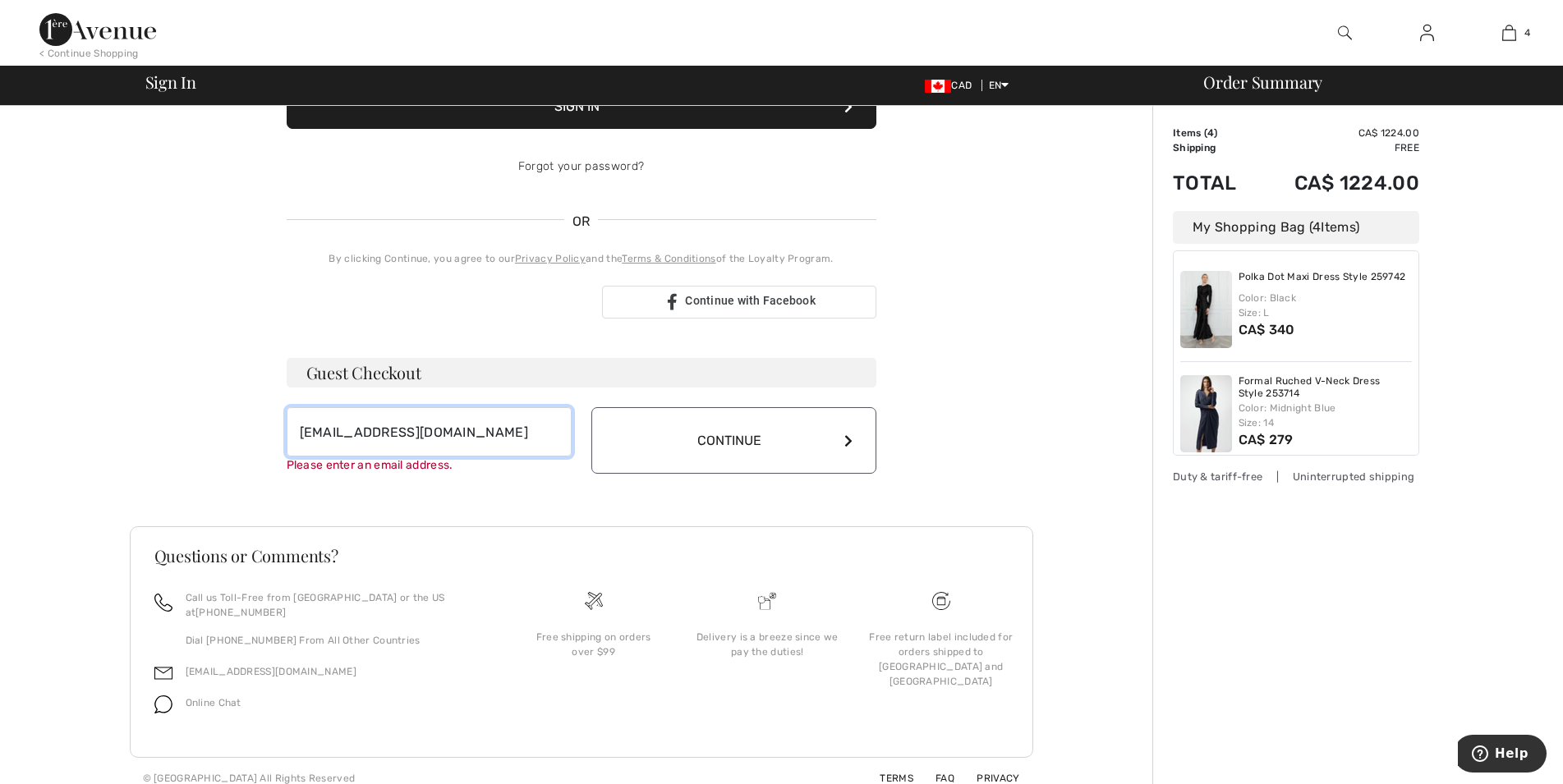
type input "[EMAIL_ADDRESS][DOMAIN_NAME]"
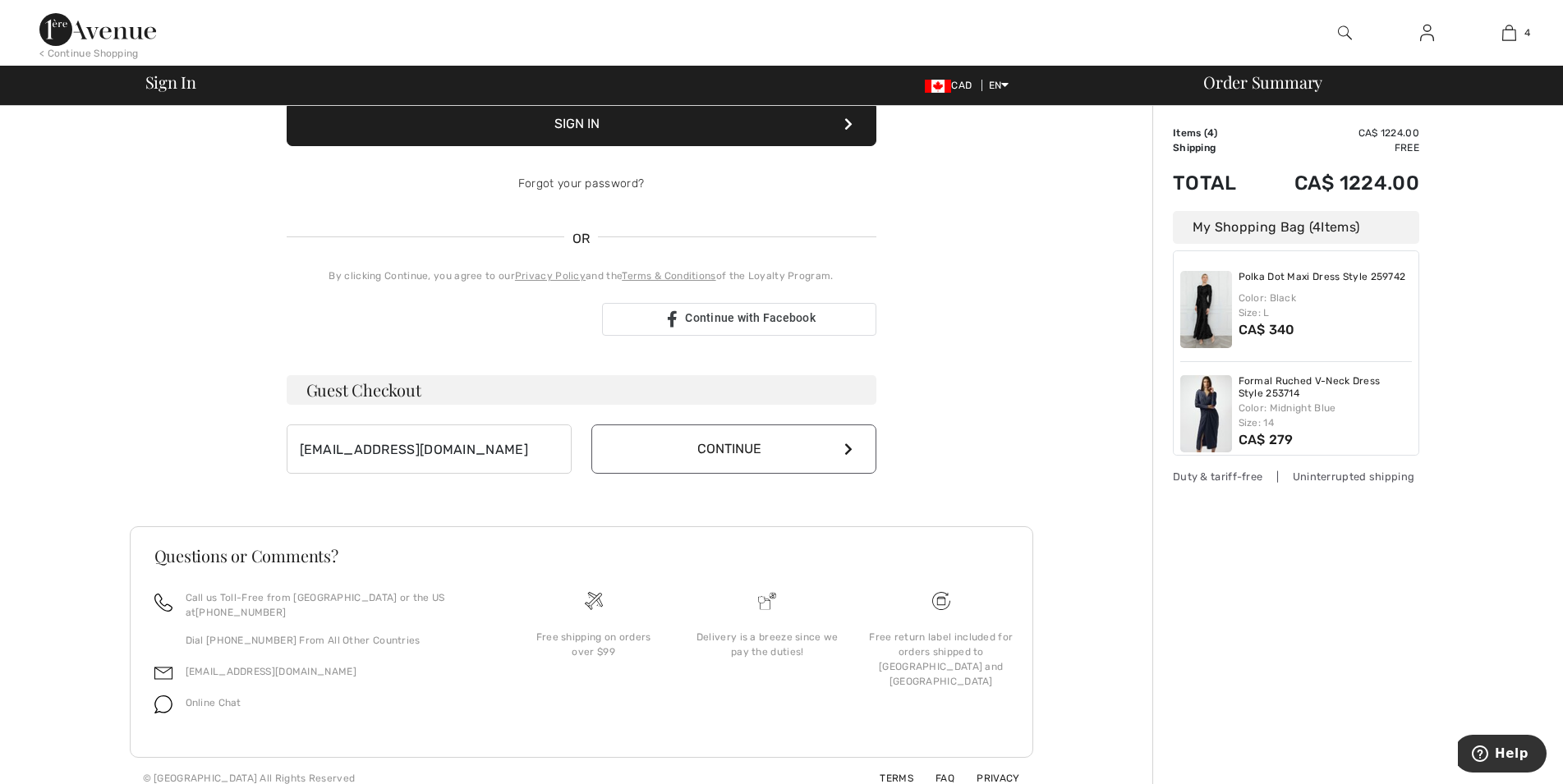
click at [751, 450] on button "Continue" at bounding box center [734, 449] width 285 height 50
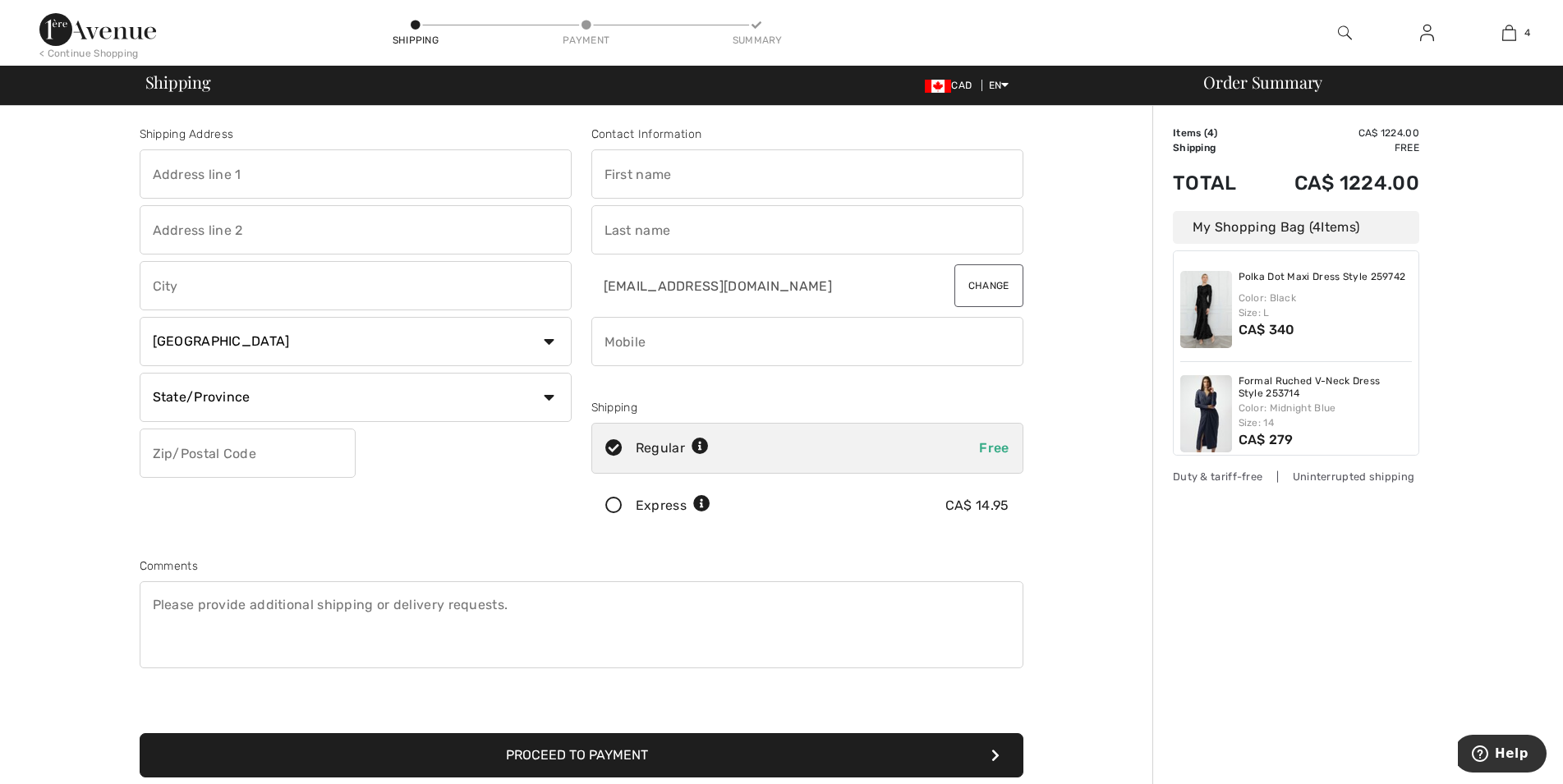
click at [311, 167] on input "text" at bounding box center [355, 174] width 433 height 50
type input "5104 - 154 Street N W"
type input "Edmonton"
select select "AB"
type input "T6H 5P3"
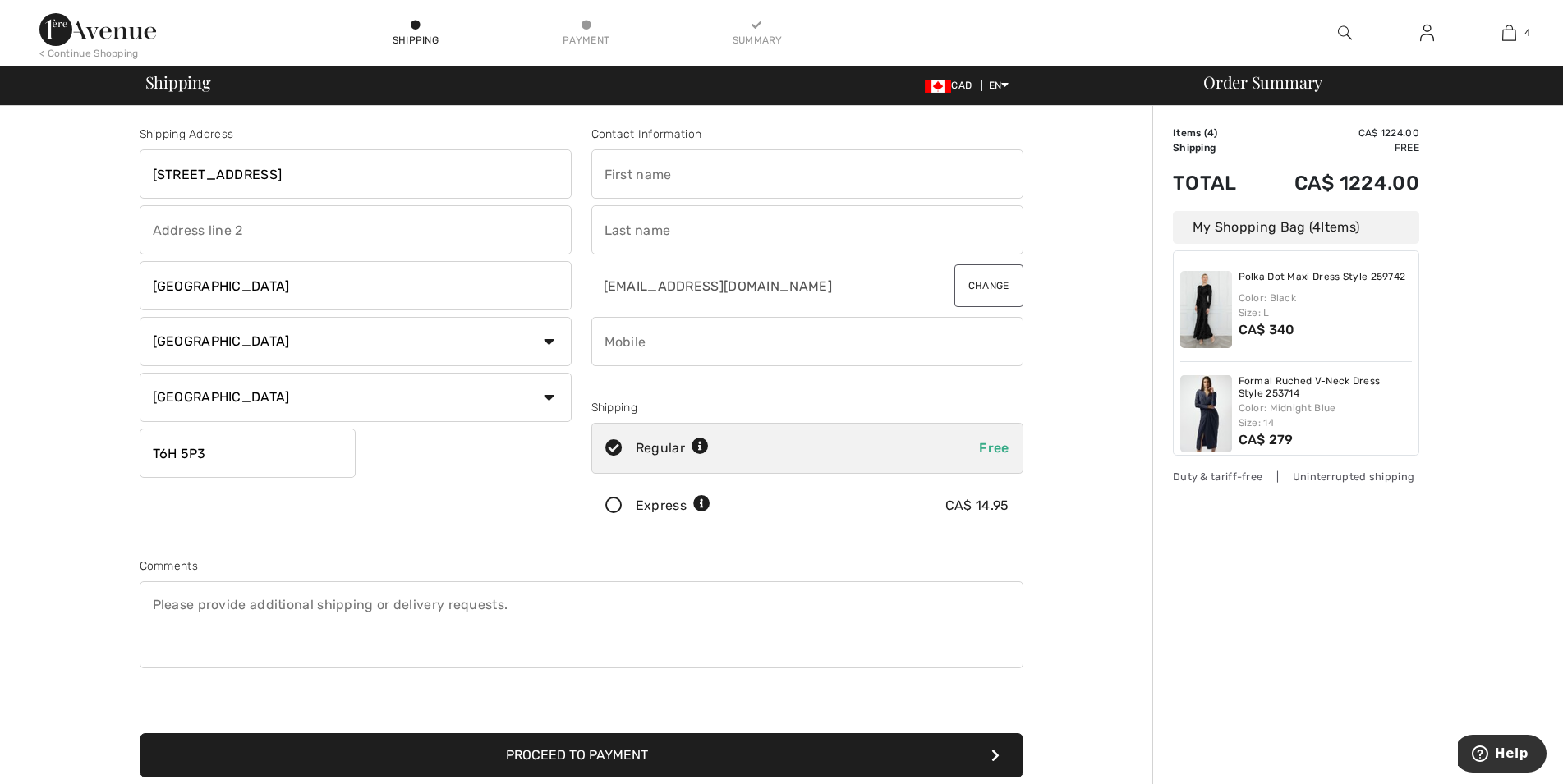
type input "fon"
type input "Louie"
type input "7809755477"
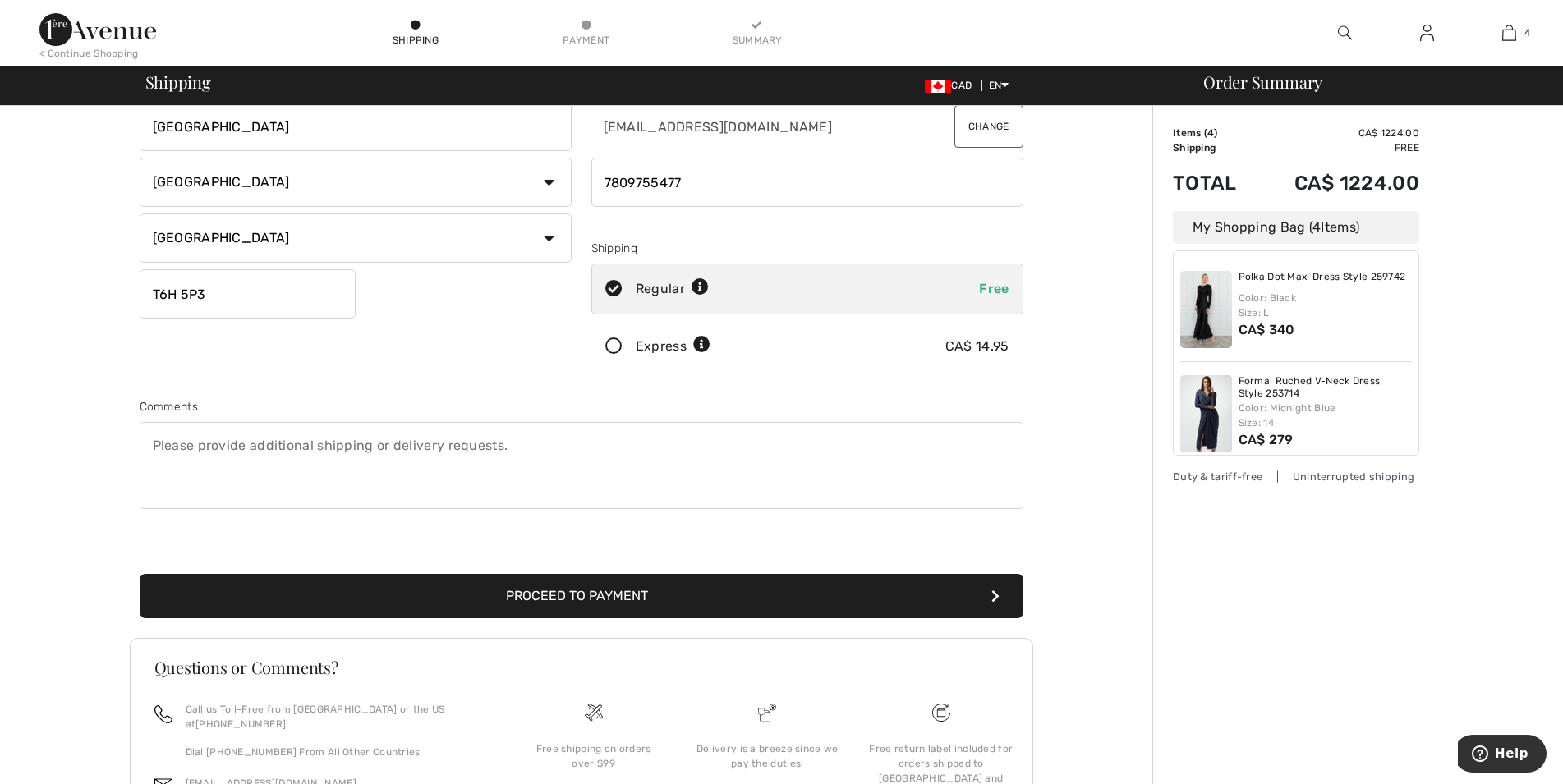
scroll to position [168, 0]
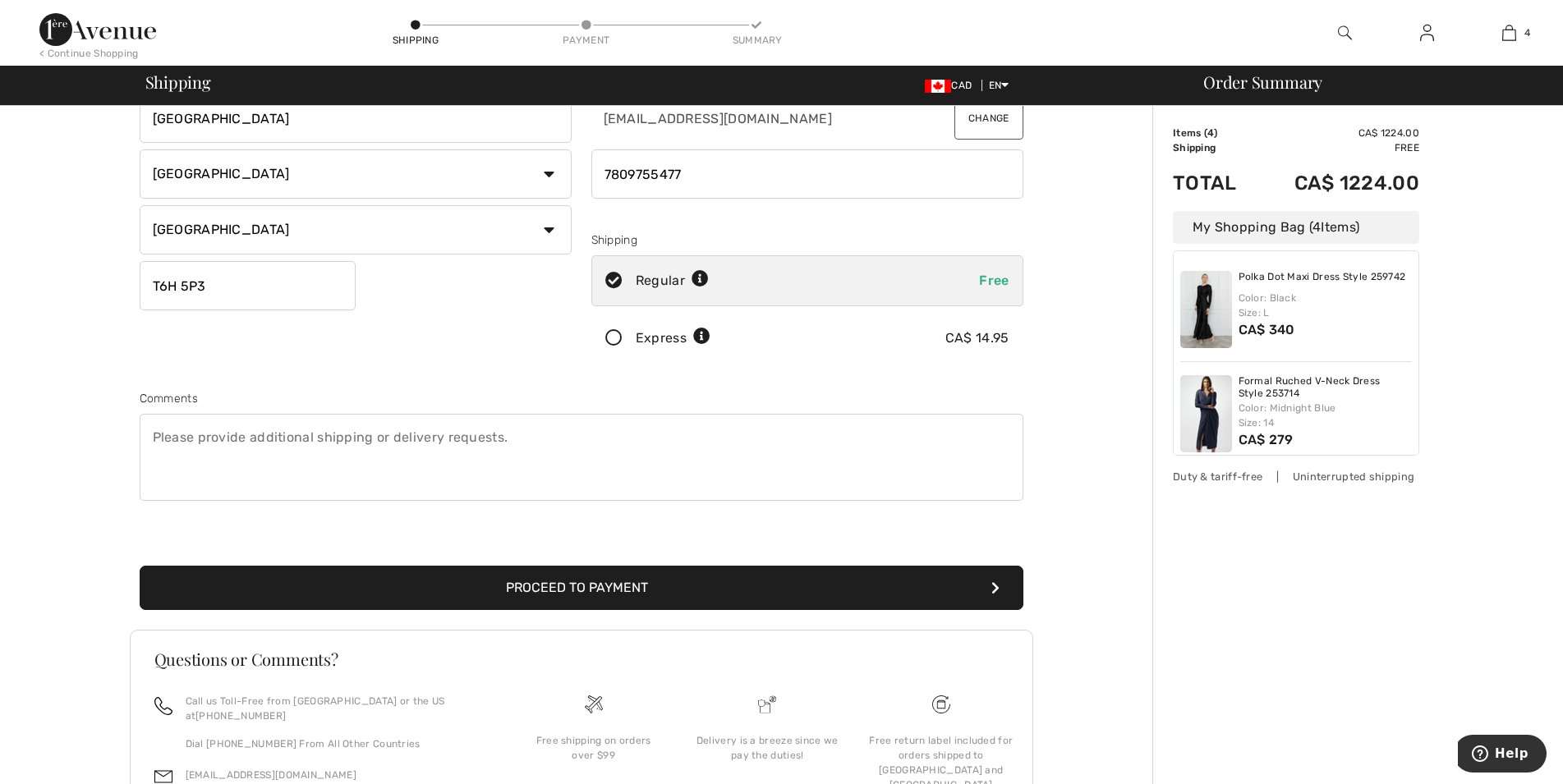
click at [564, 583] on button "Proceed to Payment" at bounding box center [581, 587] width 884 height 45
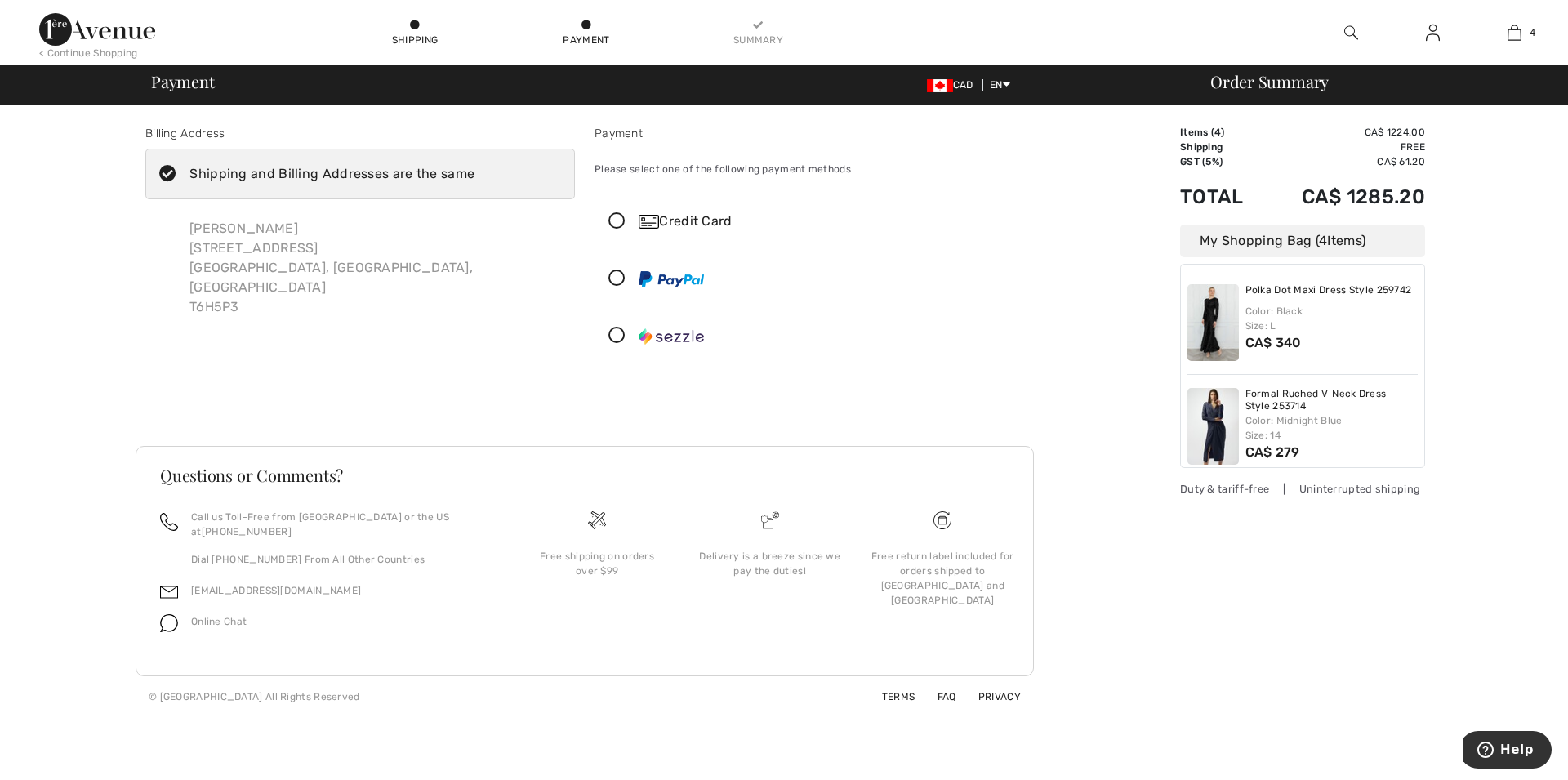
click at [672, 222] on div "Credit Card" at bounding box center [826, 221] width 374 height 20
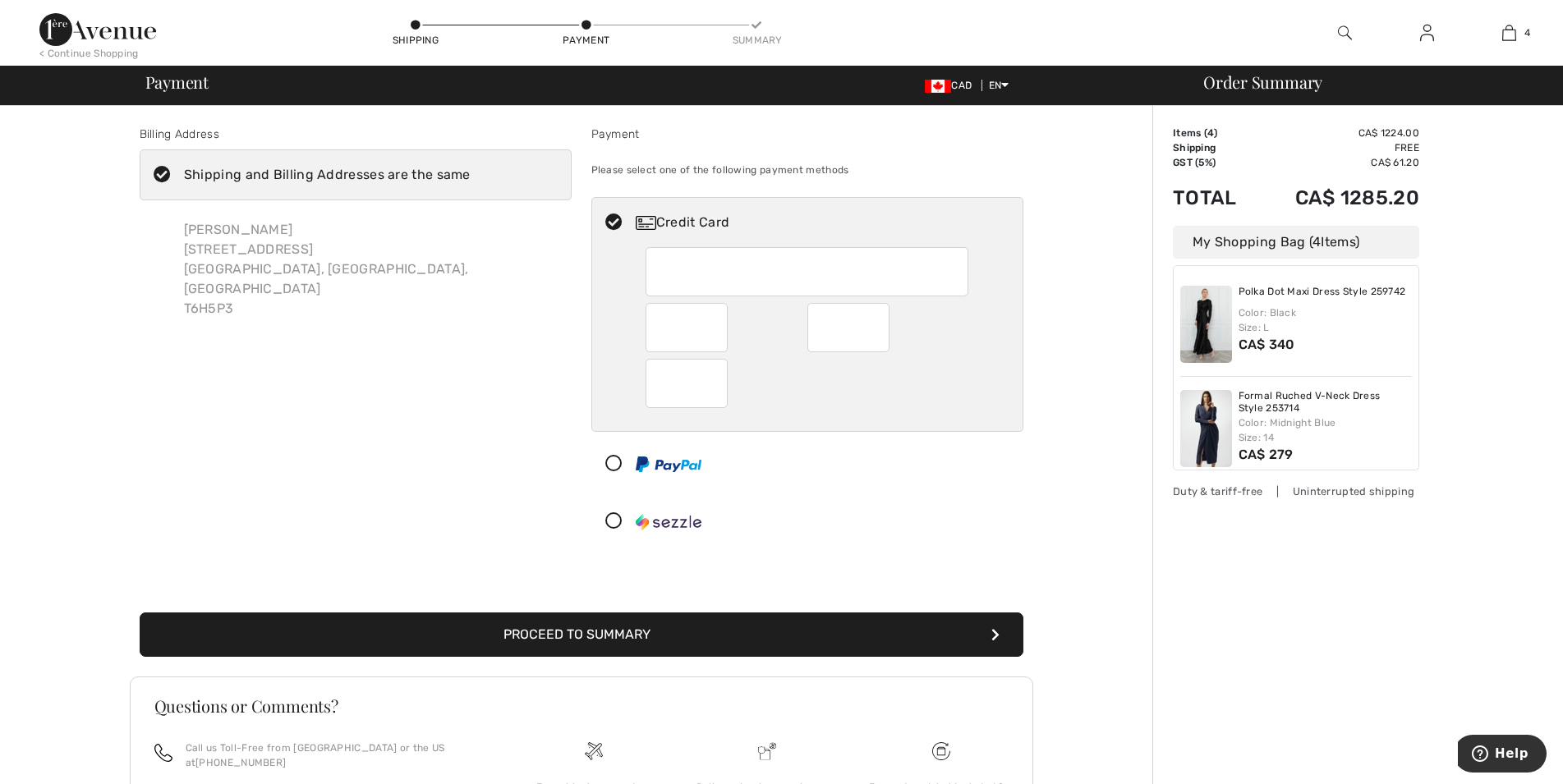
click at [829, 394] on div at bounding box center [806, 384] width 323 height 50
click at [943, 512] on div at bounding box center [801, 522] width 418 height 50
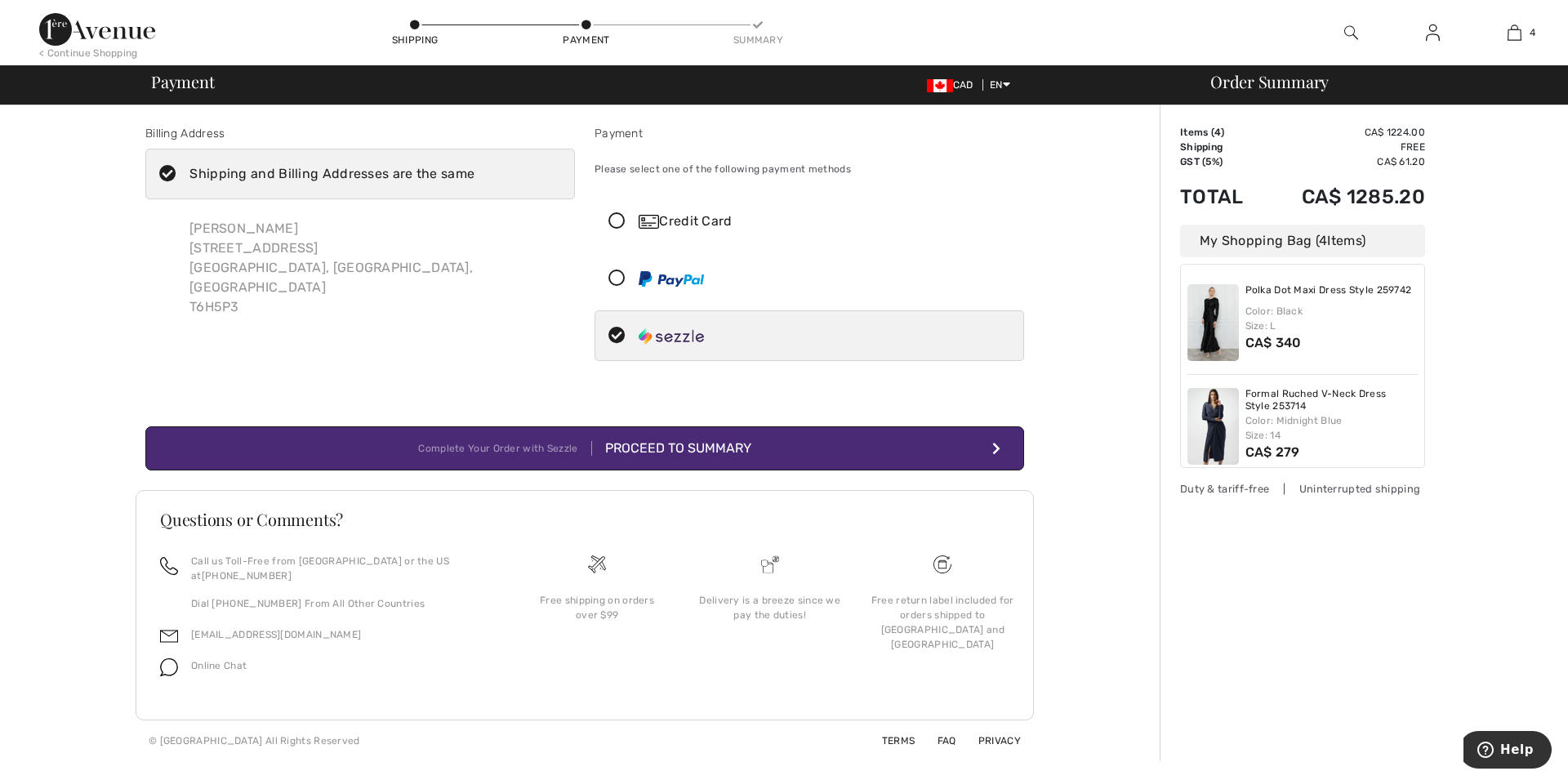
click at [777, 447] on button "Complete Your Order with Sezzle Proceed to Summary" at bounding box center [584, 448] width 879 height 44
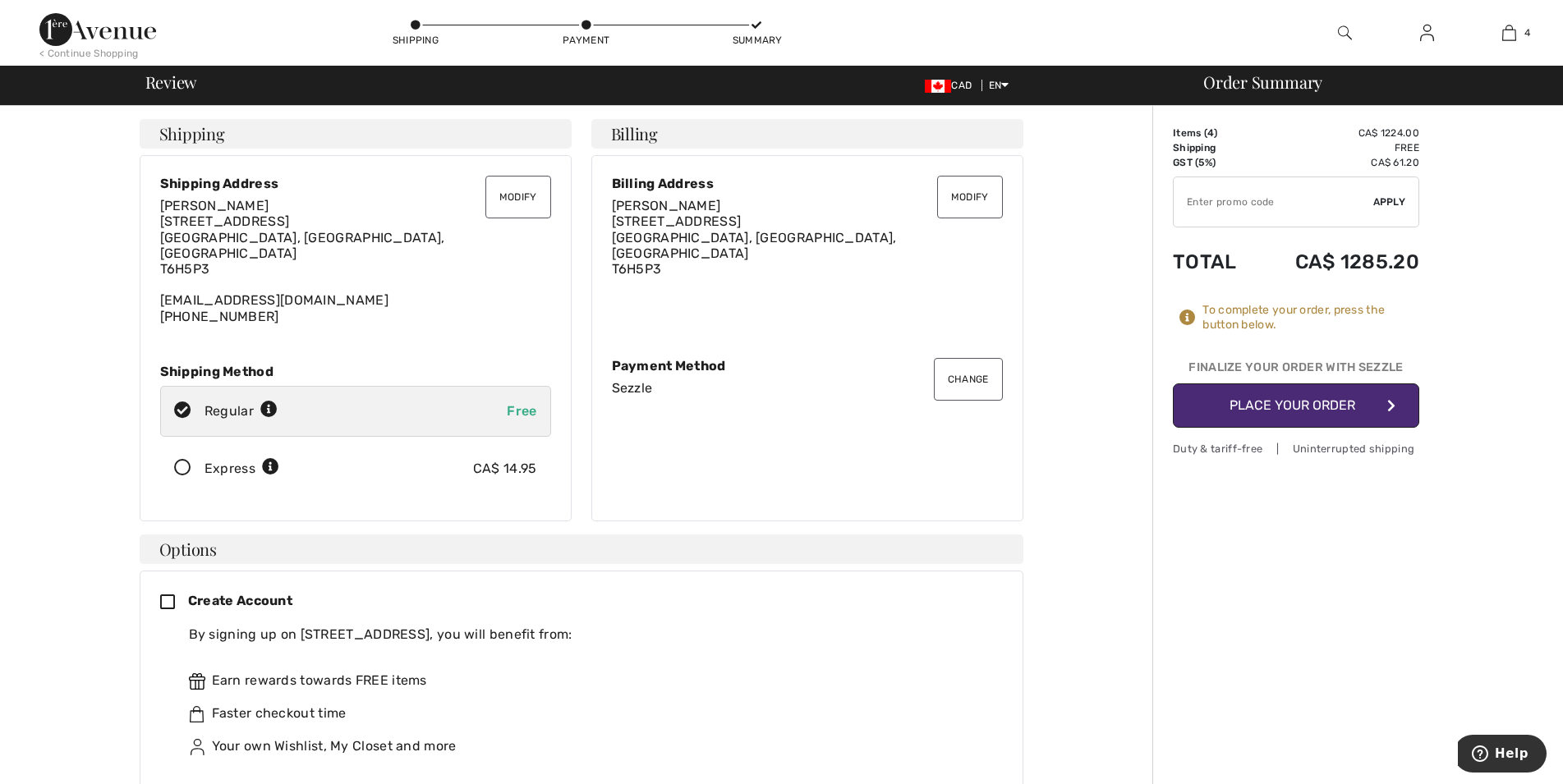
click at [975, 376] on button "Change" at bounding box center [967, 379] width 69 height 43
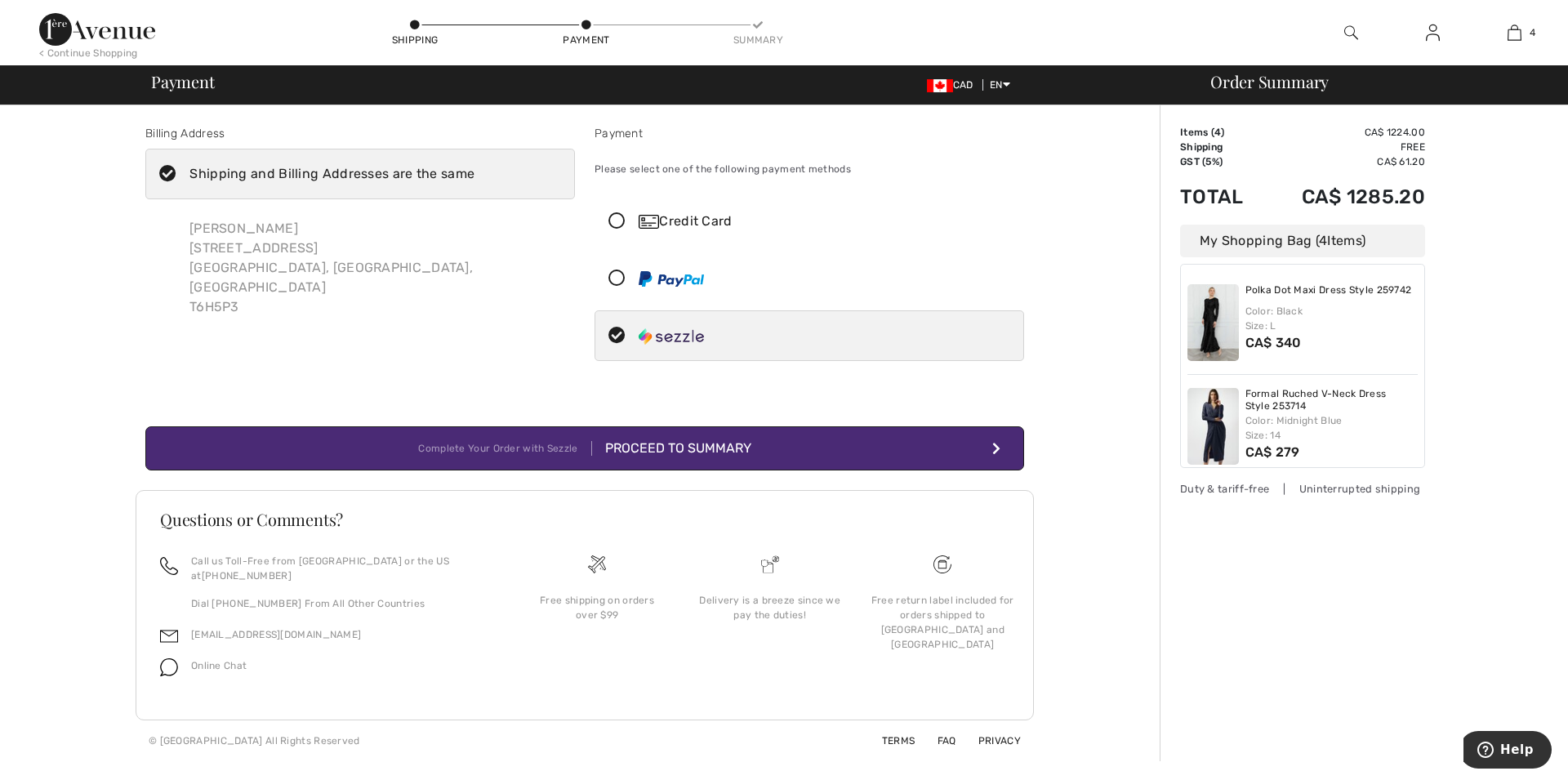
click at [622, 216] on icon at bounding box center [617, 221] width 44 height 17
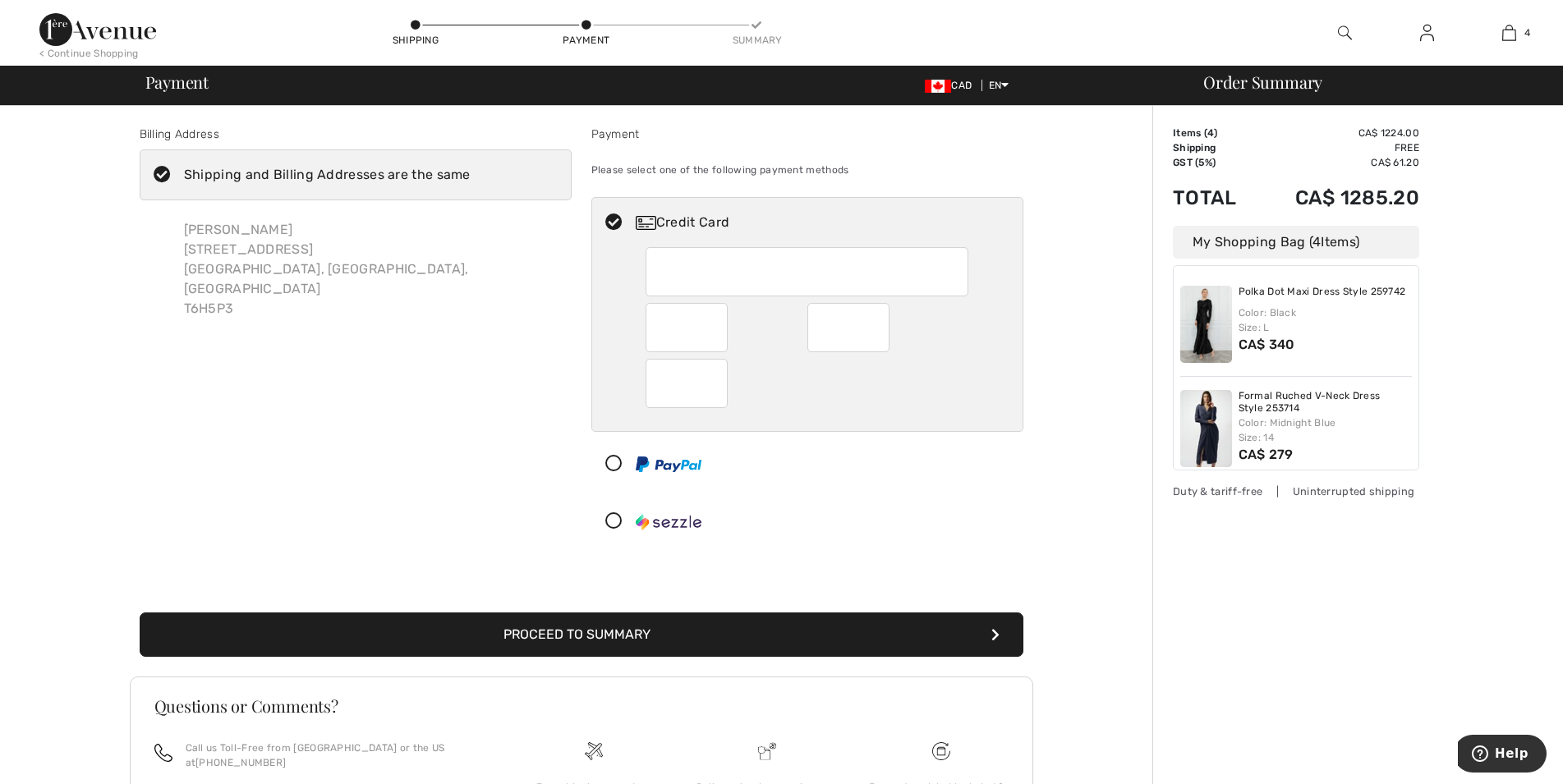
click at [952, 367] on div at bounding box center [806, 384] width 323 height 50
click at [677, 644] on button "Proceed to Summary" at bounding box center [581, 634] width 884 height 45
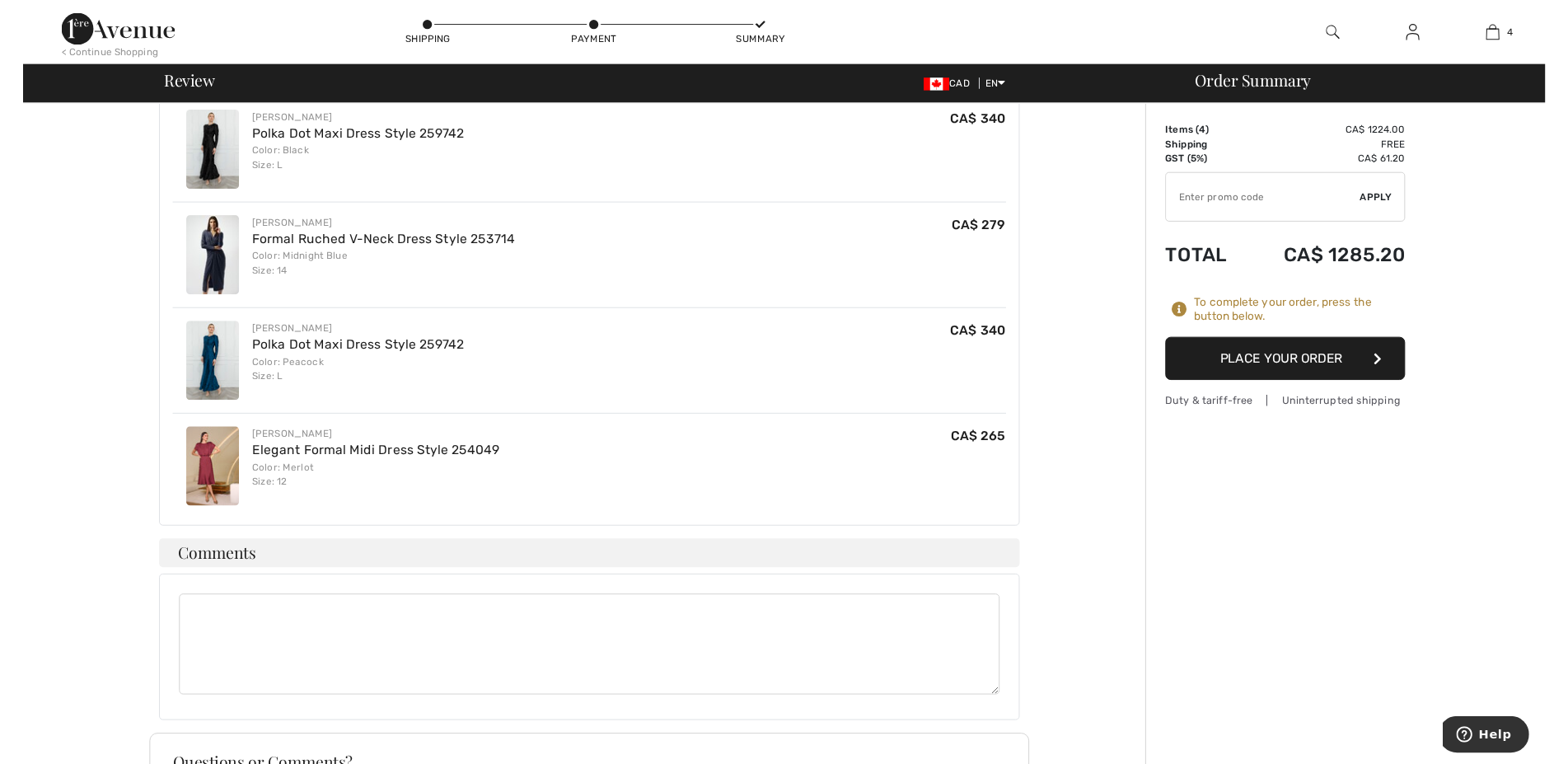
scroll to position [799, 0]
